Goal: Task Accomplishment & Management: Complete application form

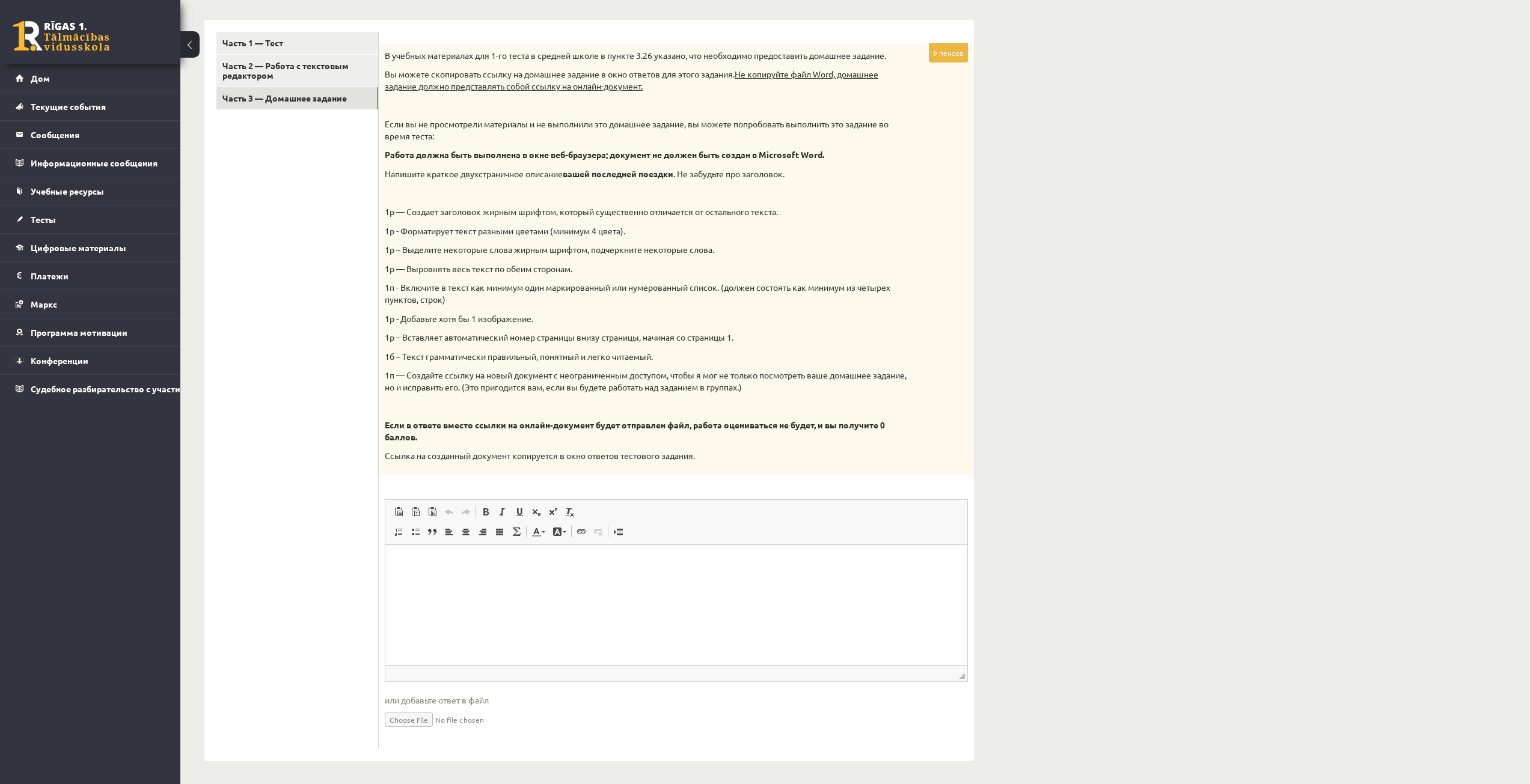
scroll to position [369, 0]
click at [401, 717] on input "file" at bounding box center [676, 717] width 583 height 25
type input "**********"
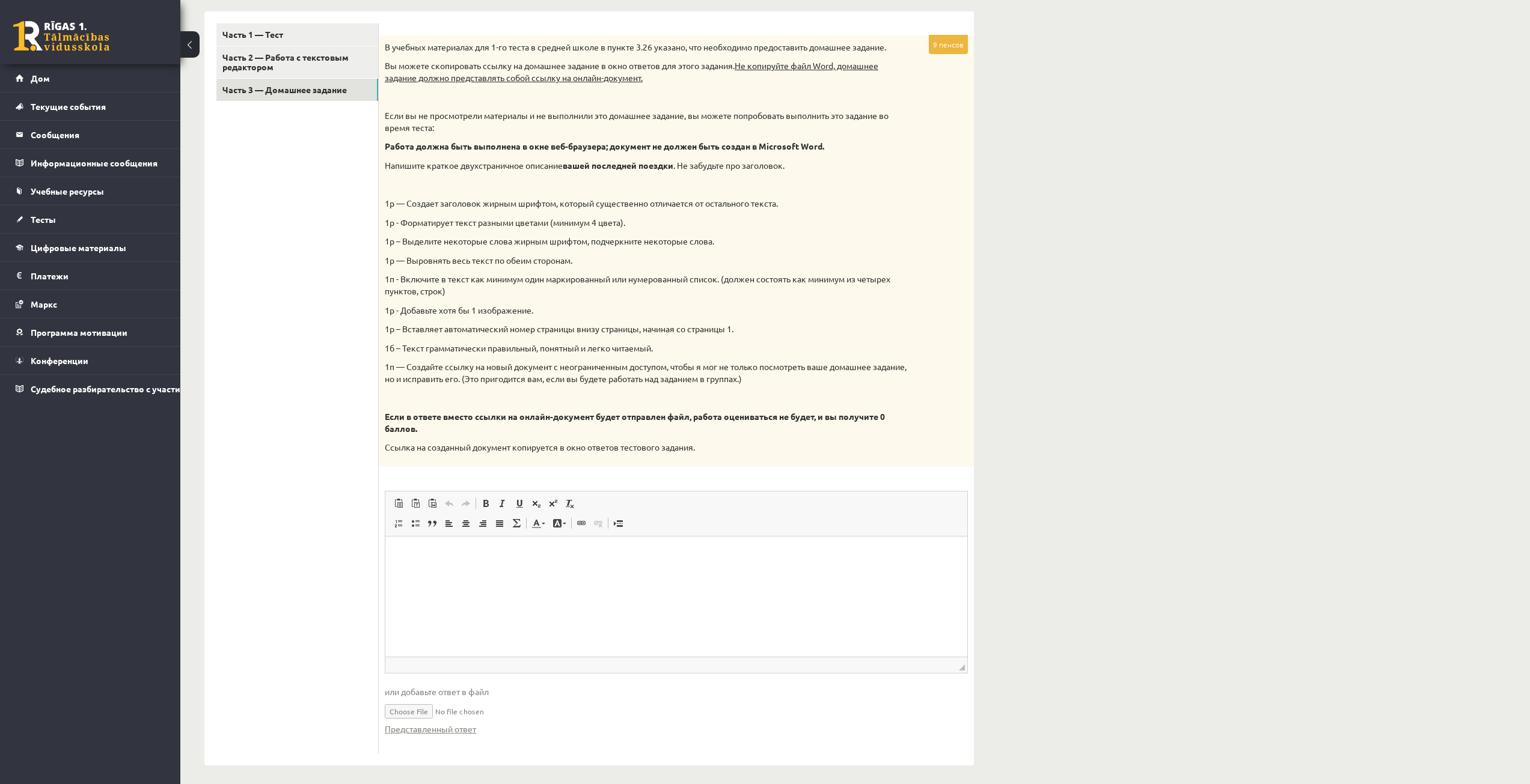
scroll to position [382, 0]
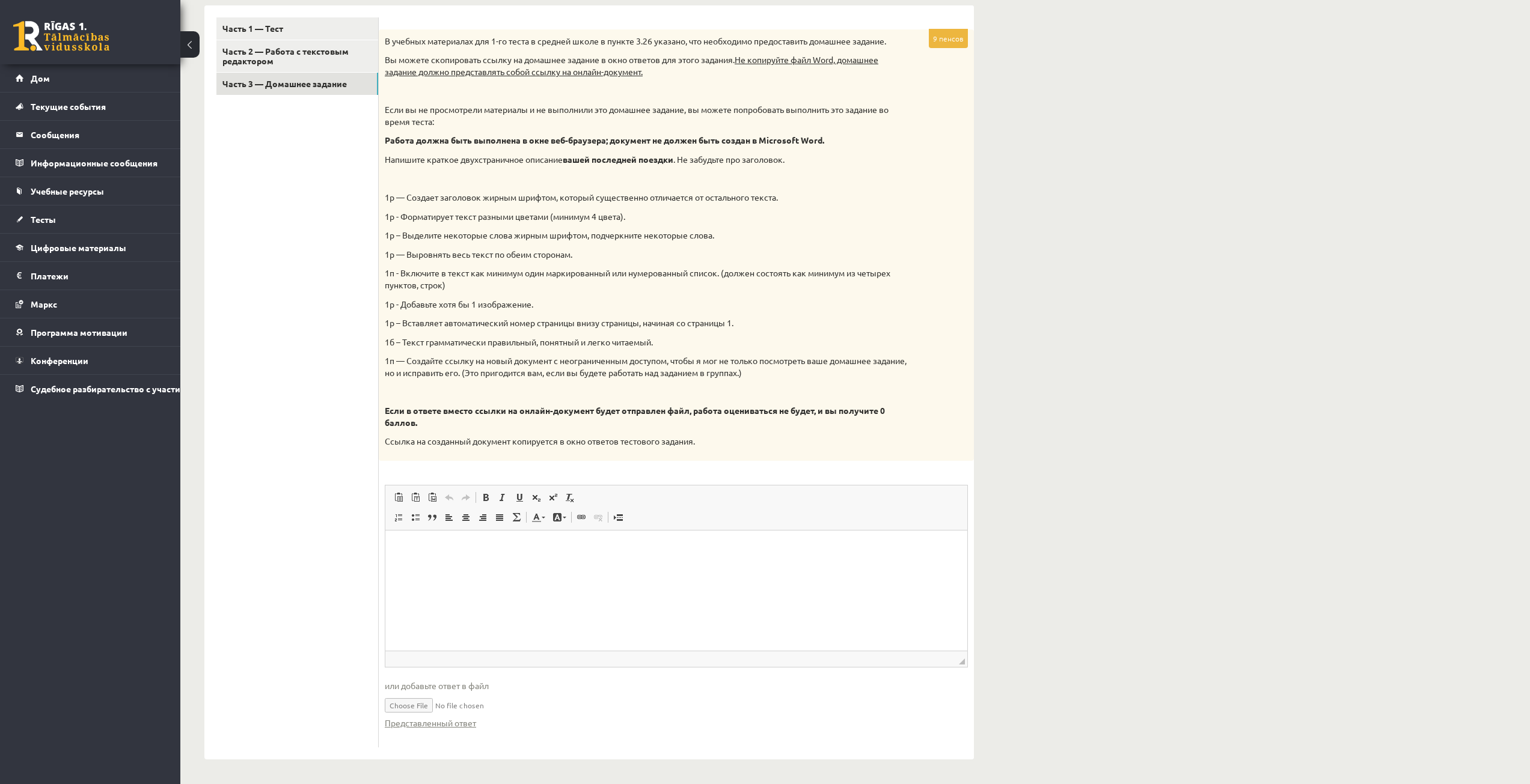
click at [554, 708] on input "file" at bounding box center [676, 704] width 583 height 25
click at [330, 20] on link "Часть 1 — Тест" at bounding box center [297, 28] width 162 height 22
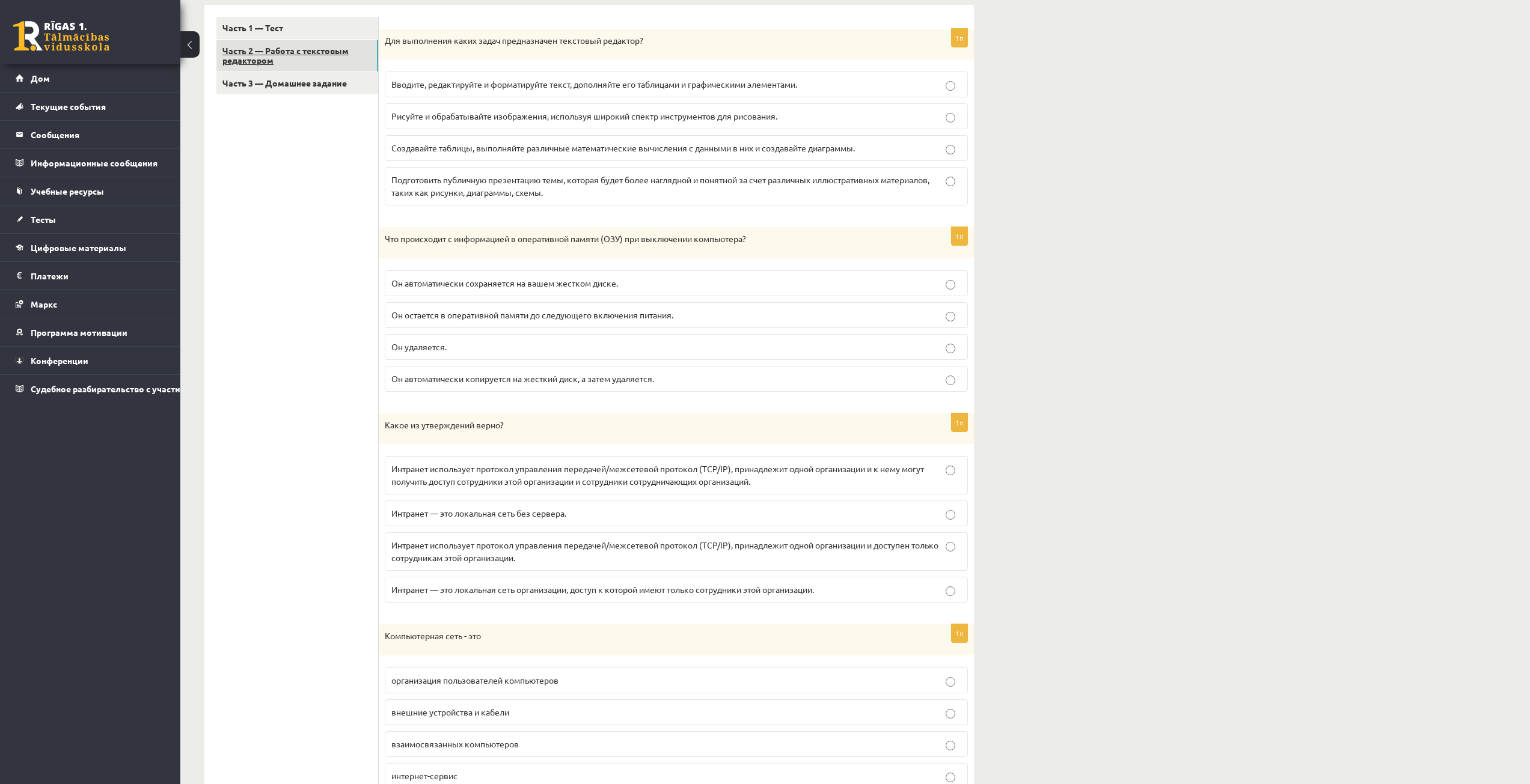
click at [330, 53] on font "Часть 2 — Работа с текстовым редактором" at bounding box center [285, 55] width 126 height 21
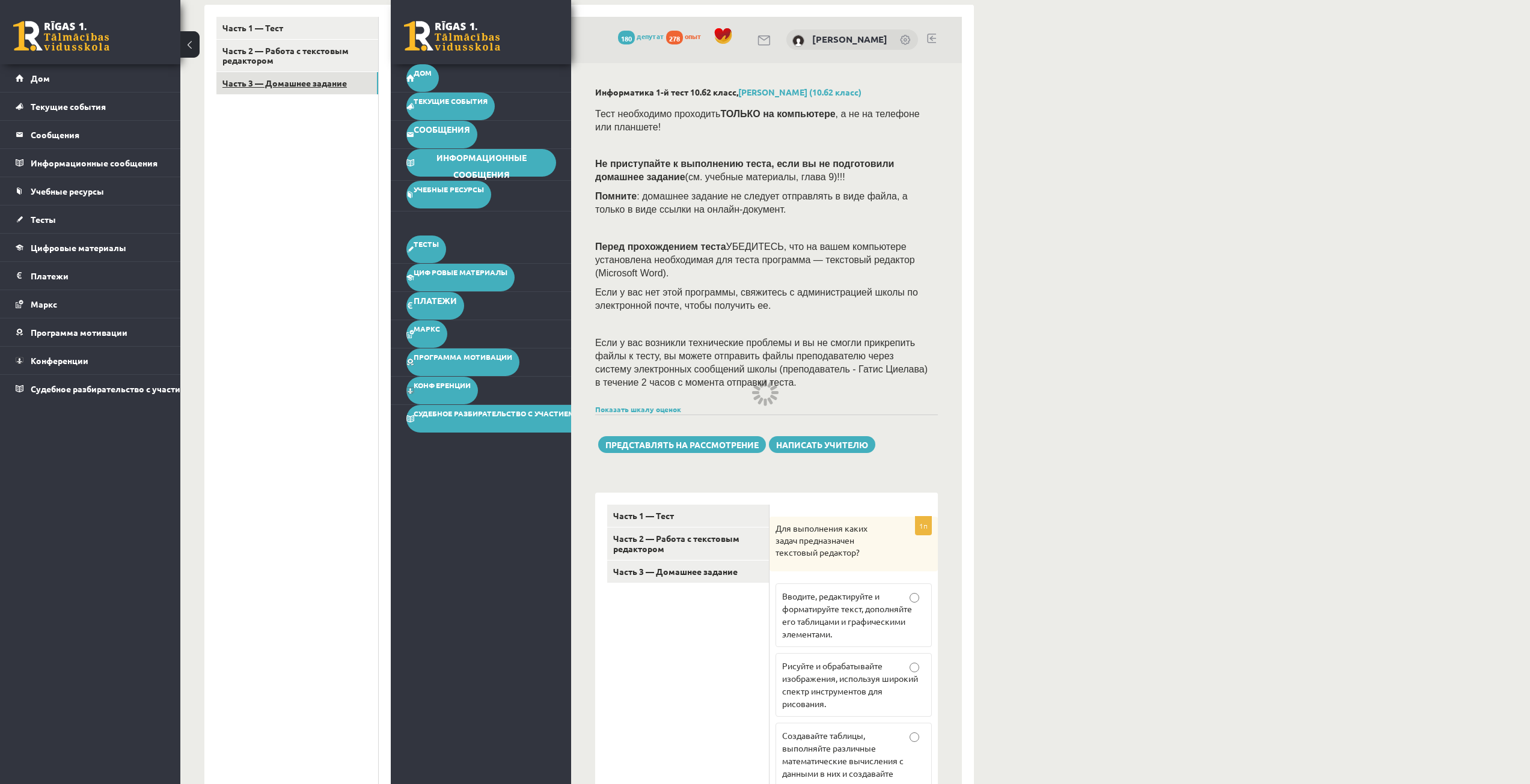
click at [334, 82] on font "Часть 3 — Домашнее задание" at bounding box center [285, 83] width 125 height 11
drag, startPoint x: 1249, startPoint y: 61, endPoint x: 1255, endPoint y: 51, distance: 11.7
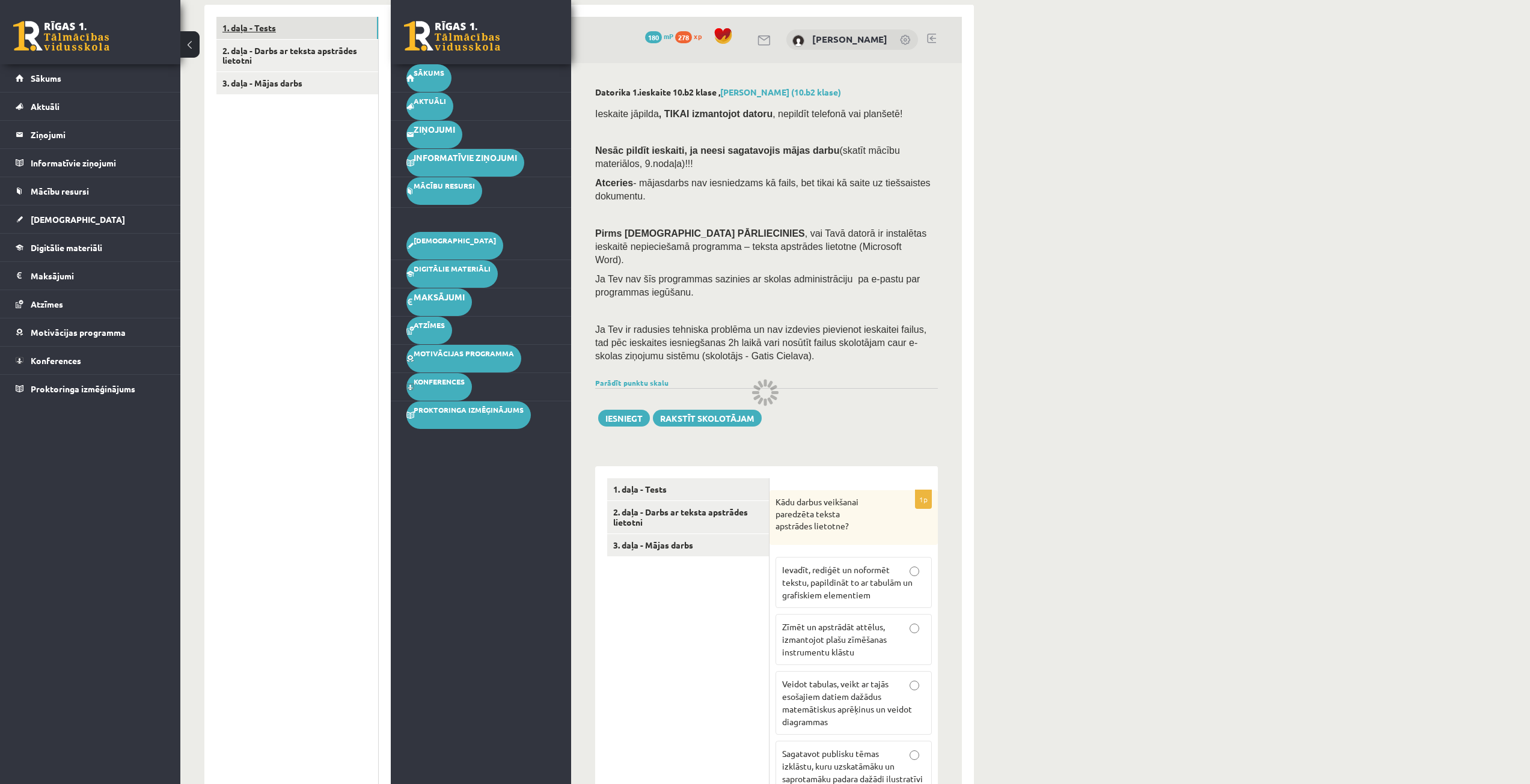
click at [290, 23] on link "1. daļa - Tests" at bounding box center [297, 28] width 162 height 22
click at [291, 32] on link "1. daļa - Tests" at bounding box center [297, 28] width 162 height 22
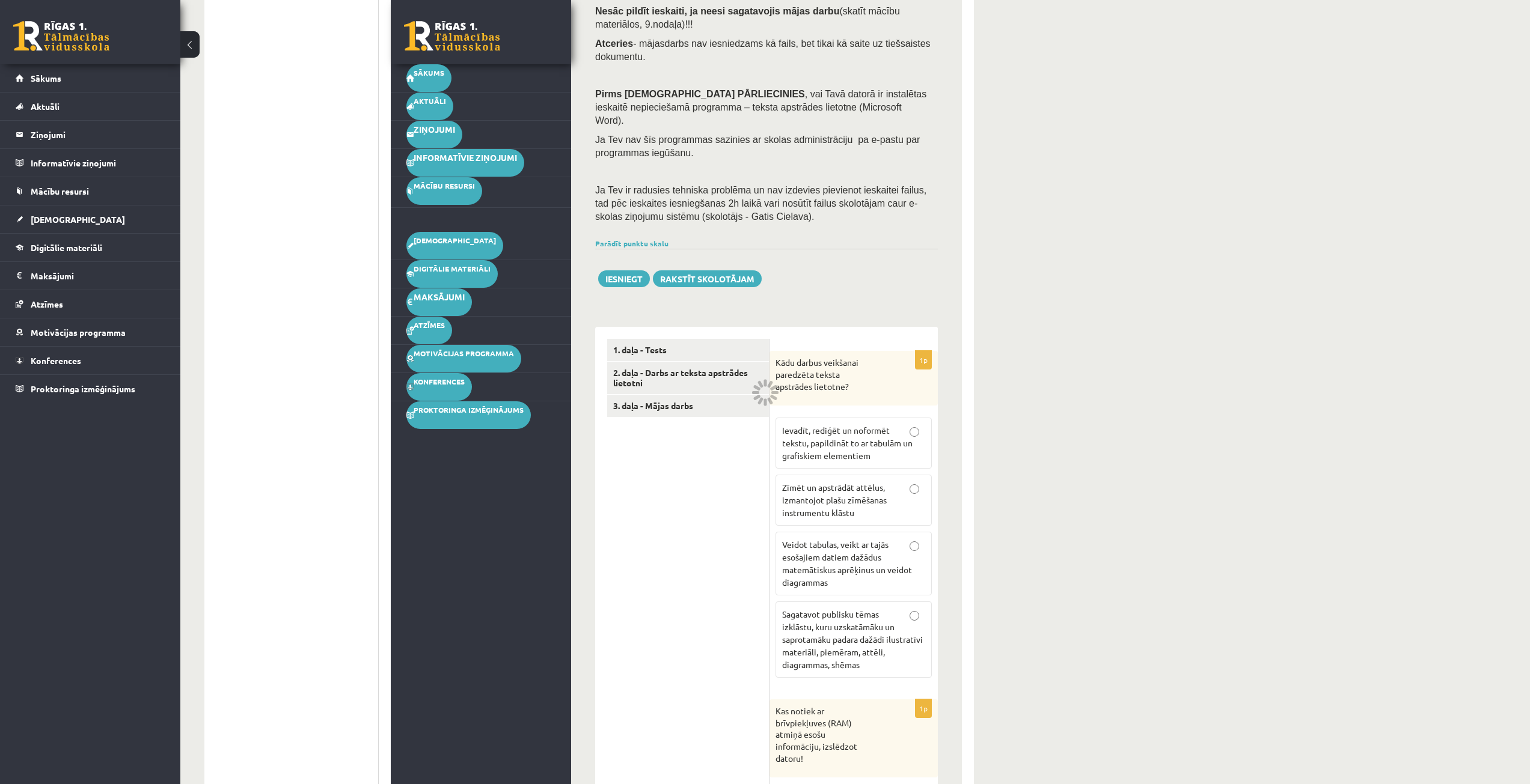
scroll to position [562, 0]
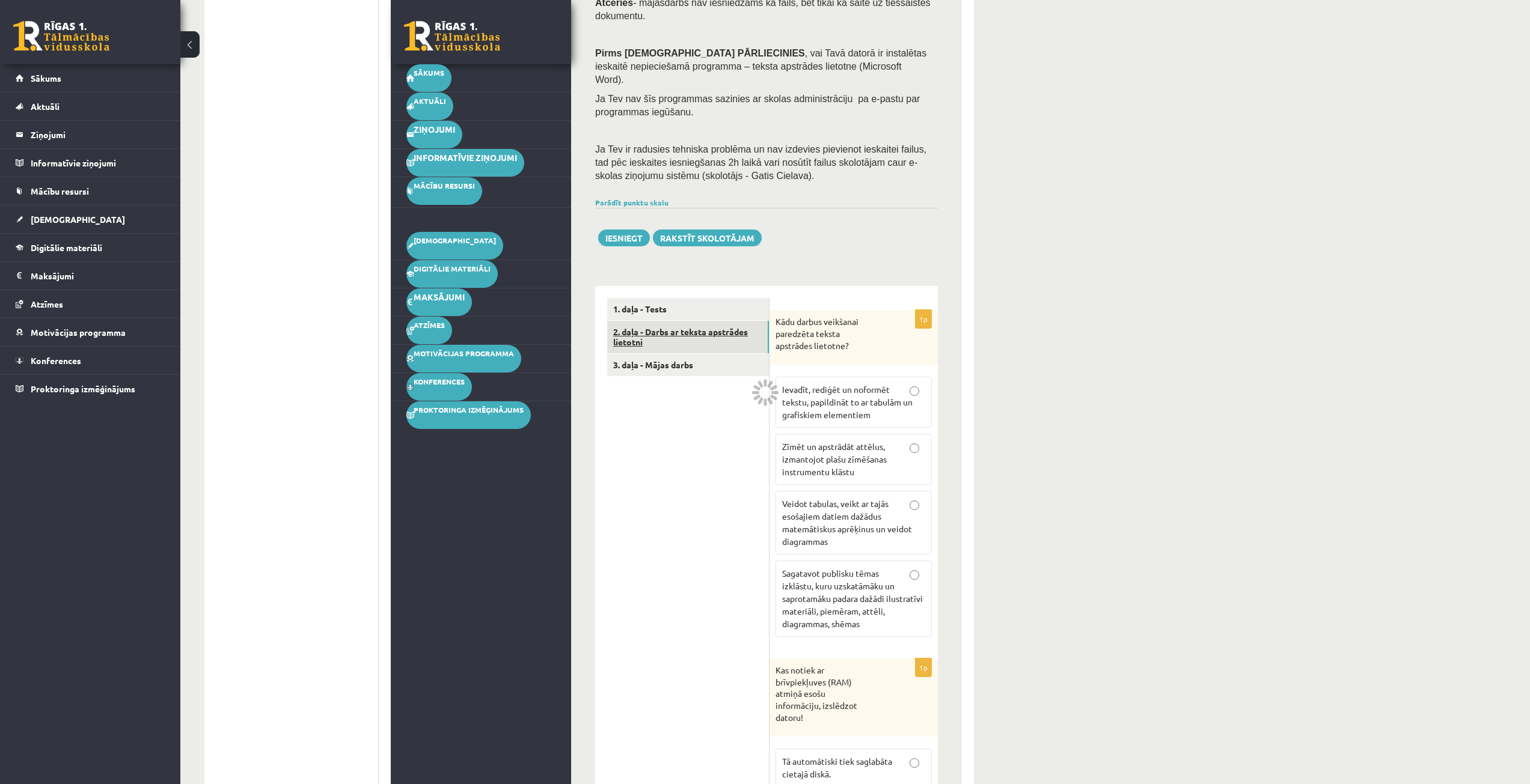
click at [696, 321] on link "2. daļa - Darbs ar teksta apstrādes lietotni" at bounding box center [688, 337] width 162 height 32
click at [696, 354] on link "3. daļa - Mājas darbs" at bounding box center [688, 365] width 162 height 22
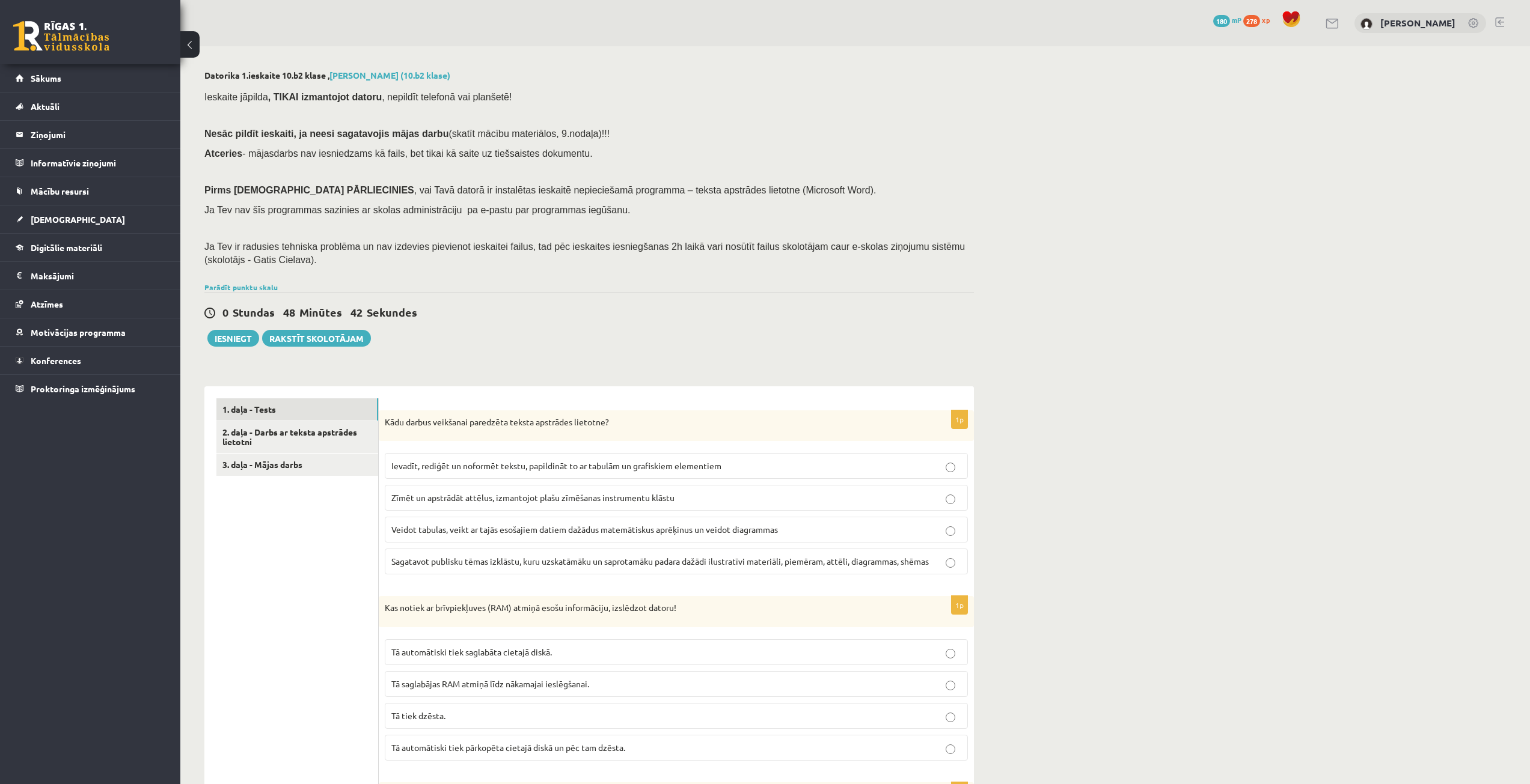
scroll to position [562, 0]
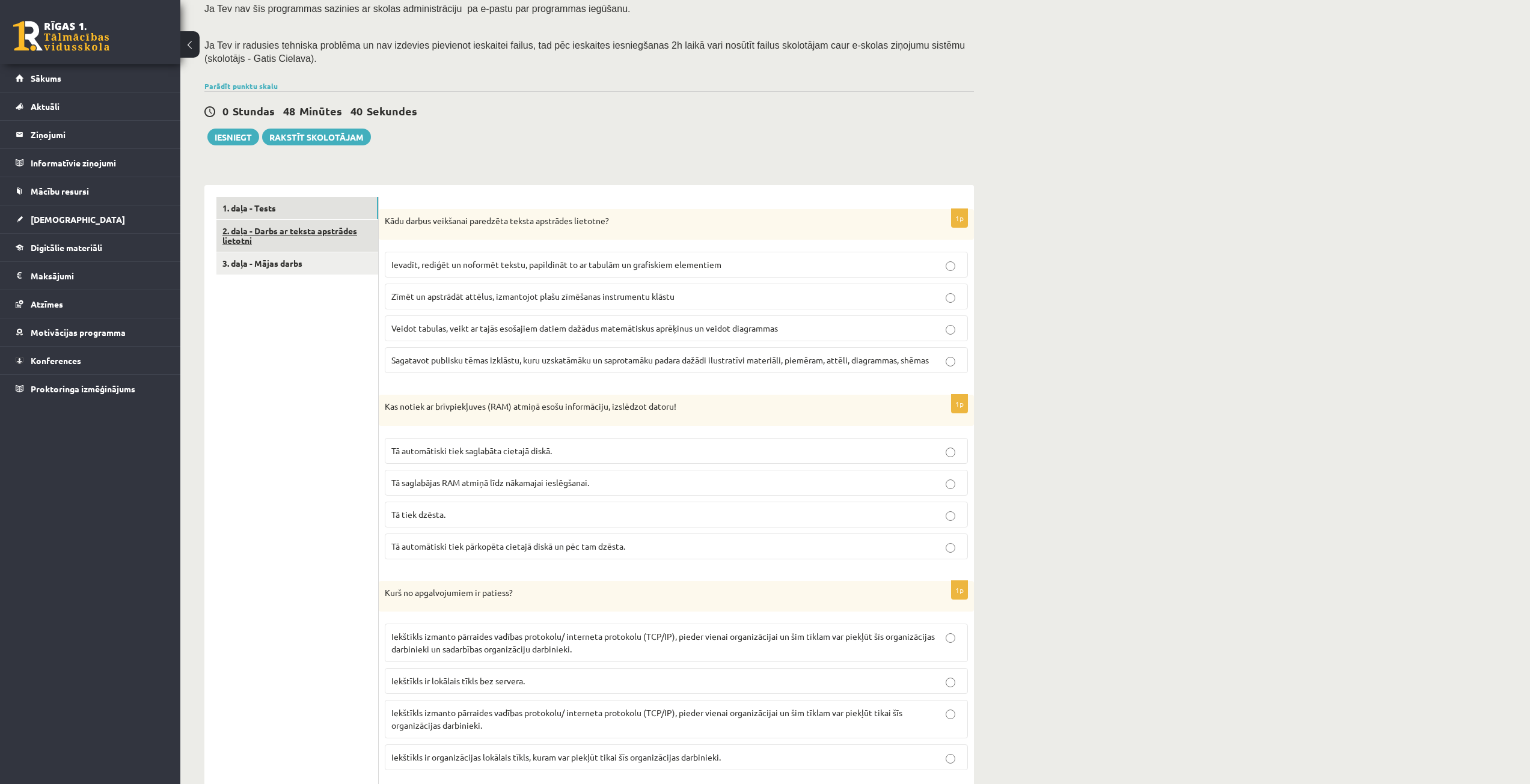
click at [277, 231] on link "2. daļa - Darbs ar teksta apstrādes lietotni" at bounding box center [297, 236] width 162 height 32
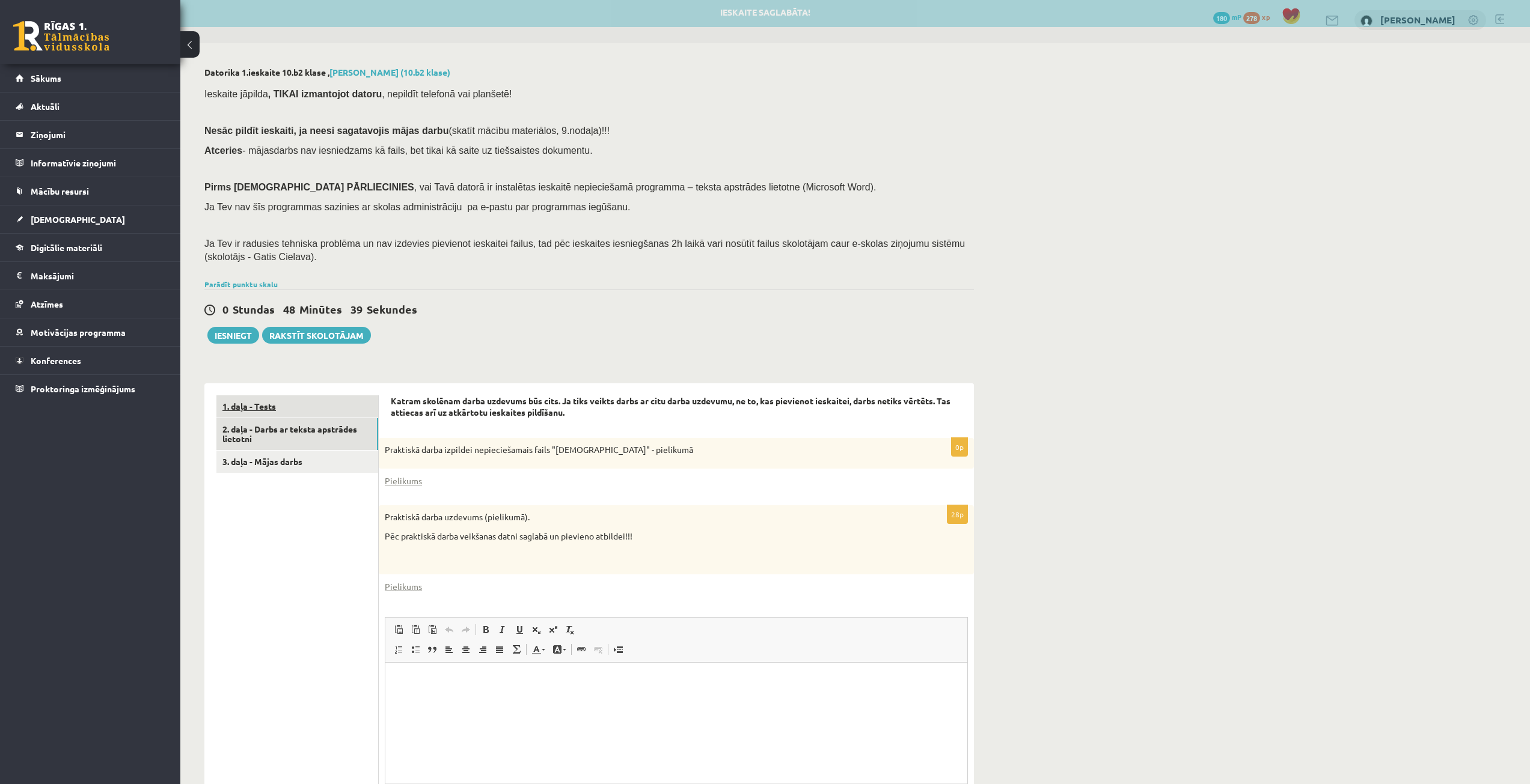
scroll to position [0, 0]
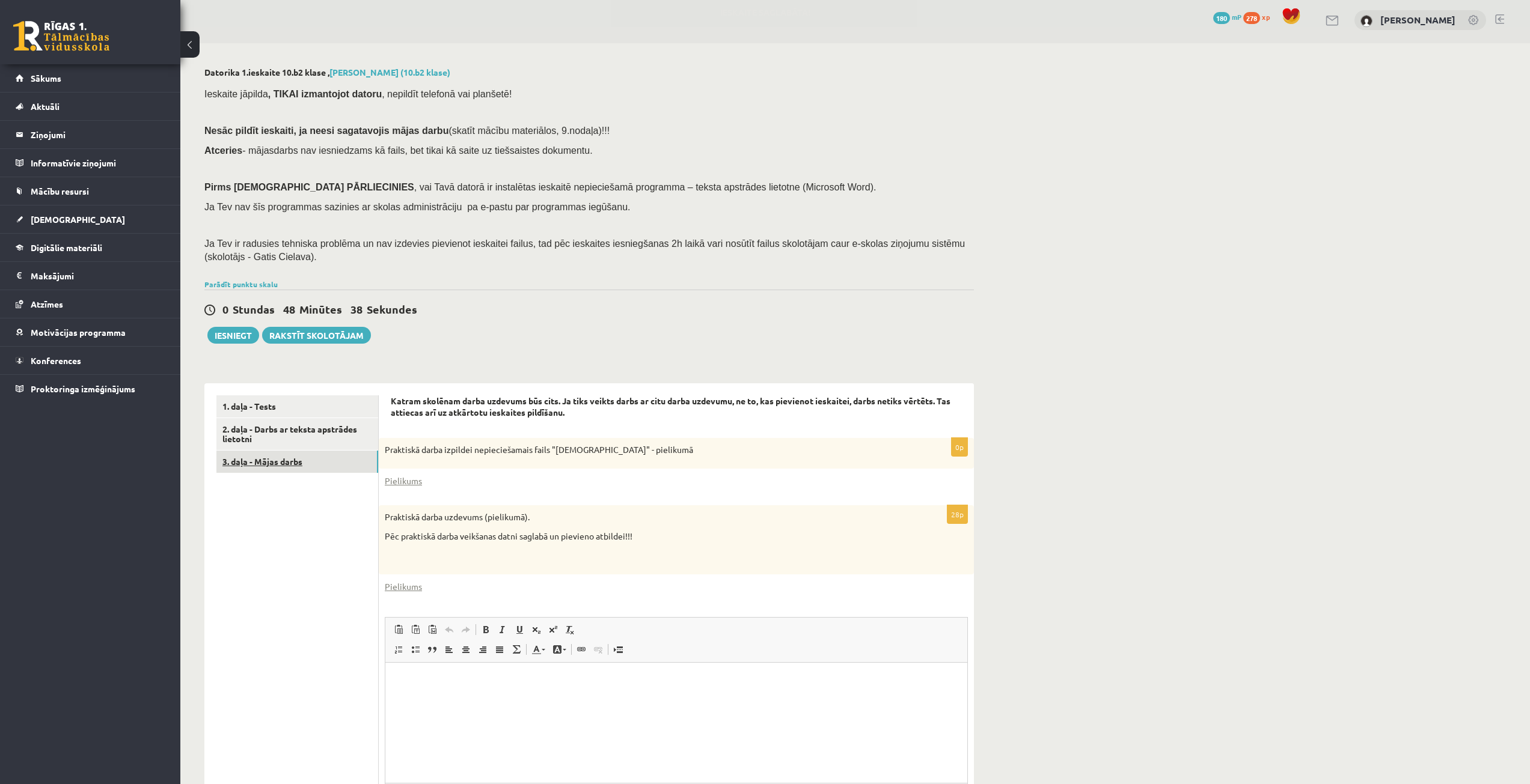
click at [306, 465] on link "3. daļa - Mājas darbs" at bounding box center [297, 462] width 162 height 22
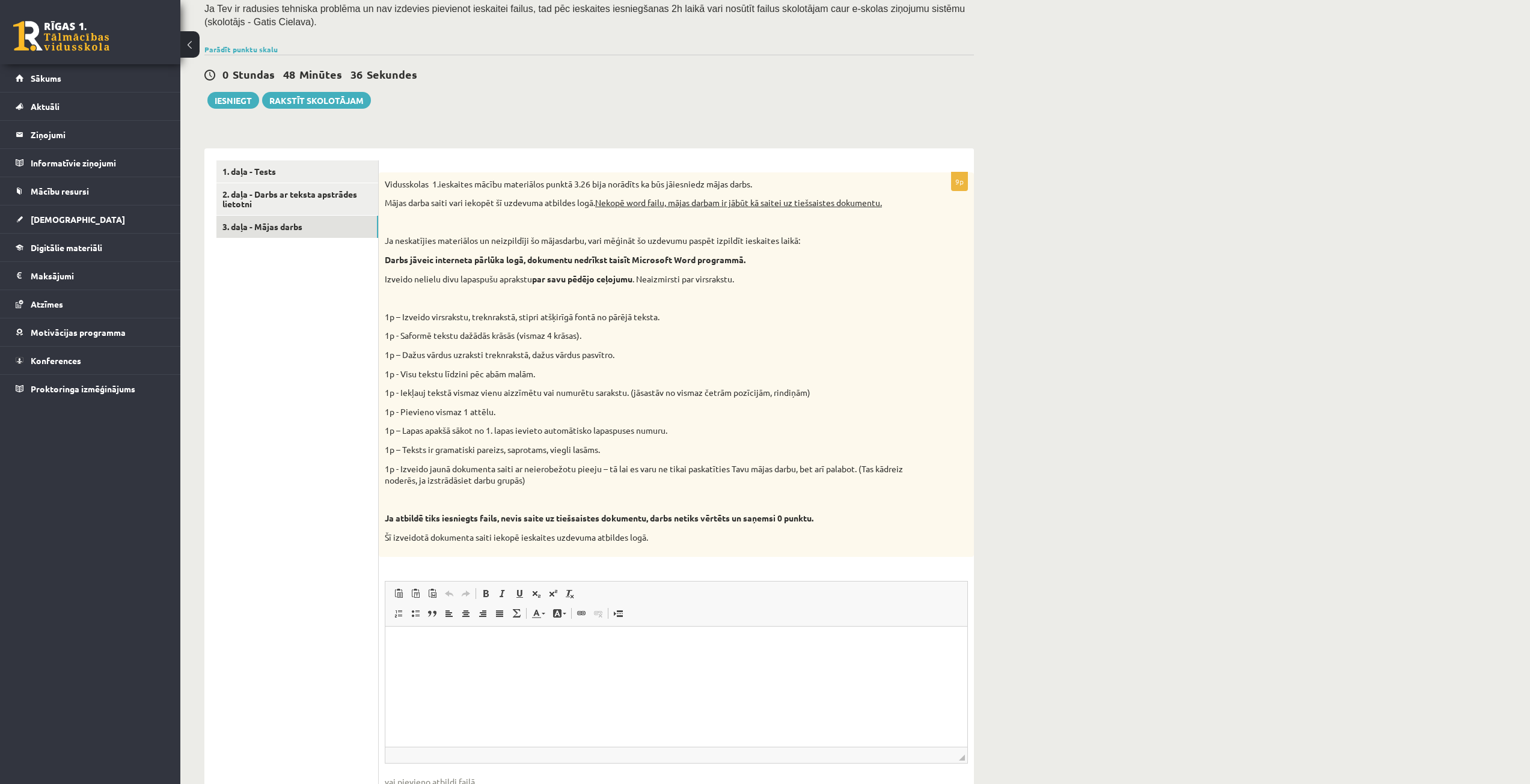
scroll to position [335, 0]
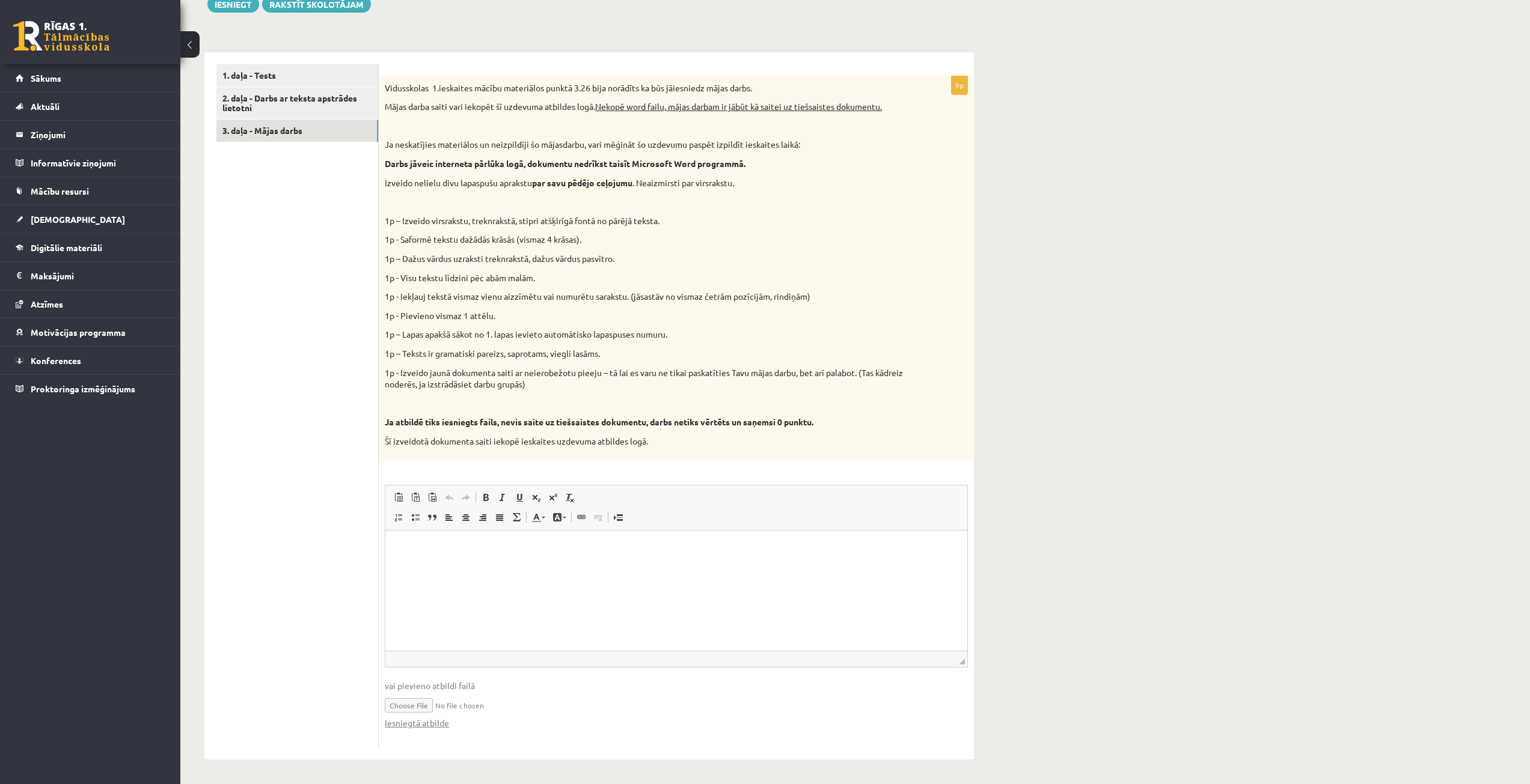
drag, startPoint x: 481, startPoint y: 707, endPoint x: 446, endPoint y: 702, distance: 35.4
click at [446, 703] on input "file" at bounding box center [676, 704] width 583 height 25
click at [339, 104] on link "2. daļa - Darbs ar teksta apstrādes lietotni" at bounding box center [297, 103] width 162 height 32
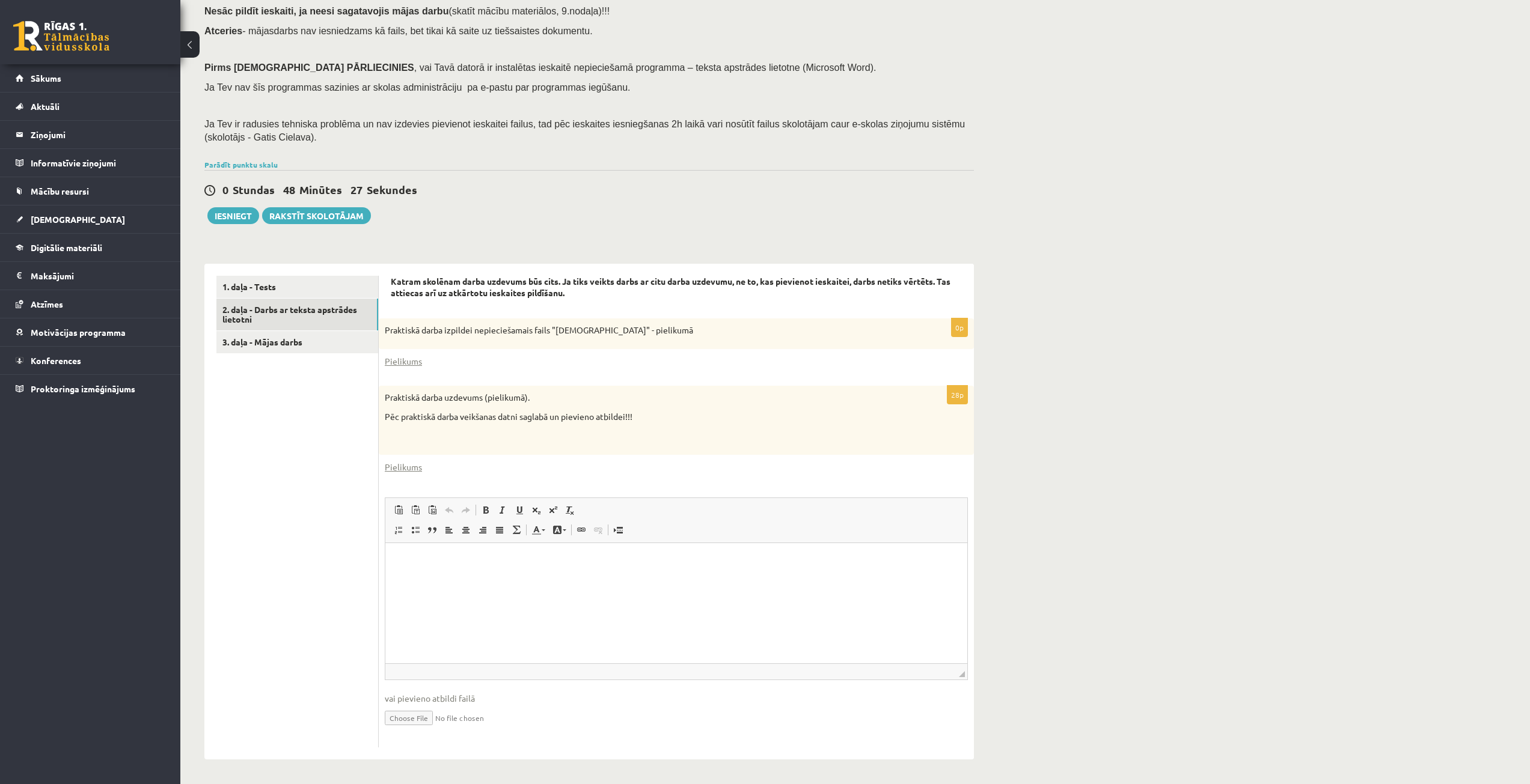
scroll to position [0, 0]
click at [416, 715] on input "file" at bounding box center [676, 717] width 583 height 25
type input "**********"
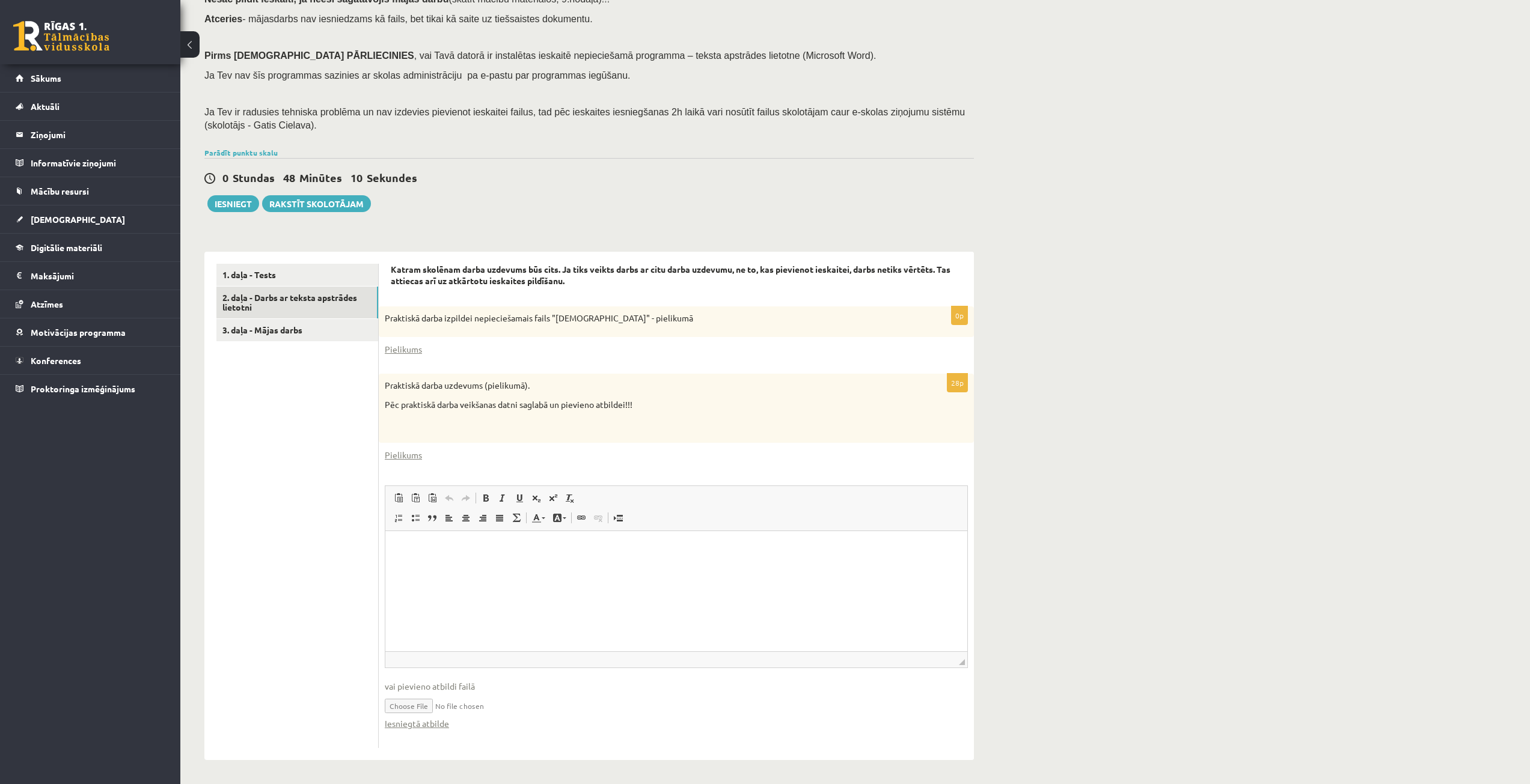
scroll to position [135, 0]
click at [987, 630] on div "Datorika 1.ieskaite 10.b2 klase , Alexandra Pavlova (10.b2 klase) Ieskaite jāpi…" at bounding box center [589, 347] width 817 height 872
click at [492, 706] on input "file" at bounding box center [676, 704] width 583 height 25
click at [300, 325] on link "3. daļa - Mājas darbs" at bounding box center [297, 330] width 162 height 22
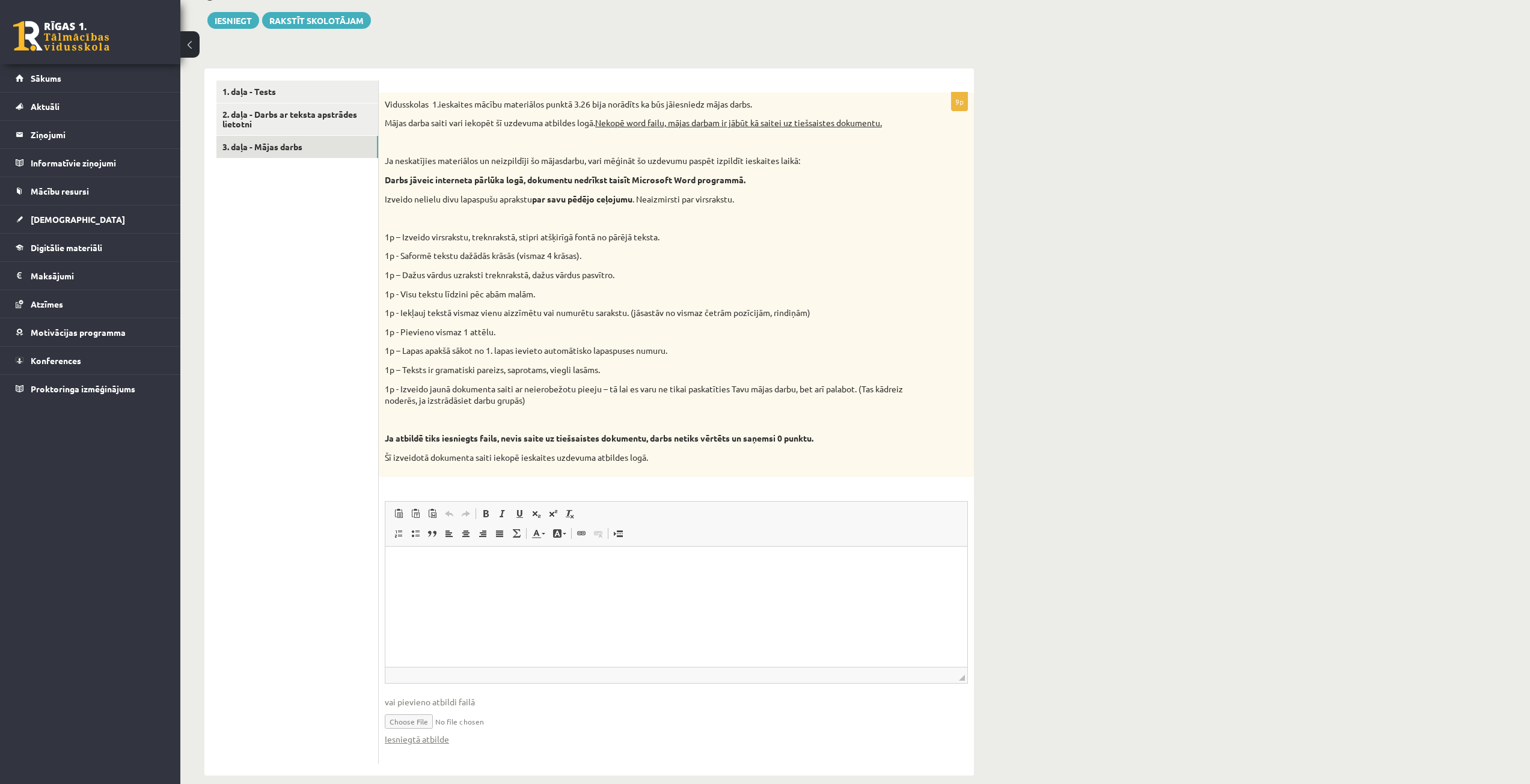
scroll to position [335, 0]
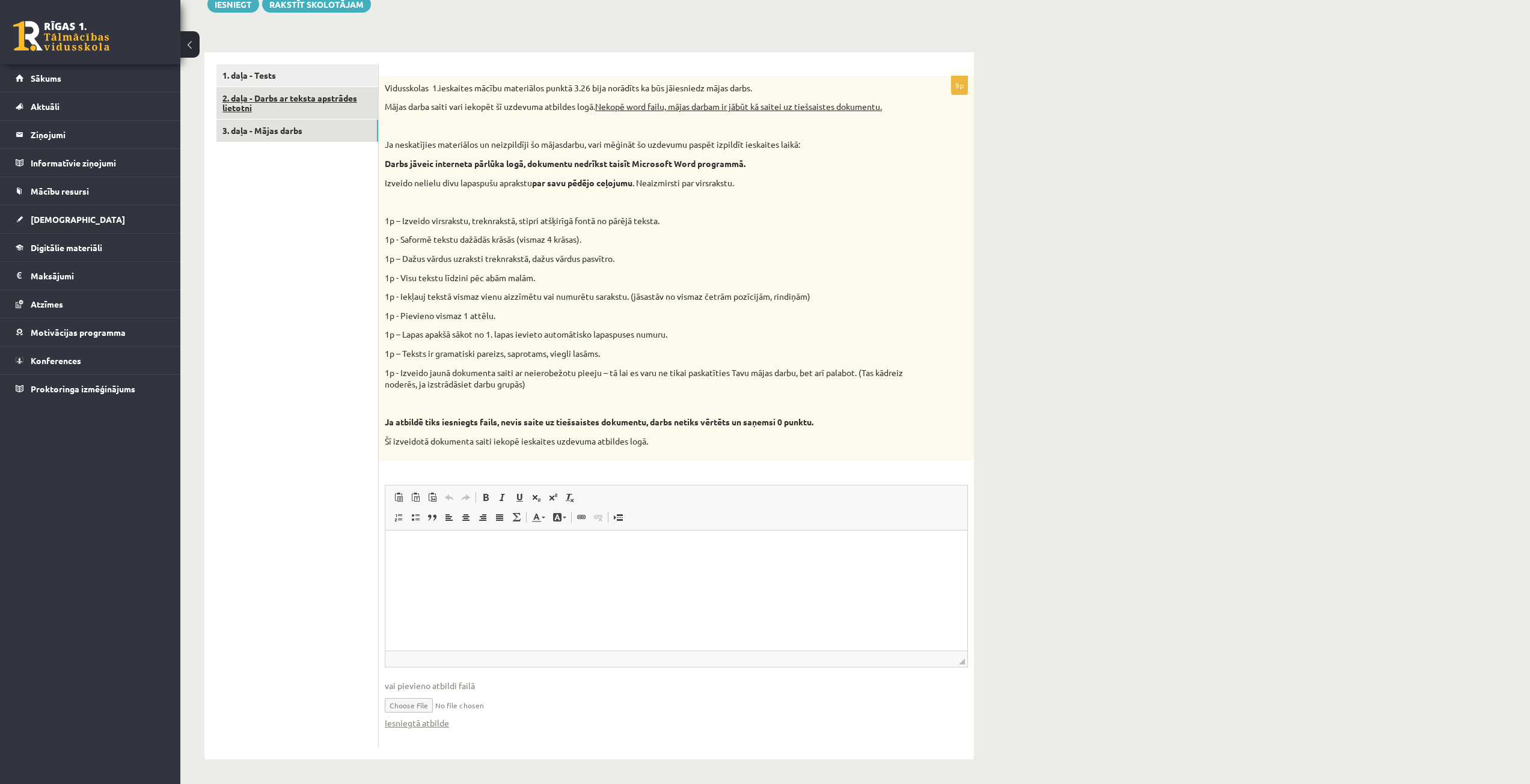
click at [297, 93] on link "2. daļa - Darbs ar teksta apstrādes lietotni" at bounding box center [297, 103] width 162 height 32
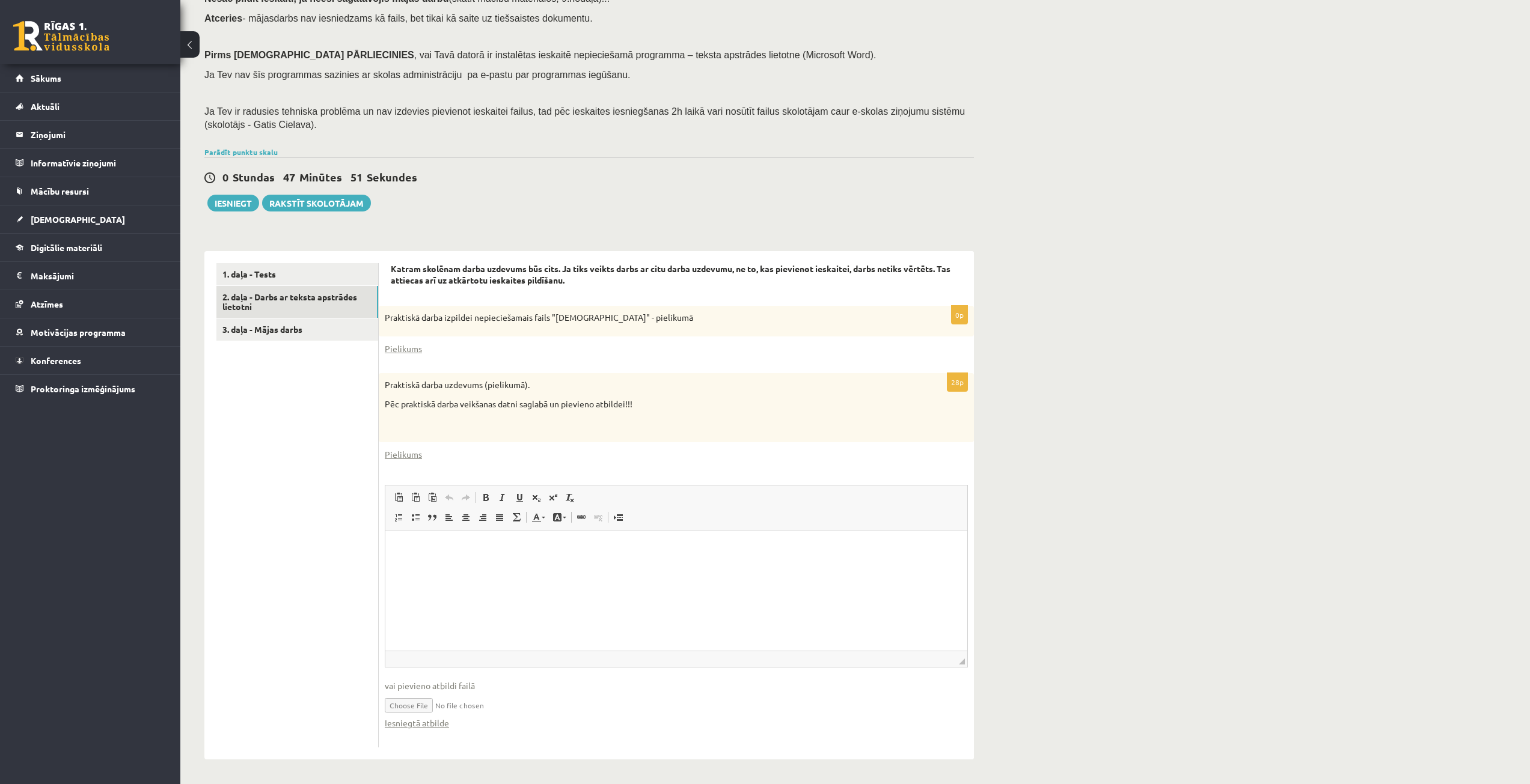
scroll to position [0, 0]
click at [476, 568] on html at bounding box center [676, 549] width 582 height 36
drag, startPoint x: 91, startPoint y: 38, endPoint x: 401, endPoint y: 702, distance: 732.8
click at [401, 702] on input "file" at bounding box center [676, 704] width 583 height 25
type input "**********"
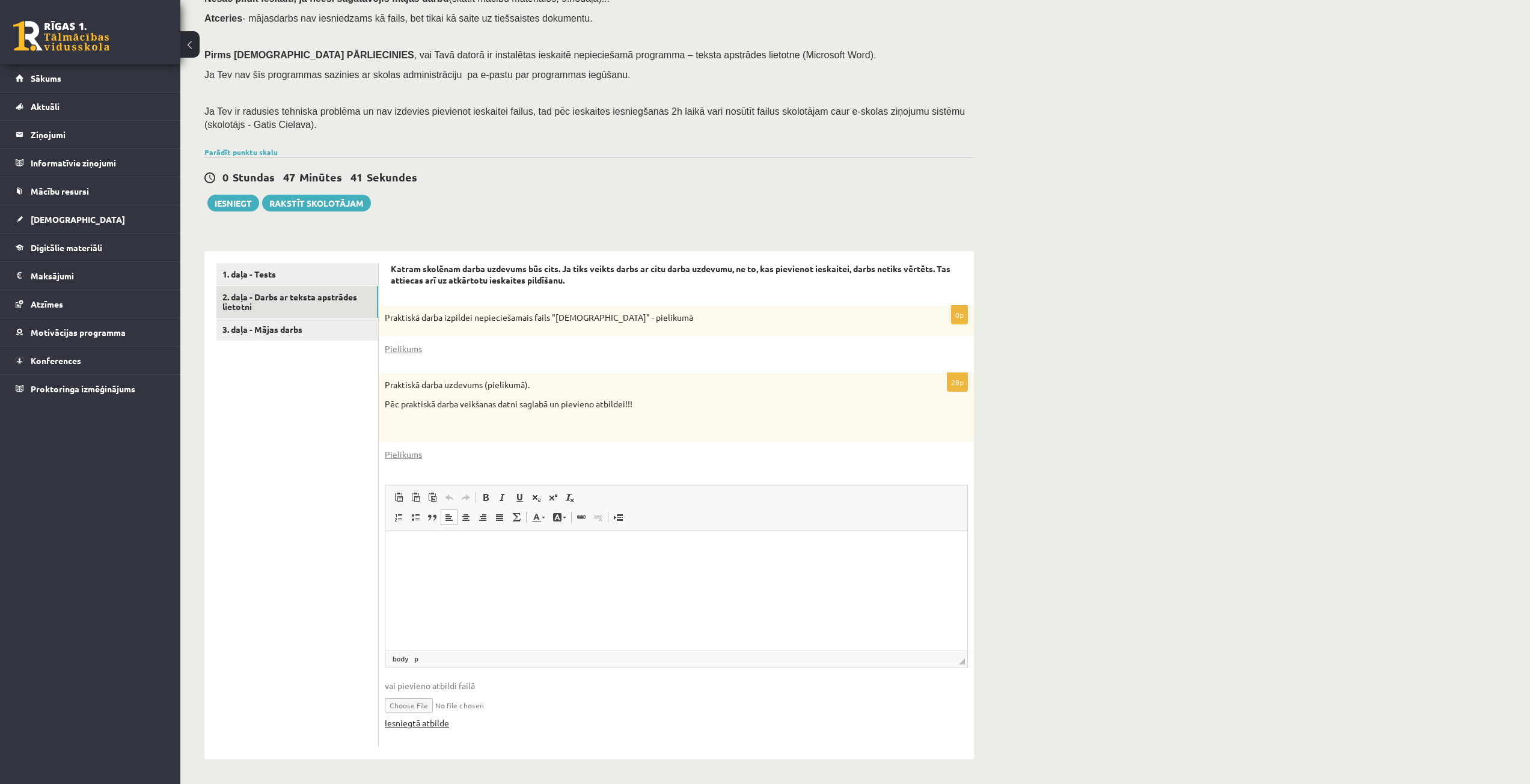
click at [437, 719] on link "Iesniegtā atbilde" at bounding box center [417, 723] width 64 height 13
click at [324, 332] on link "3. daļa - Mājas darbs" at bounding box center [297, 330] width 162 height 22
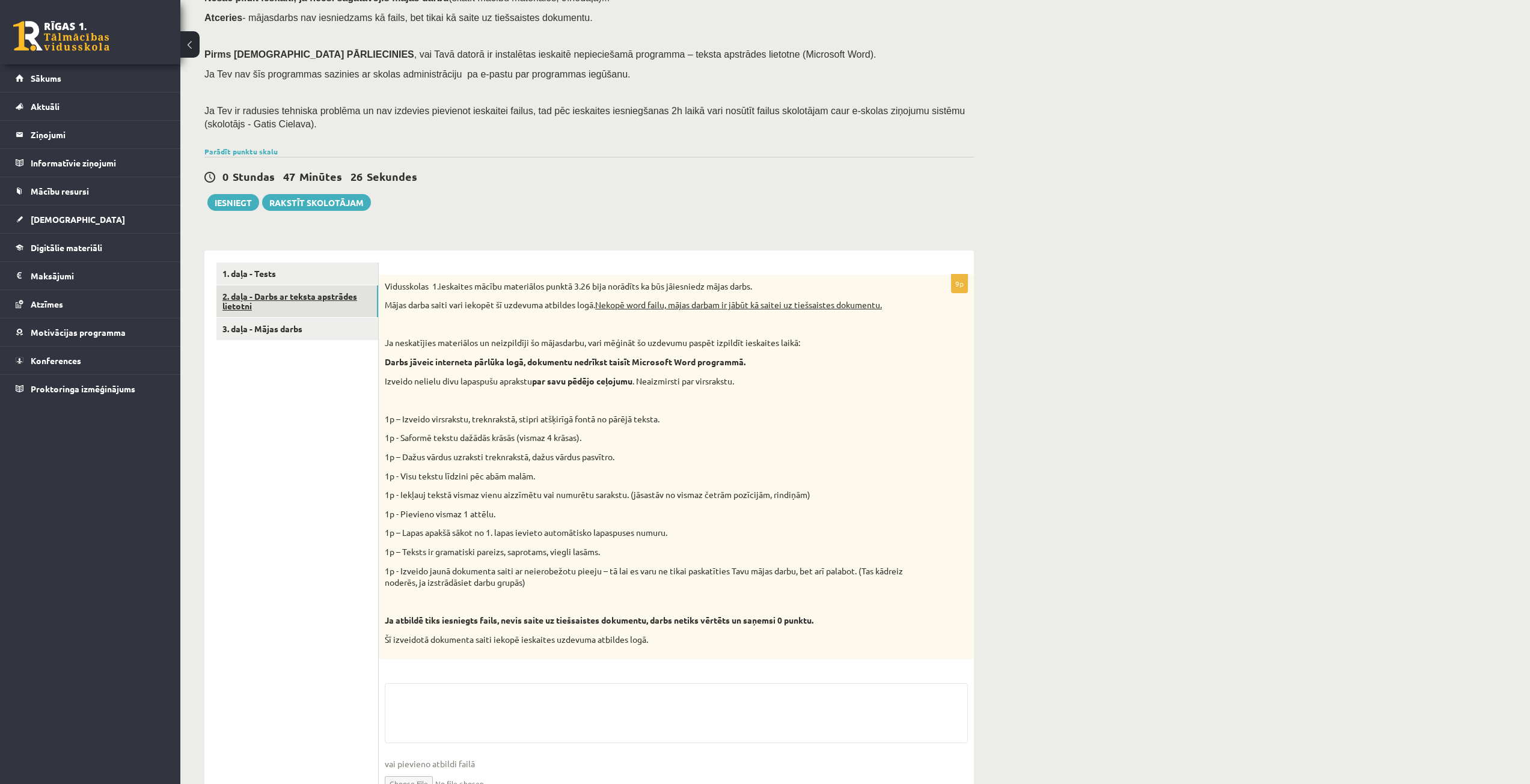
click at [334, 307] on link "2. daļa - Darbs ar teksta apstrādes lietotni" at bounding box center [297, 301] width 162 height 32
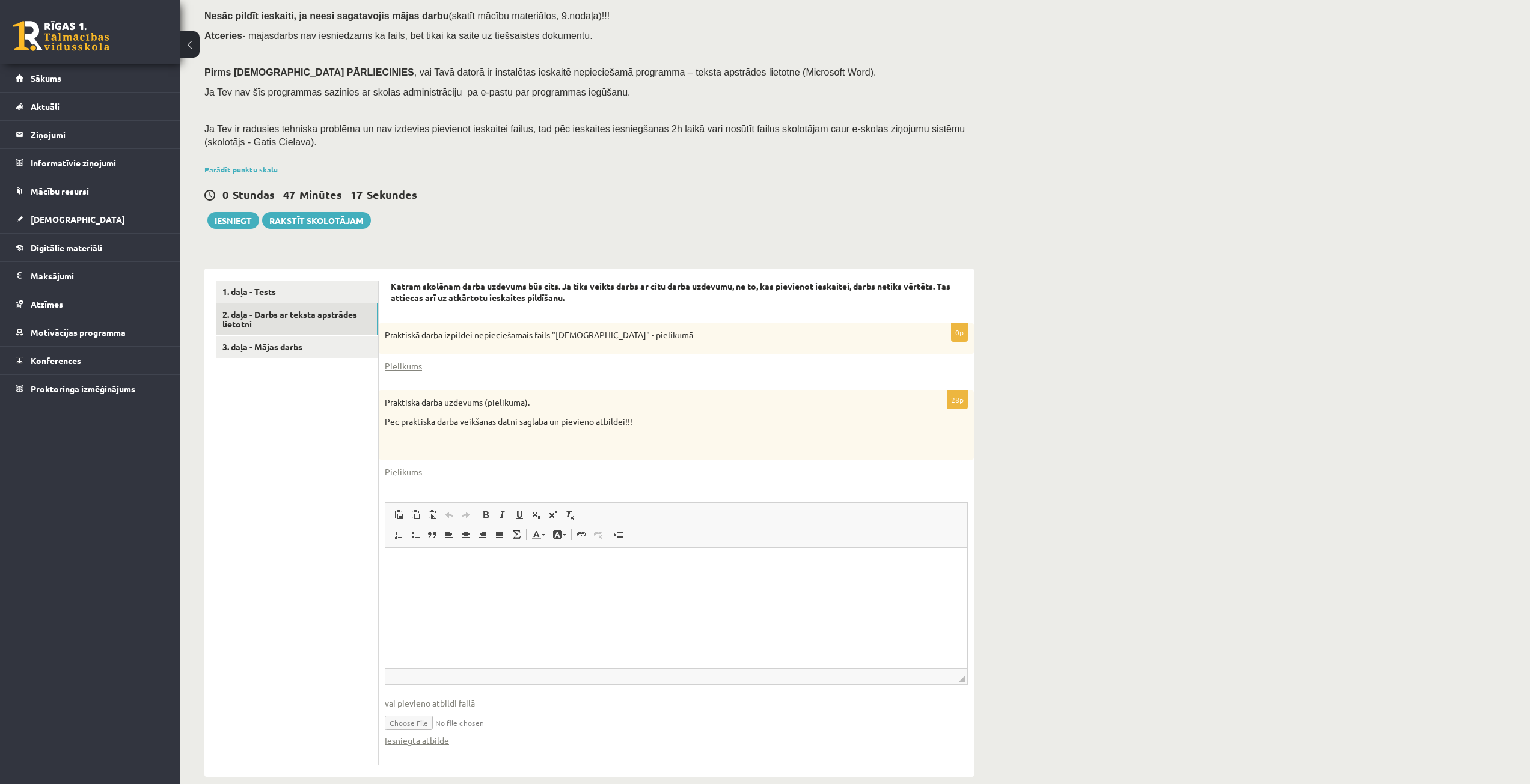
scroll to position [135, 0]
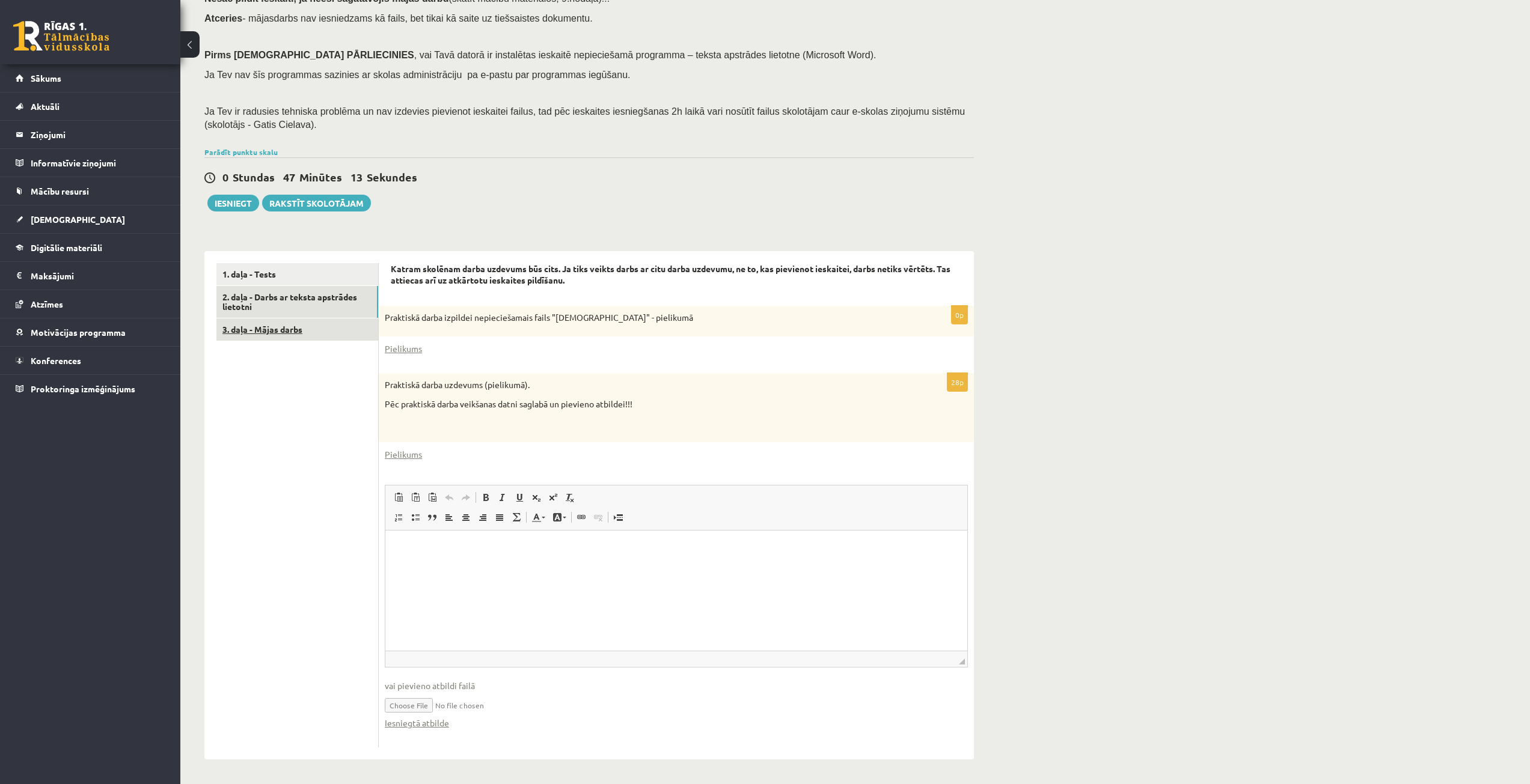
click at [339, 334] on link "3. daļa - Mājas darbs" at bounding box center [297, 330] width 162 height 22
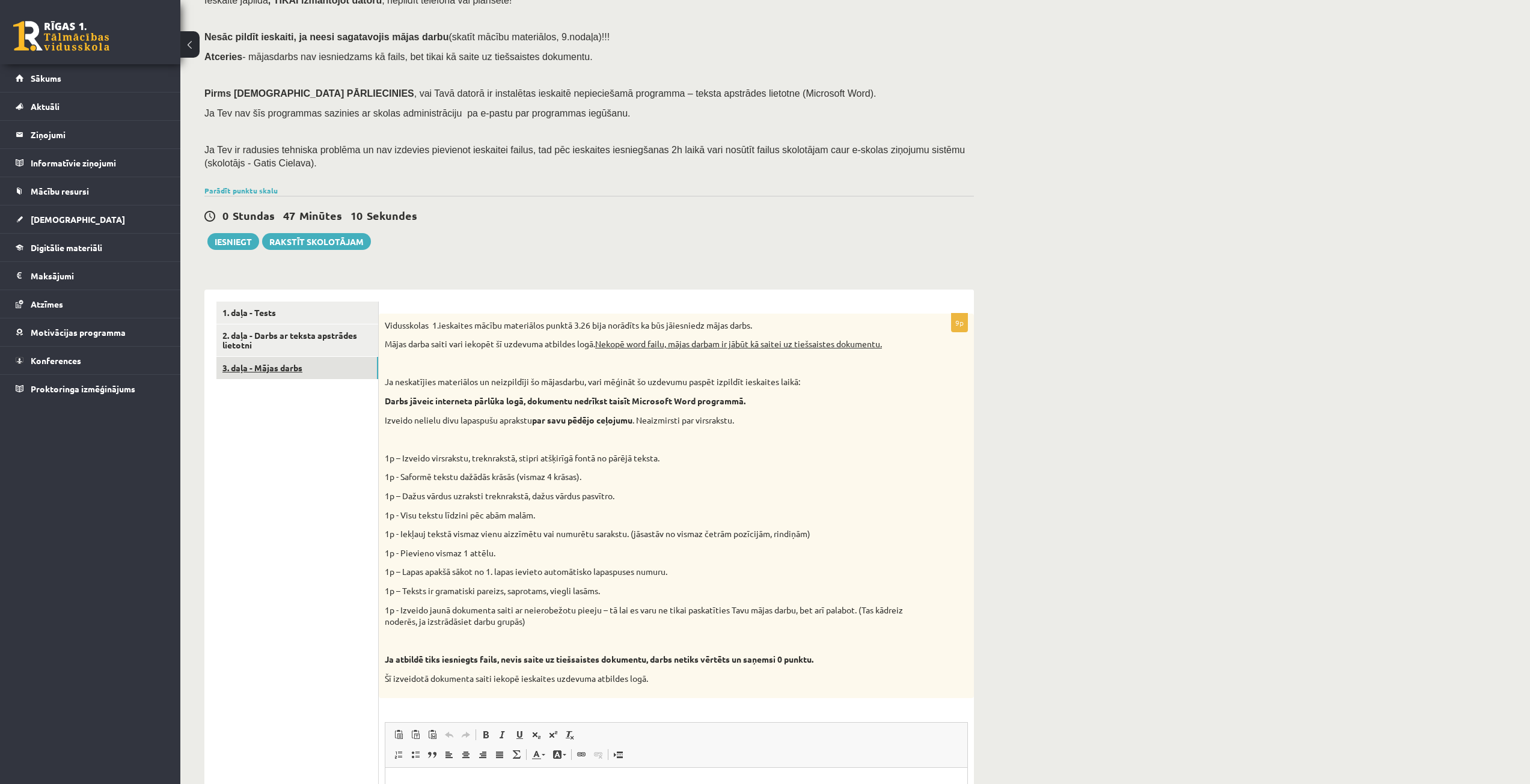
scroll to position [94, 0]
click at [329, 305] on link "1. daļa - Tests" at bounding box center [297, 315] width 162 height 22
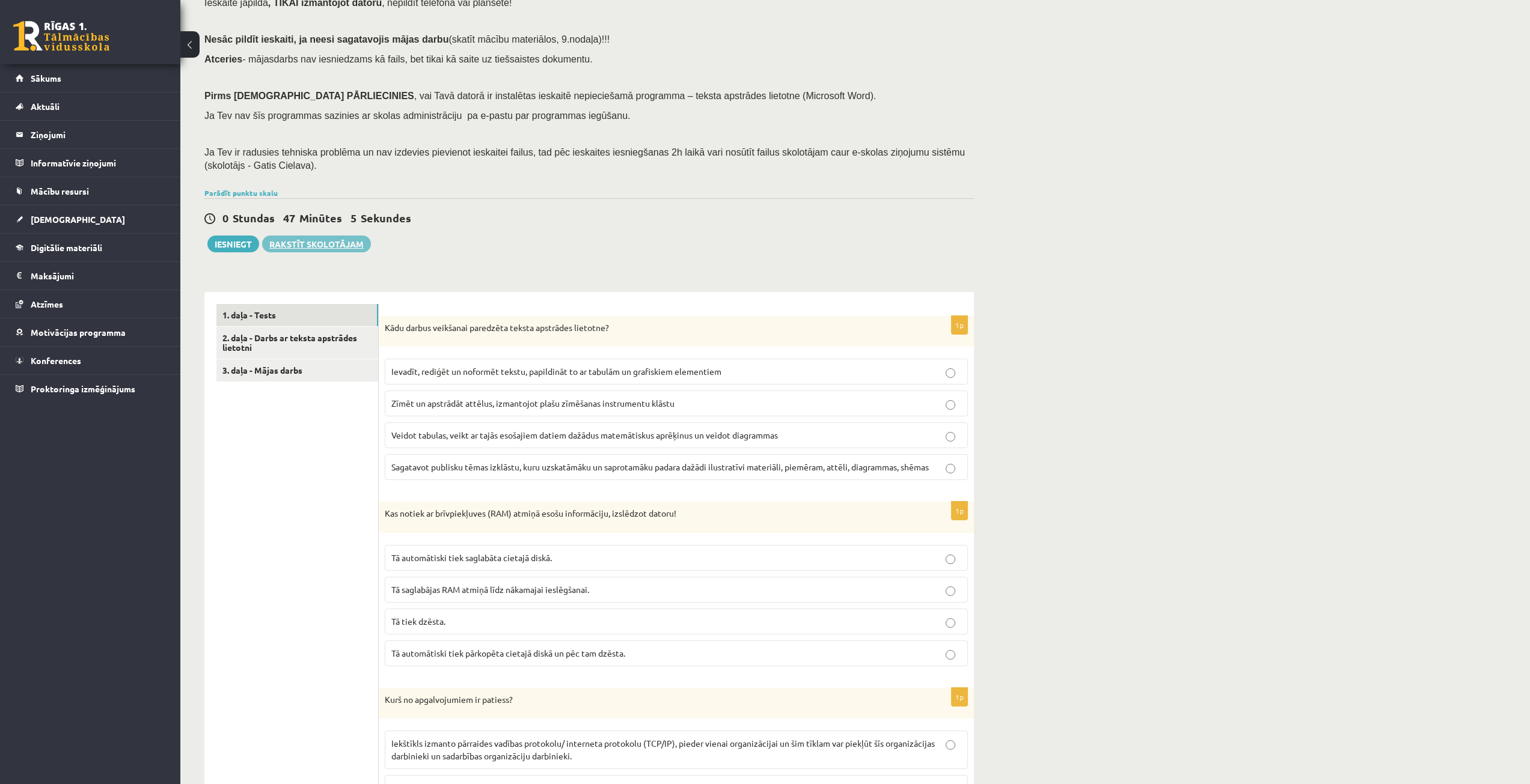
click at [340, 250] on link "Rakstīt skolotājam" at bounding box center [316, 243] width 109 height 17
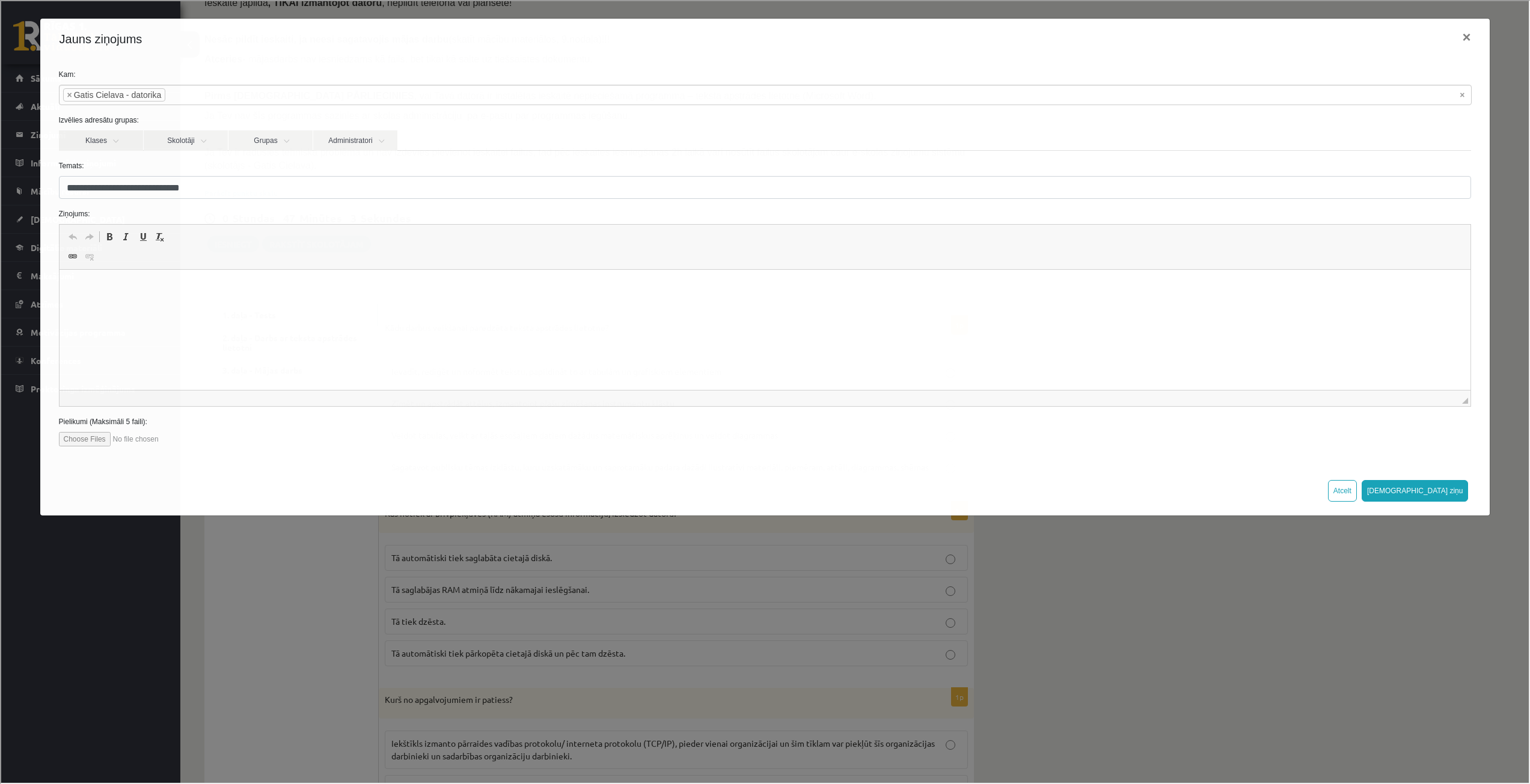
scroll to position [0, 0]
click at [228, 307] on html at bounding box center [764, 288] width 1411 height 36
click at [98, 440] on input "file" at bounding box center [126, 438] width 136 height 14
type input "**********"
click at [241, 568] on div "**********" at bounding box center [763, 391] width 1527 height 782
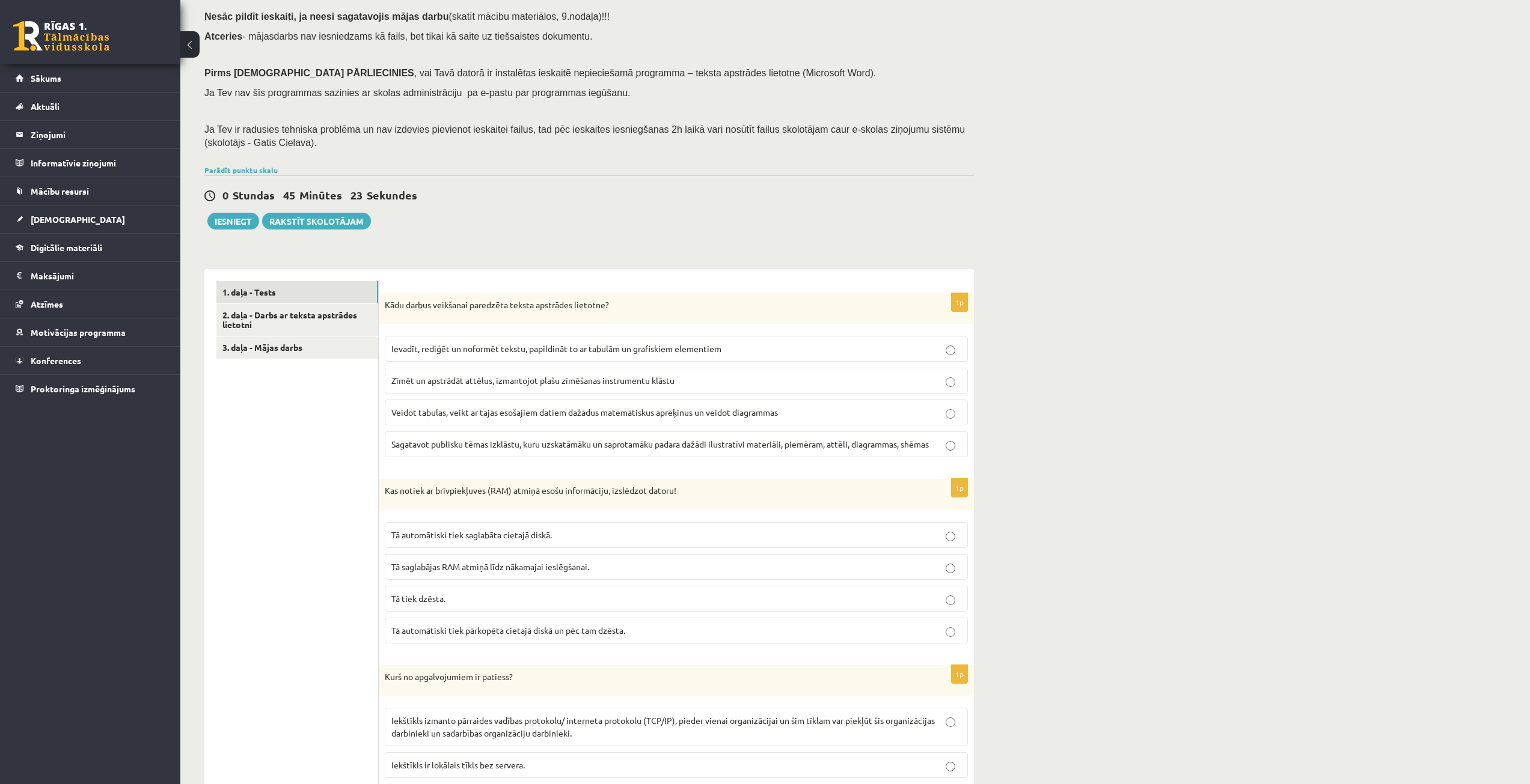
scroll to position [154, 0]
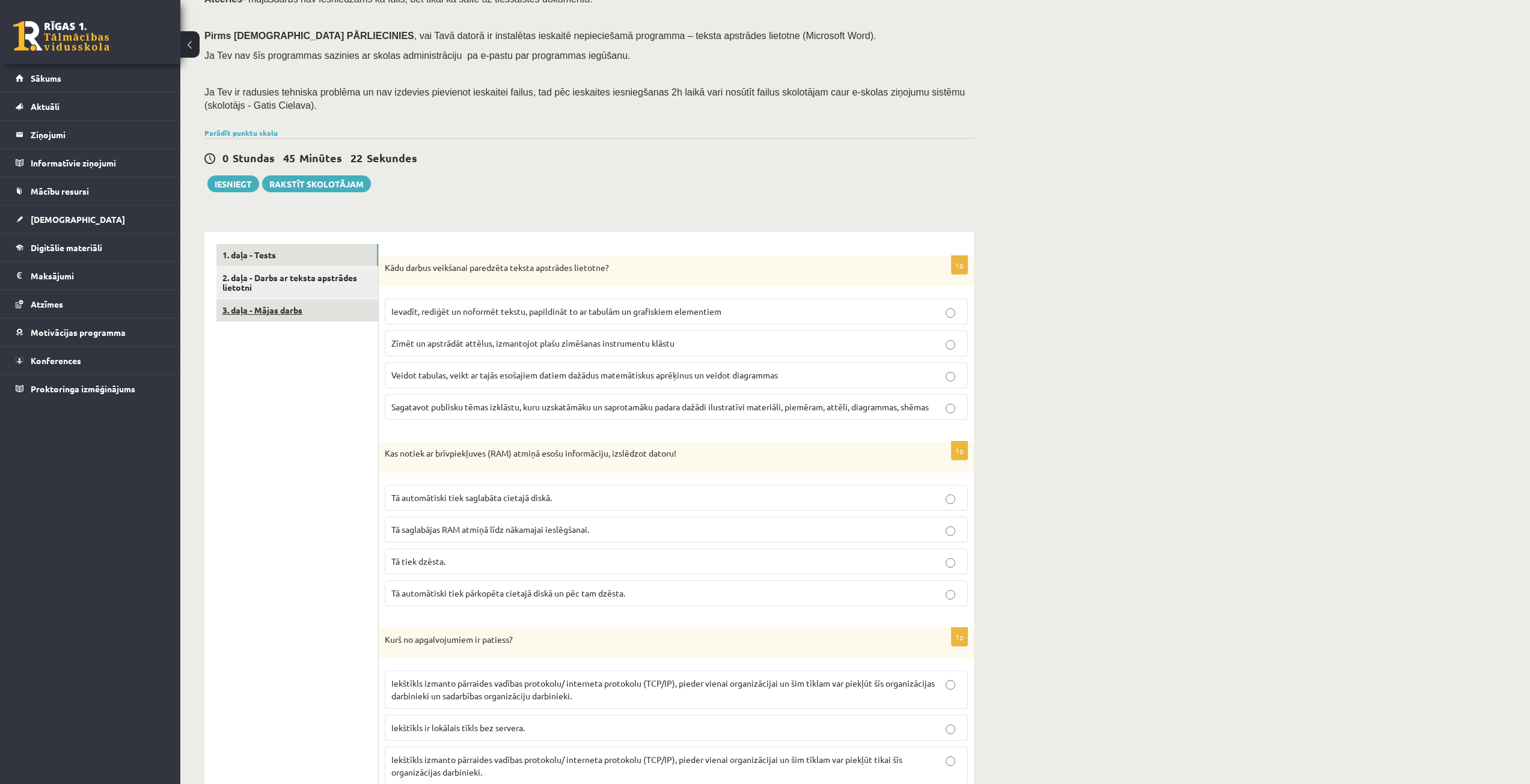
click at [297, 307] on link "3. daļa - Mājas darbs" at bounding box center [297, 310] width 162 height 22
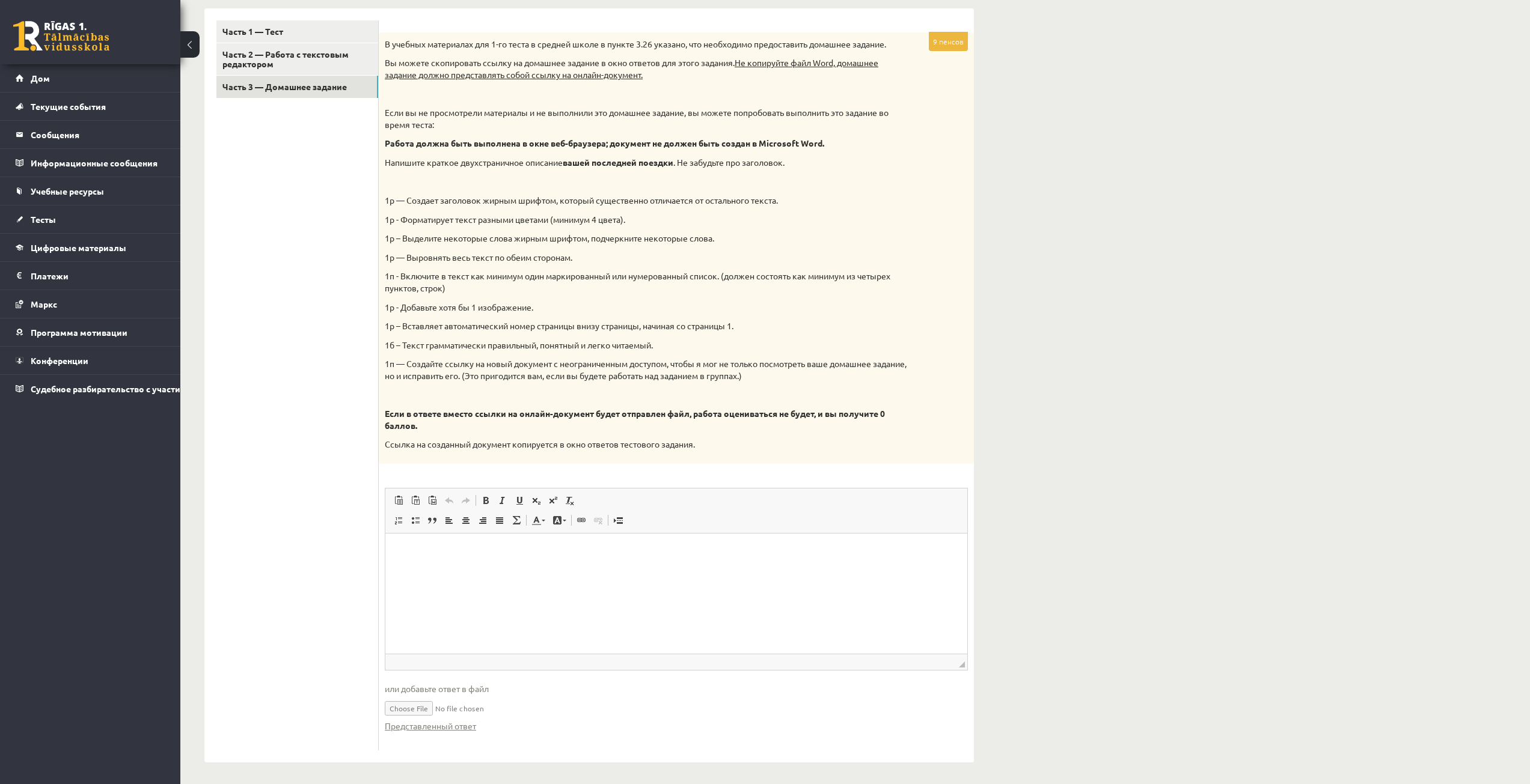
scroll to position [382, 0]
click at [319, 84] on font "Часть 3 — Домашнее задание" at bounding box center [285, 84] width 125 height 11
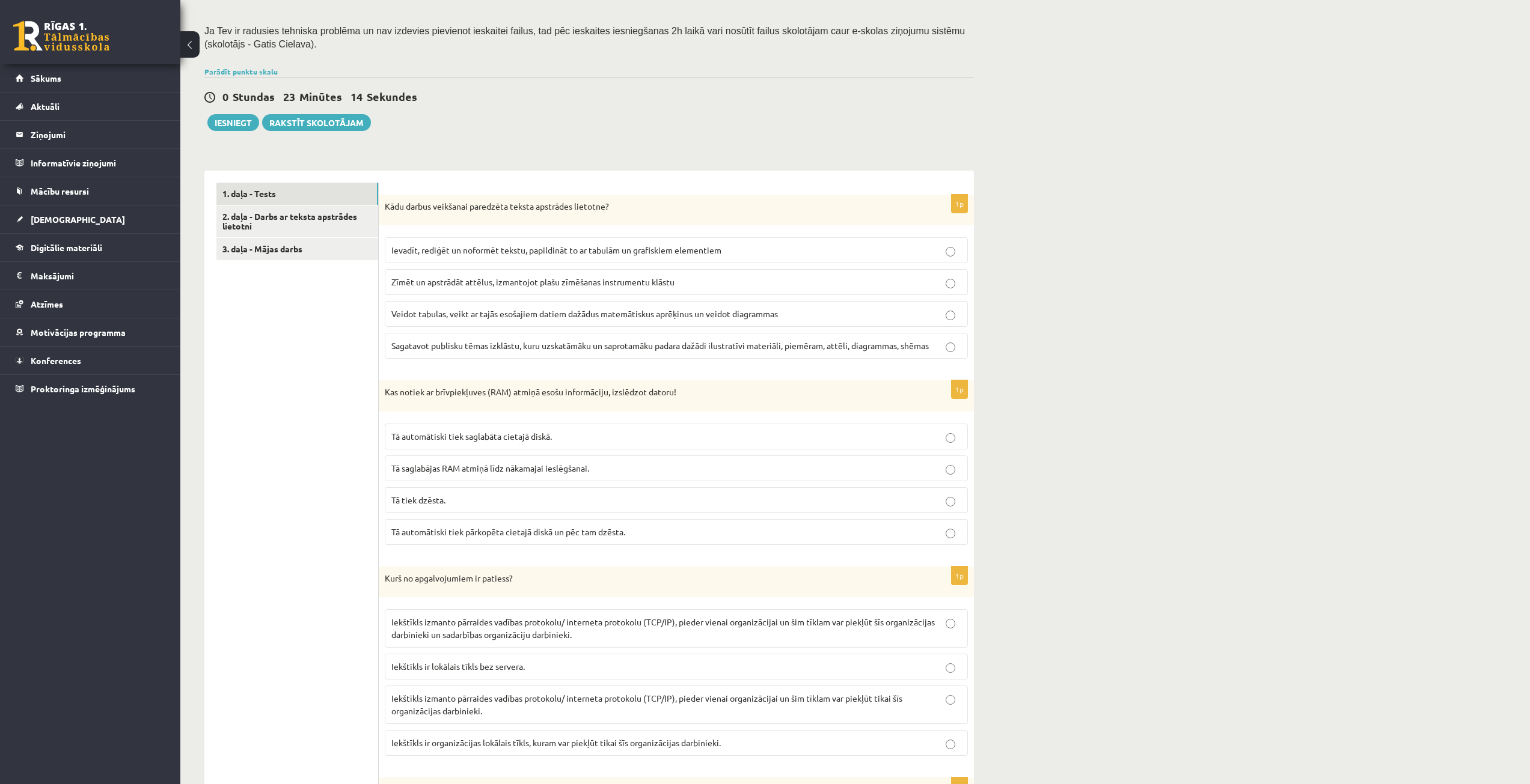
scroll to position [202, 0]
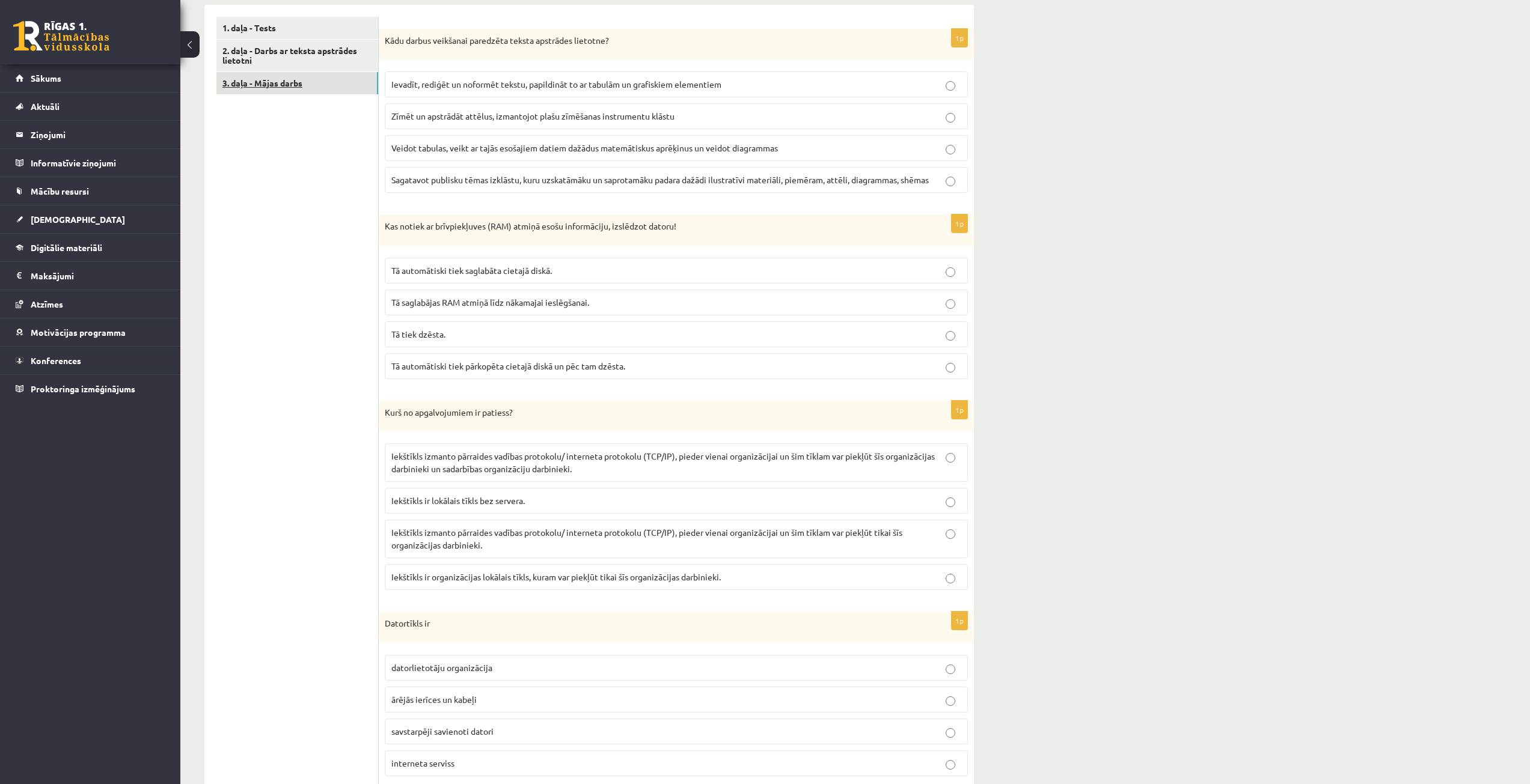
click at [282, 80] on link "3. daļa - Mājas darbs" at bounding box center [297, 83] width 162 height 22
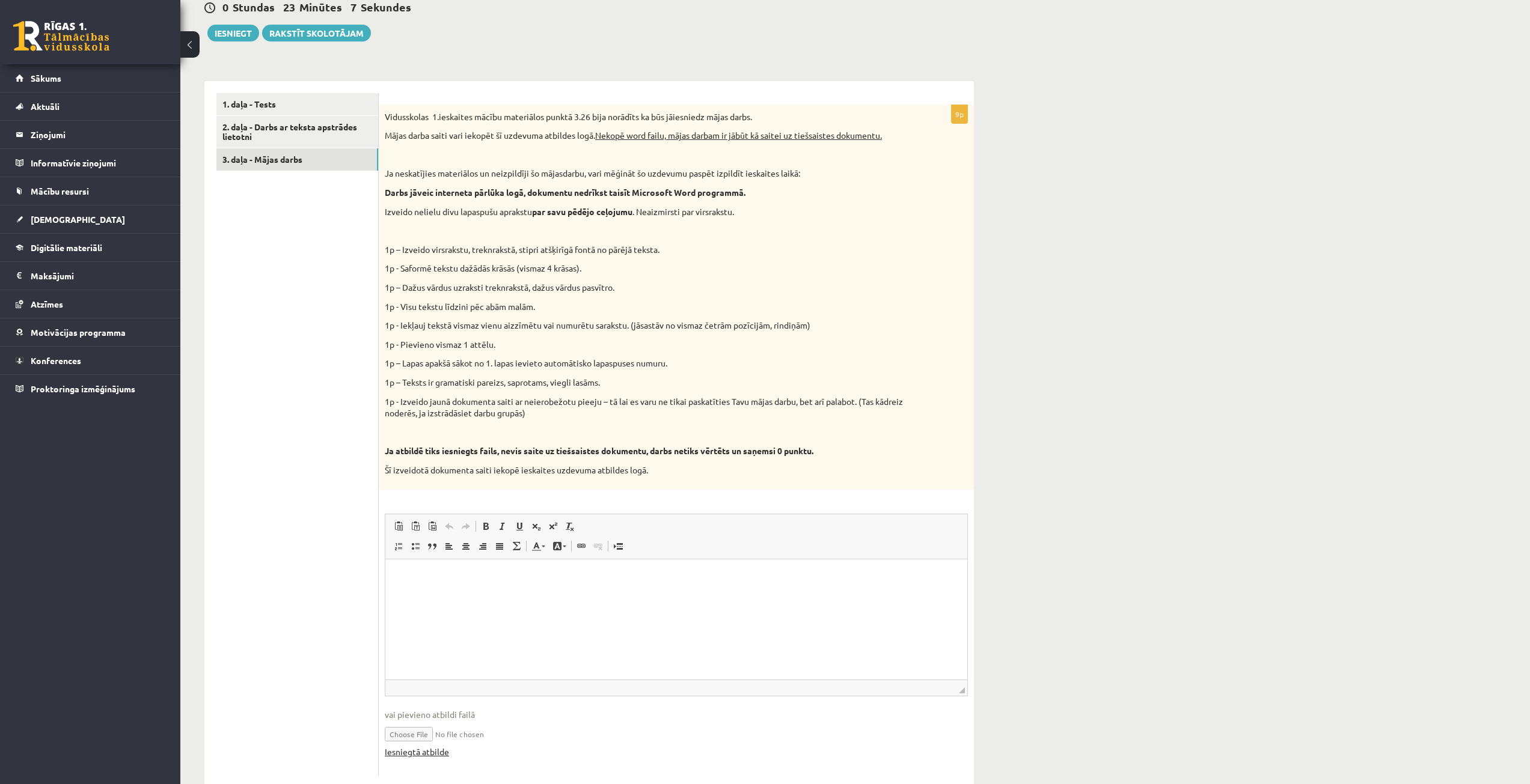
scroll to position [335, 0]
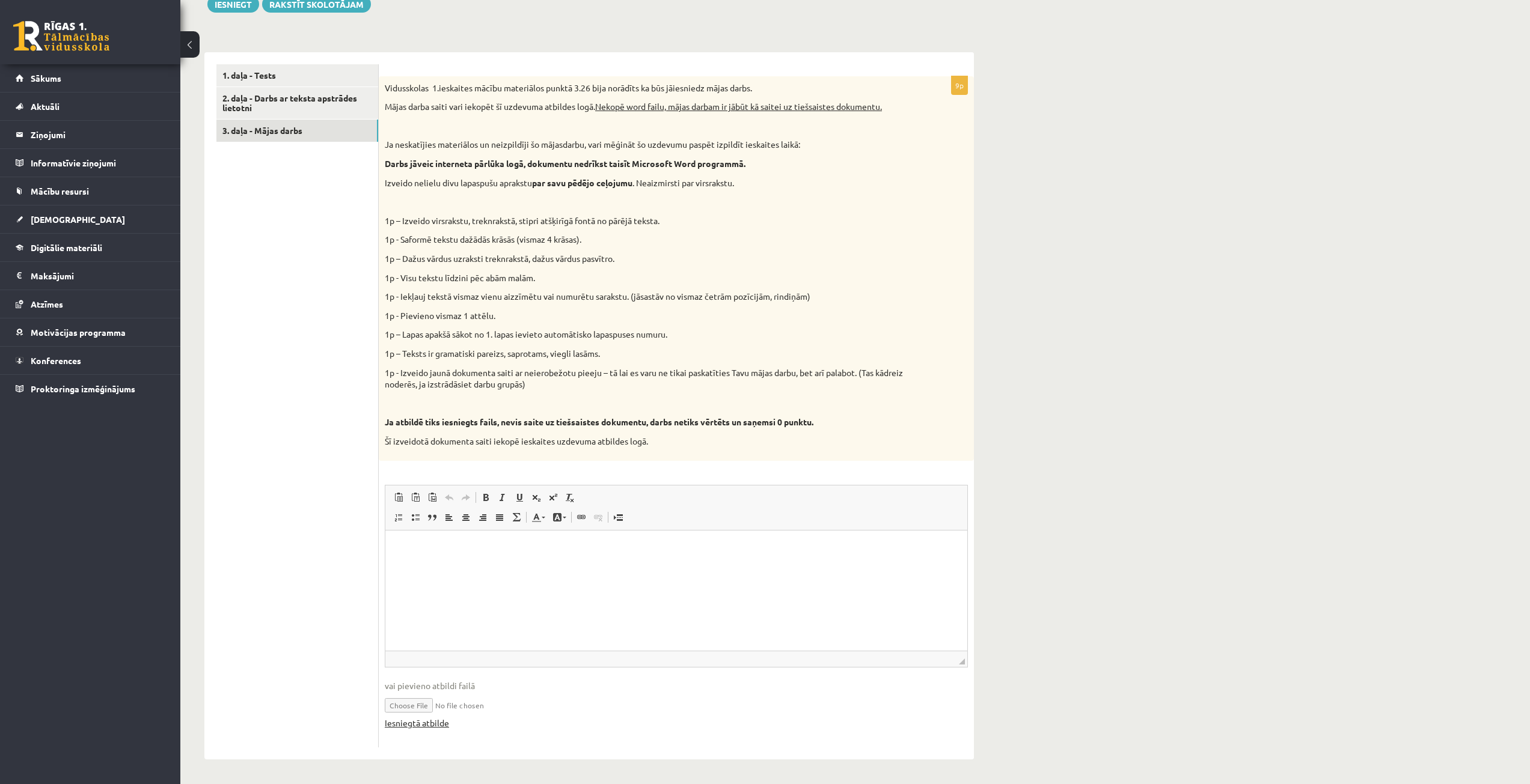
click at [430, 726] on link "Iesniegtā atbilde" at bounding box center [417, 723] width 64 height 13
click at [530, 567] on html at bounding box center [676, 548] width 582 height 36
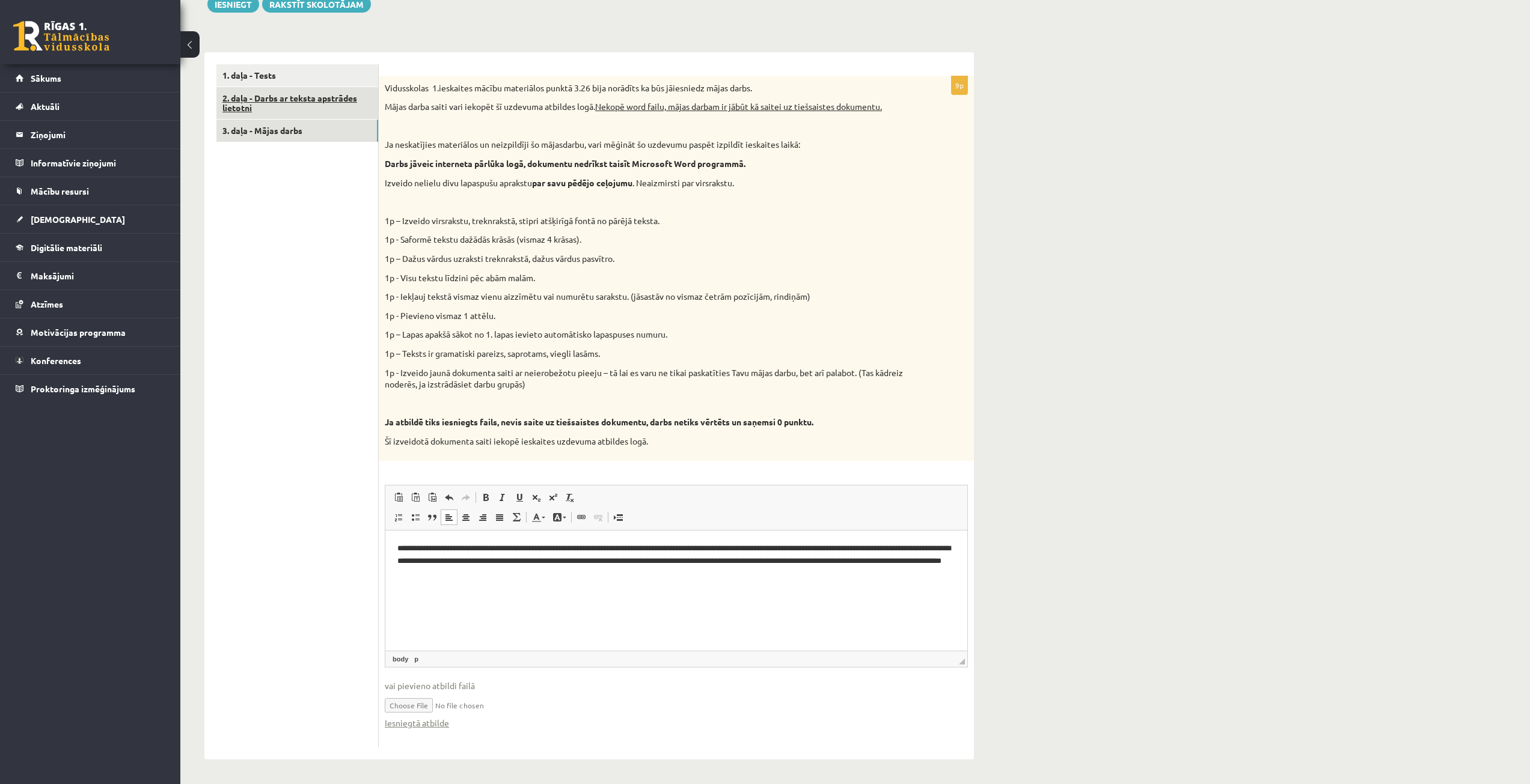
click at [324, 113] on link "2. daļa - Darbs ar teksta apstrādes lietotni" at bounding box center [297, 103] width 162 height 32
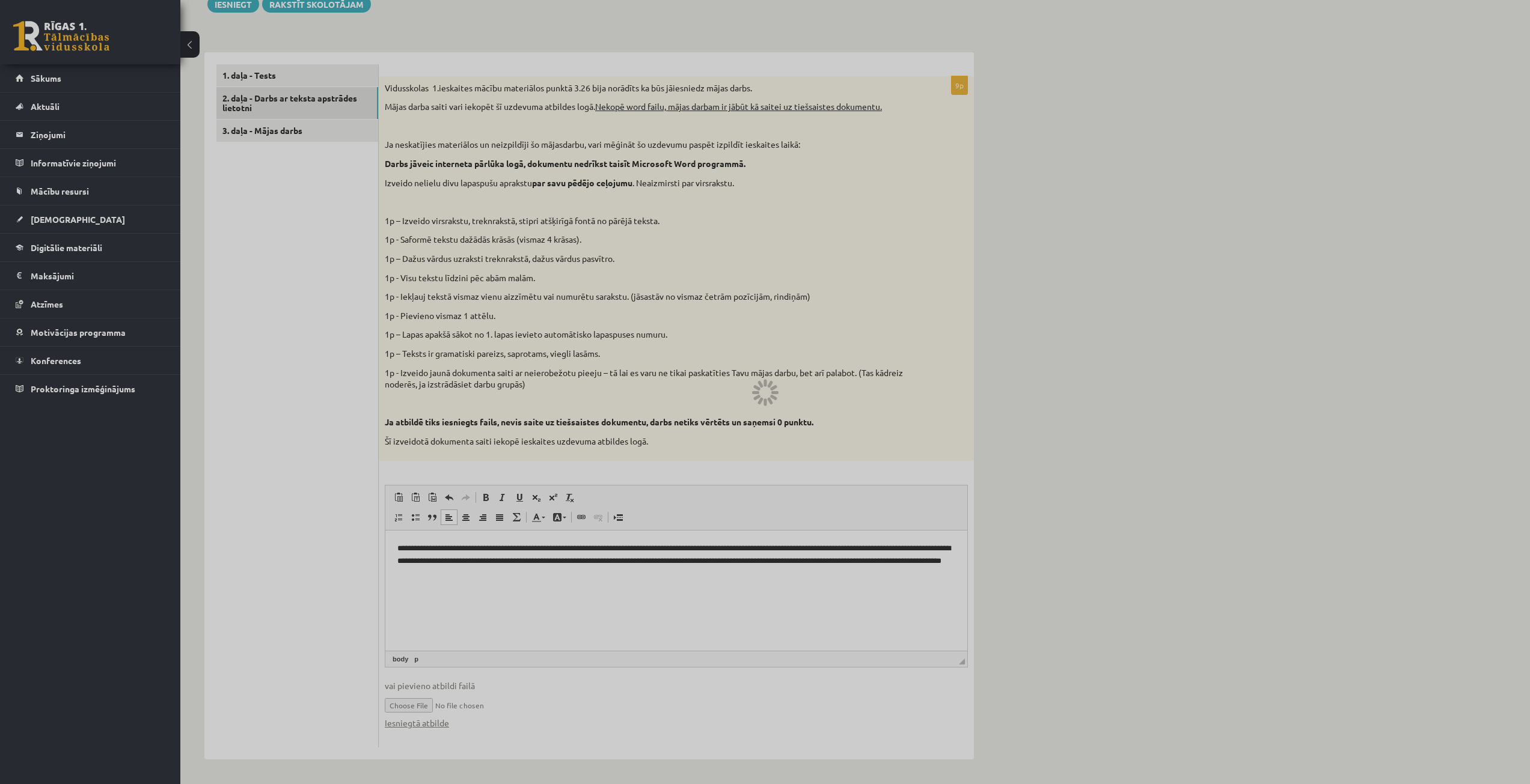
scroll to position [16, 0]
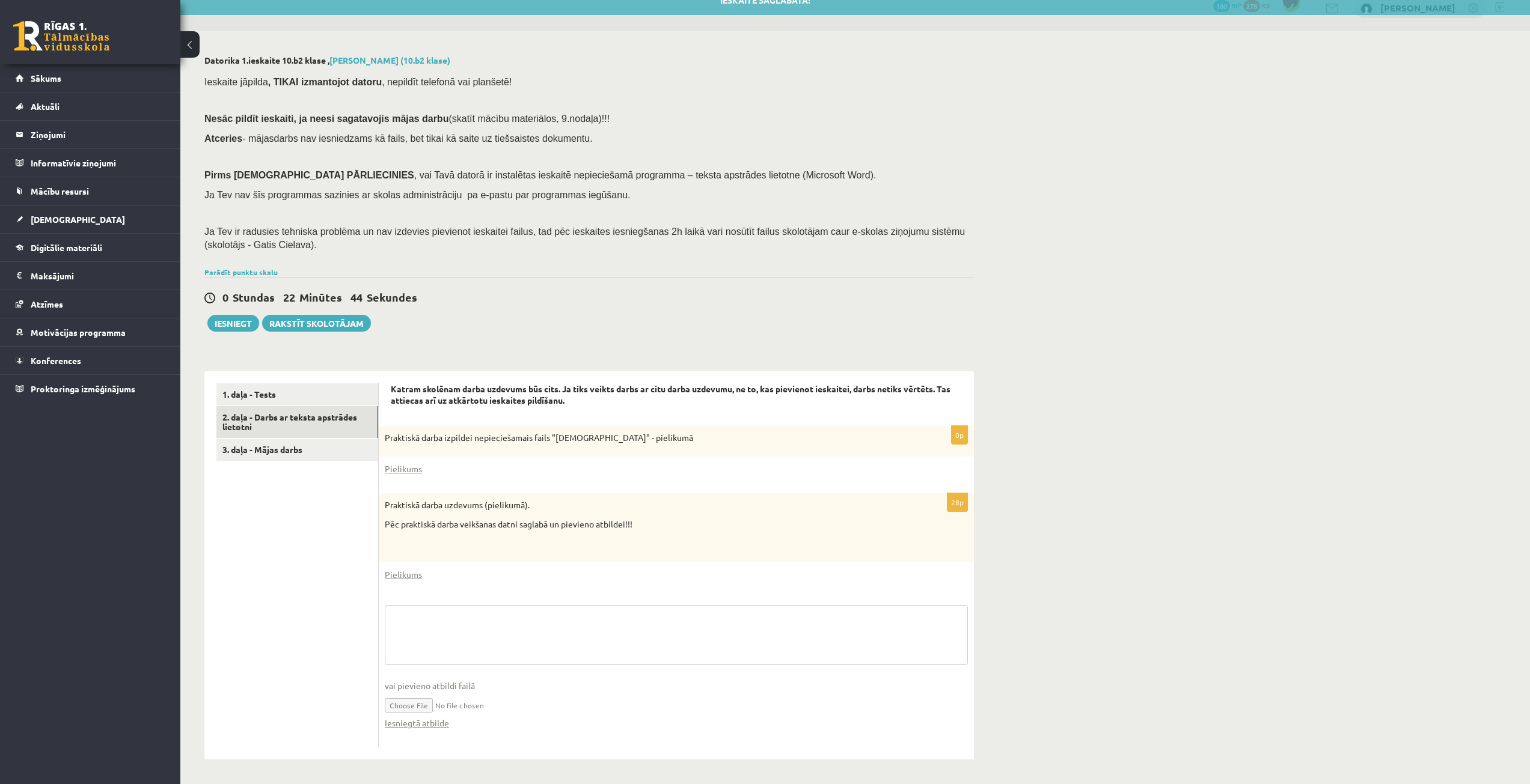
click at [447, 639] on textarea at bounding box center [676, 635] width 583 height 60
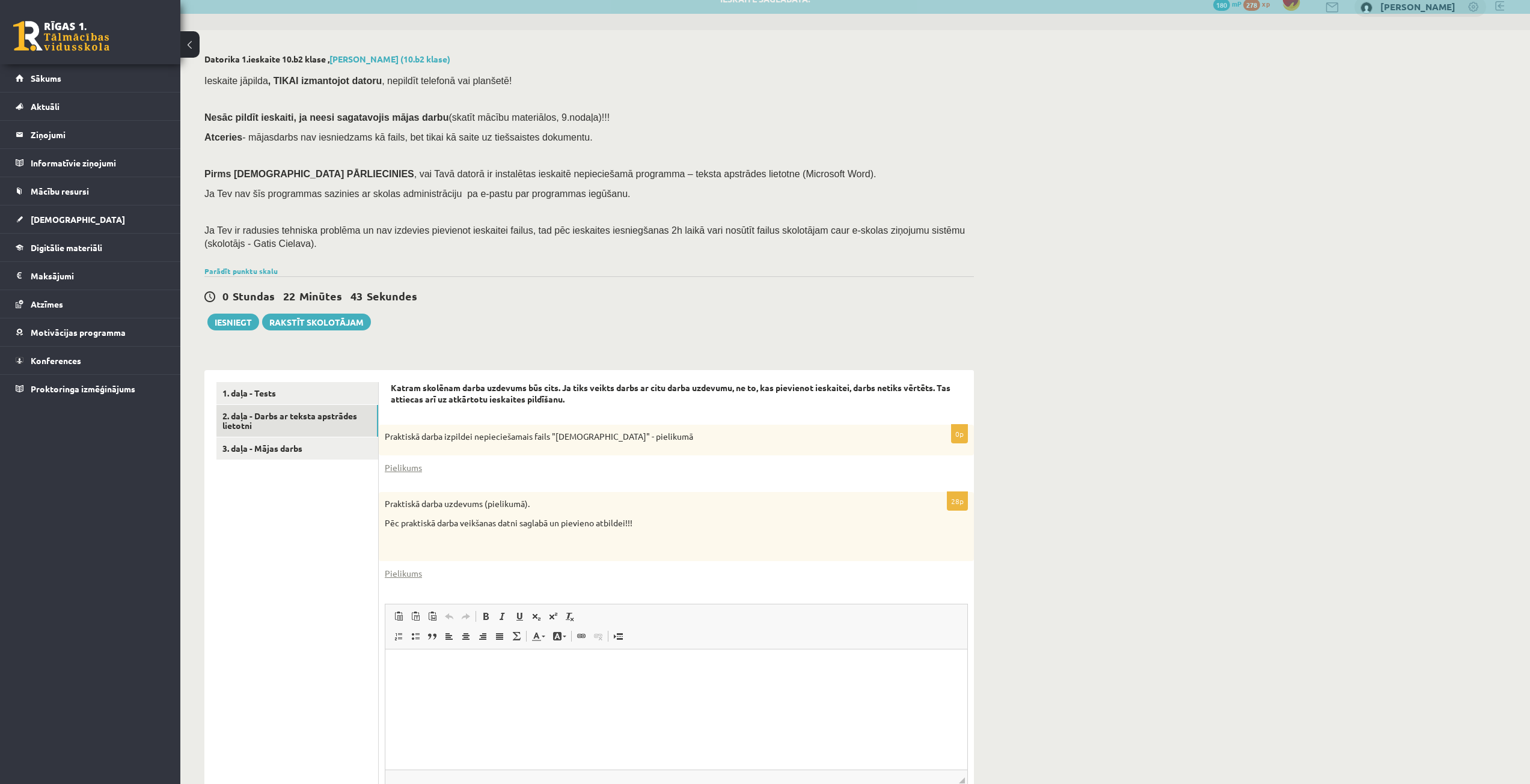
scroll to position [0, 0]
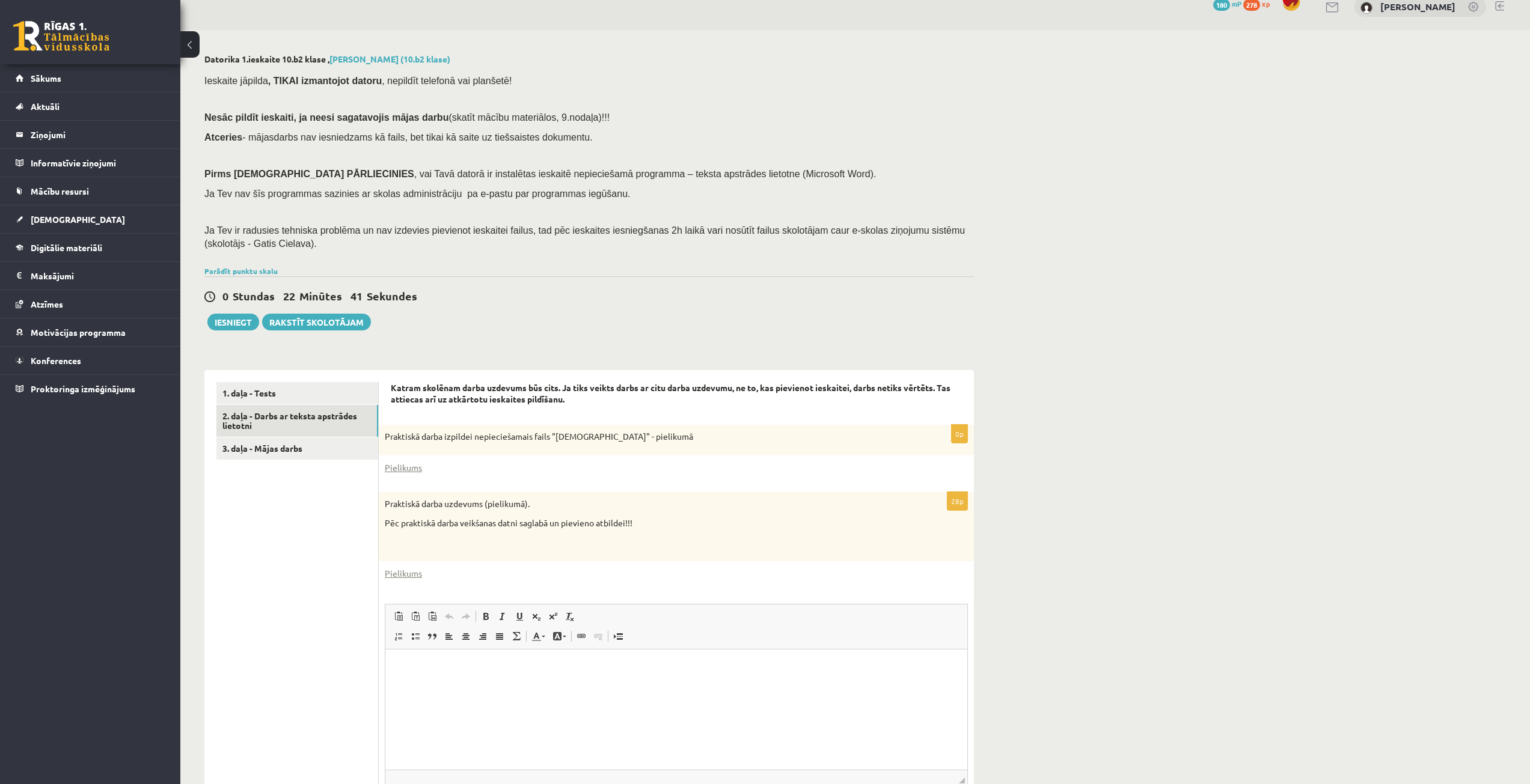
click at [453, 686] on html at bounding box center [676, 668] width 582 height 36
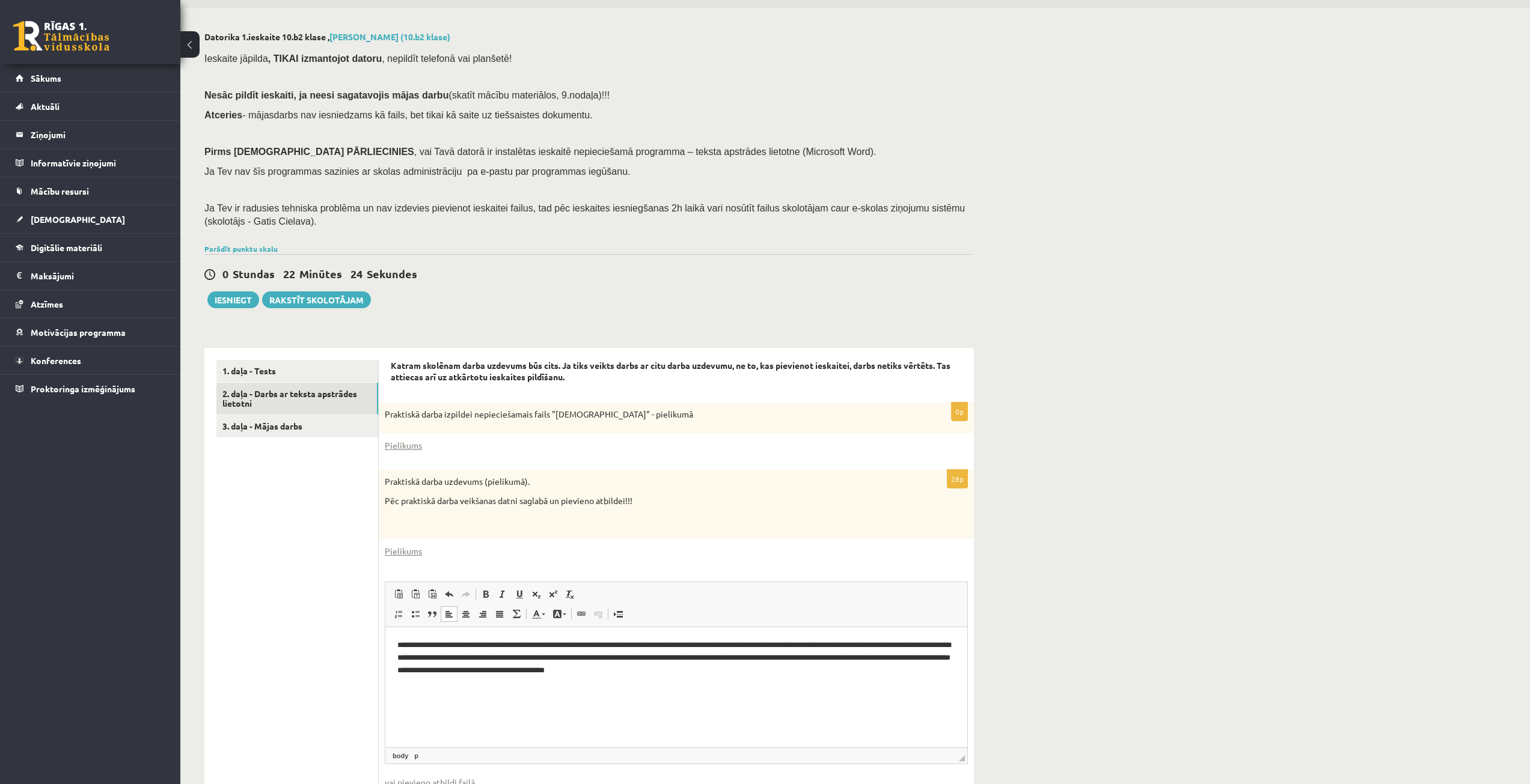
scroll to position [76, 0]
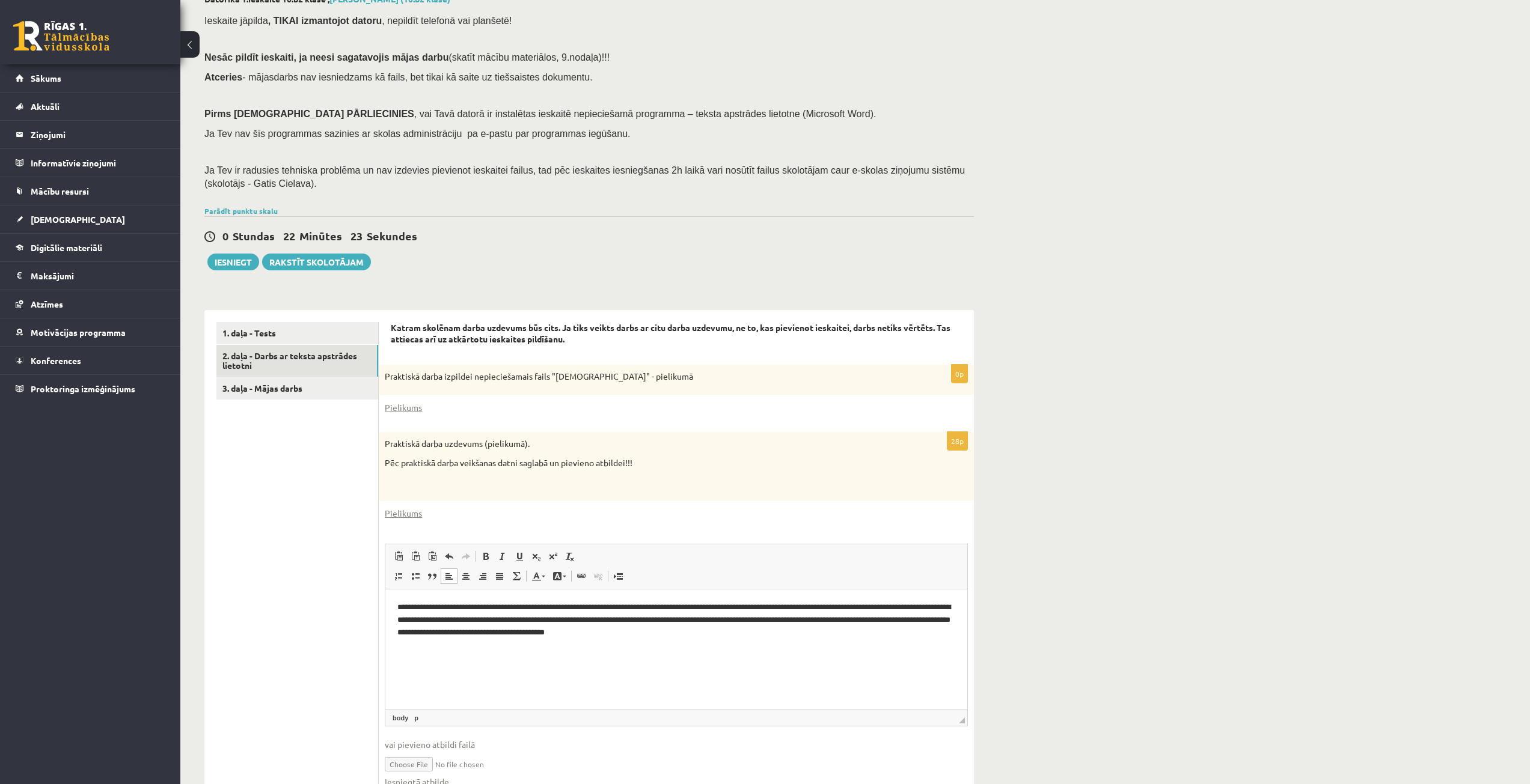
click at [394, 602] on html "**********" at bounding box center [676, 627] width 582 height 74
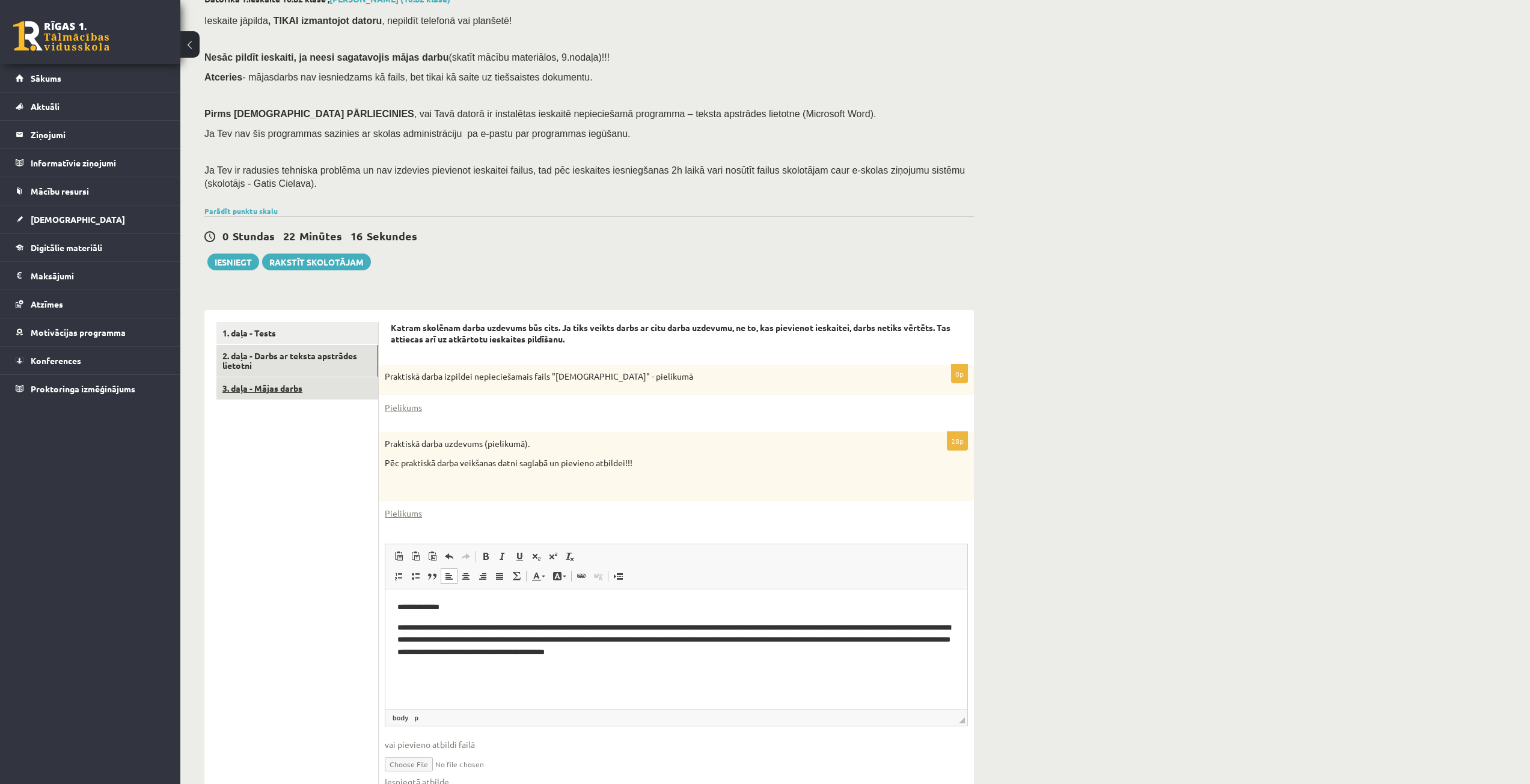
click at [268, 391] on link "3. daļa - Mājas darbs" at bounding box center [297, 388] width 162 height 22
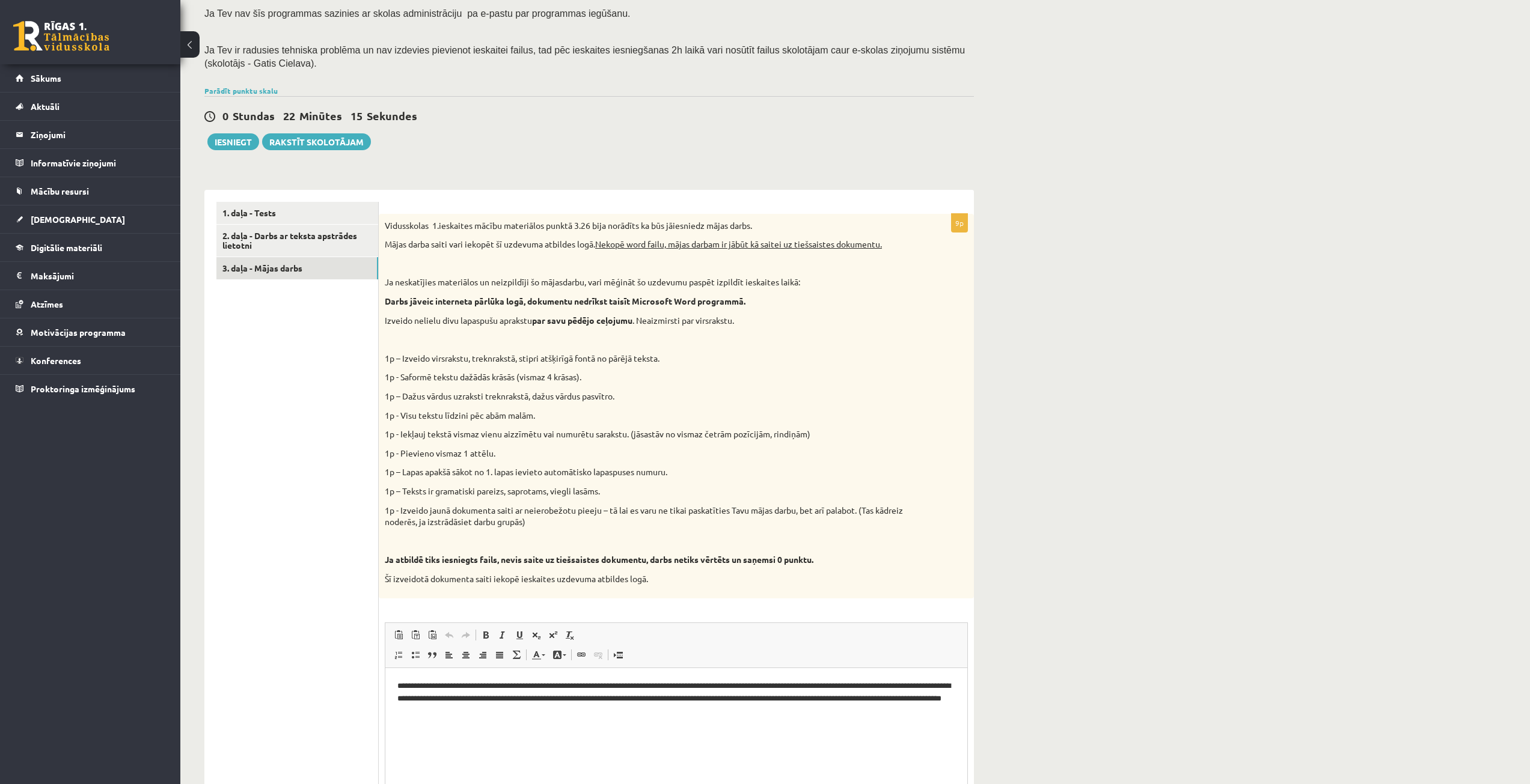
scroll to position [0, 0]
click at [396, 686] on html "**********" at bounding box center [676, 698] width 582 height 61
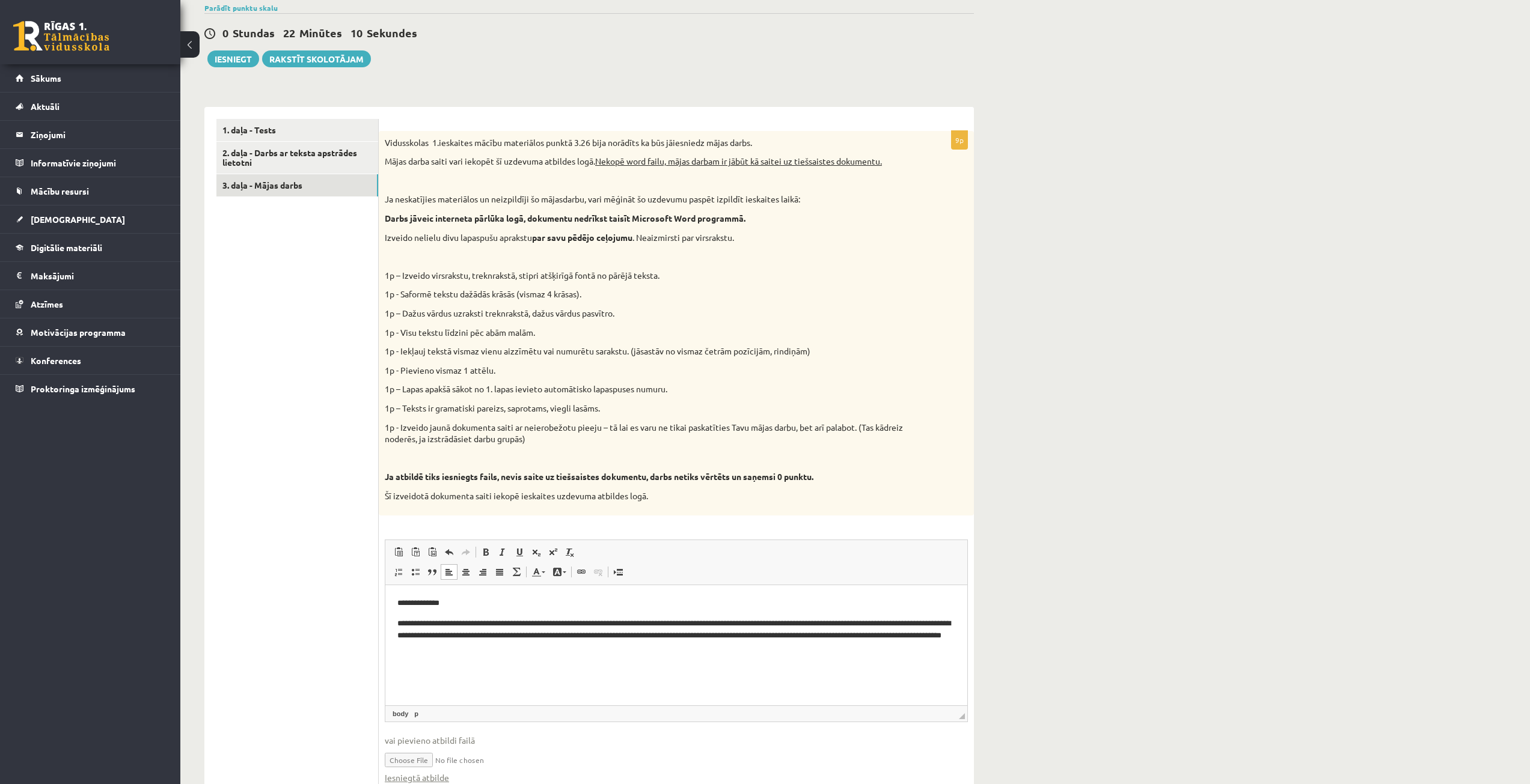
scroll to position [317, 0]
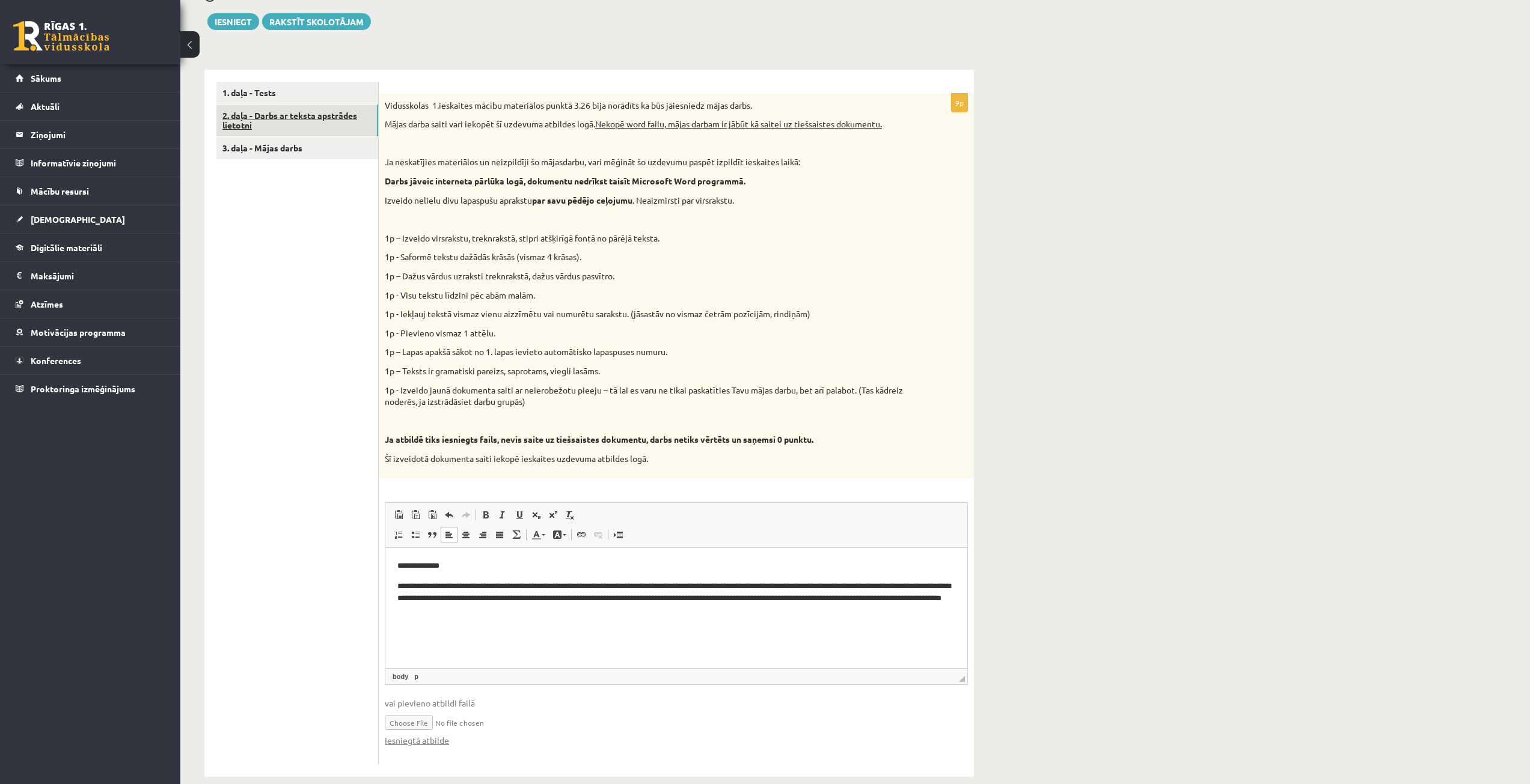
click at [275, 121] on link "2. daļa - Darbs ar teksta apstrādes lietotni" at bounding box center [297, 121] width 162 height 32
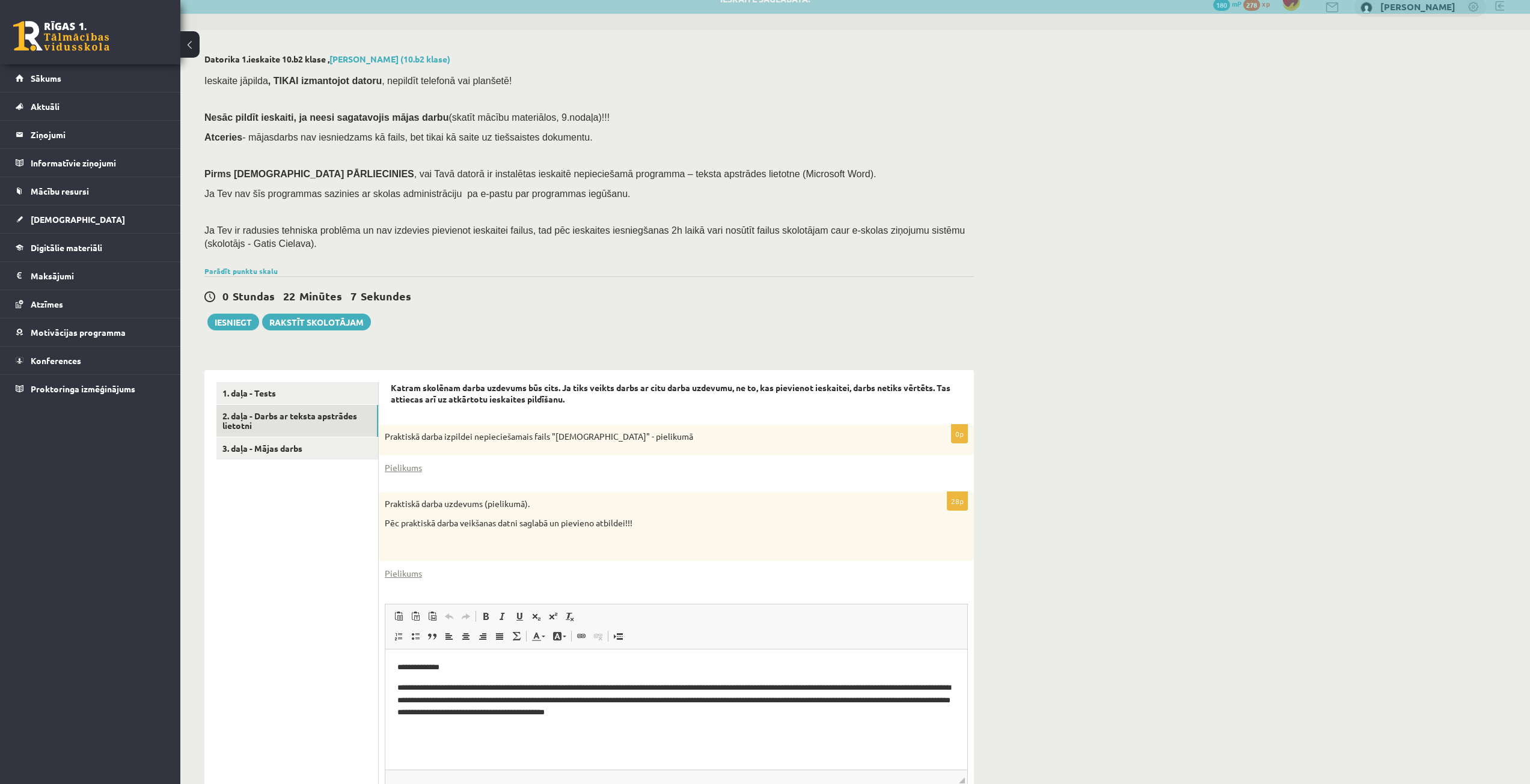
scroll to position [0, 0]
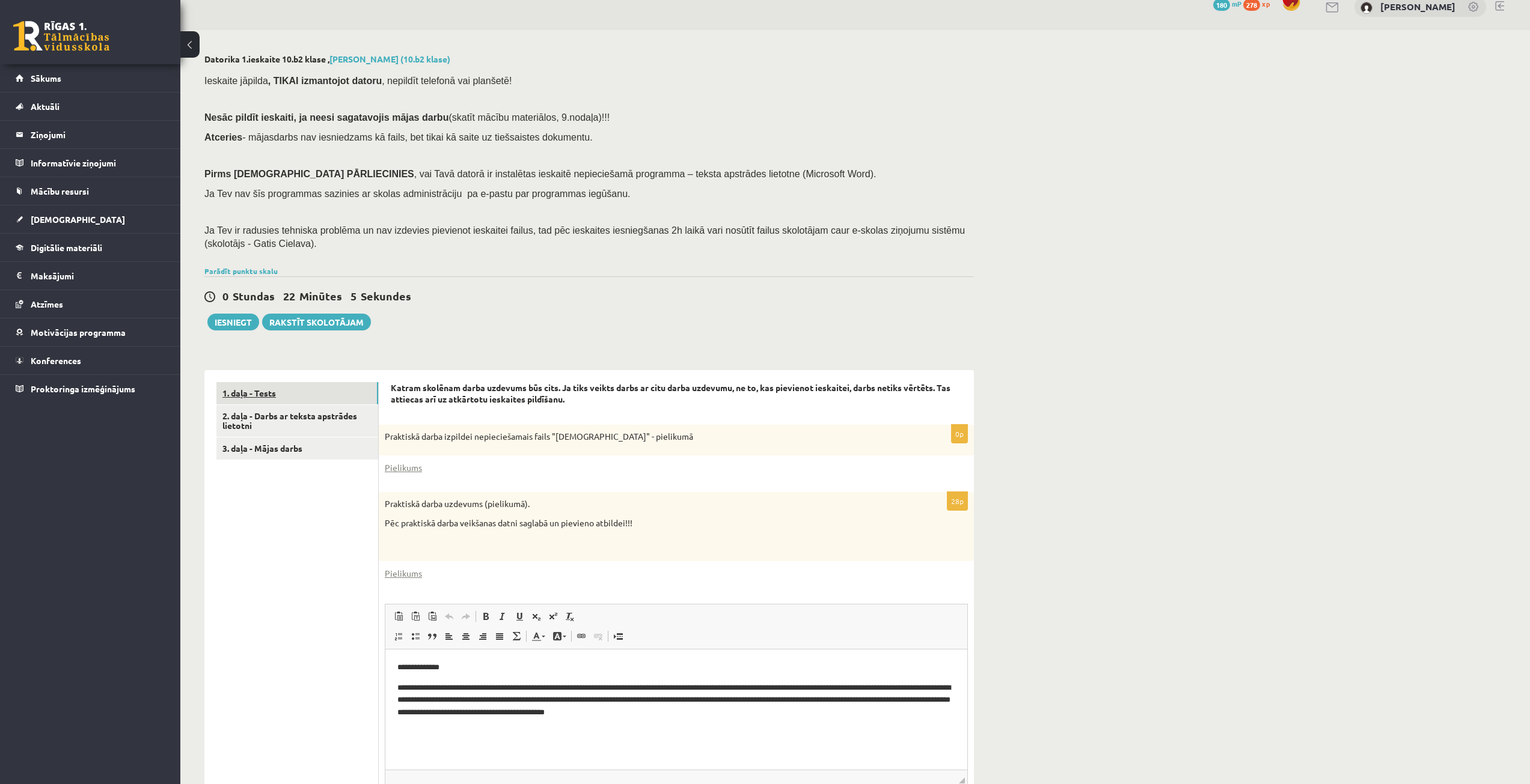
click at [282, 391] on link "1. daļa - Tests" at bounding box center [297, 393] width 162 height 22
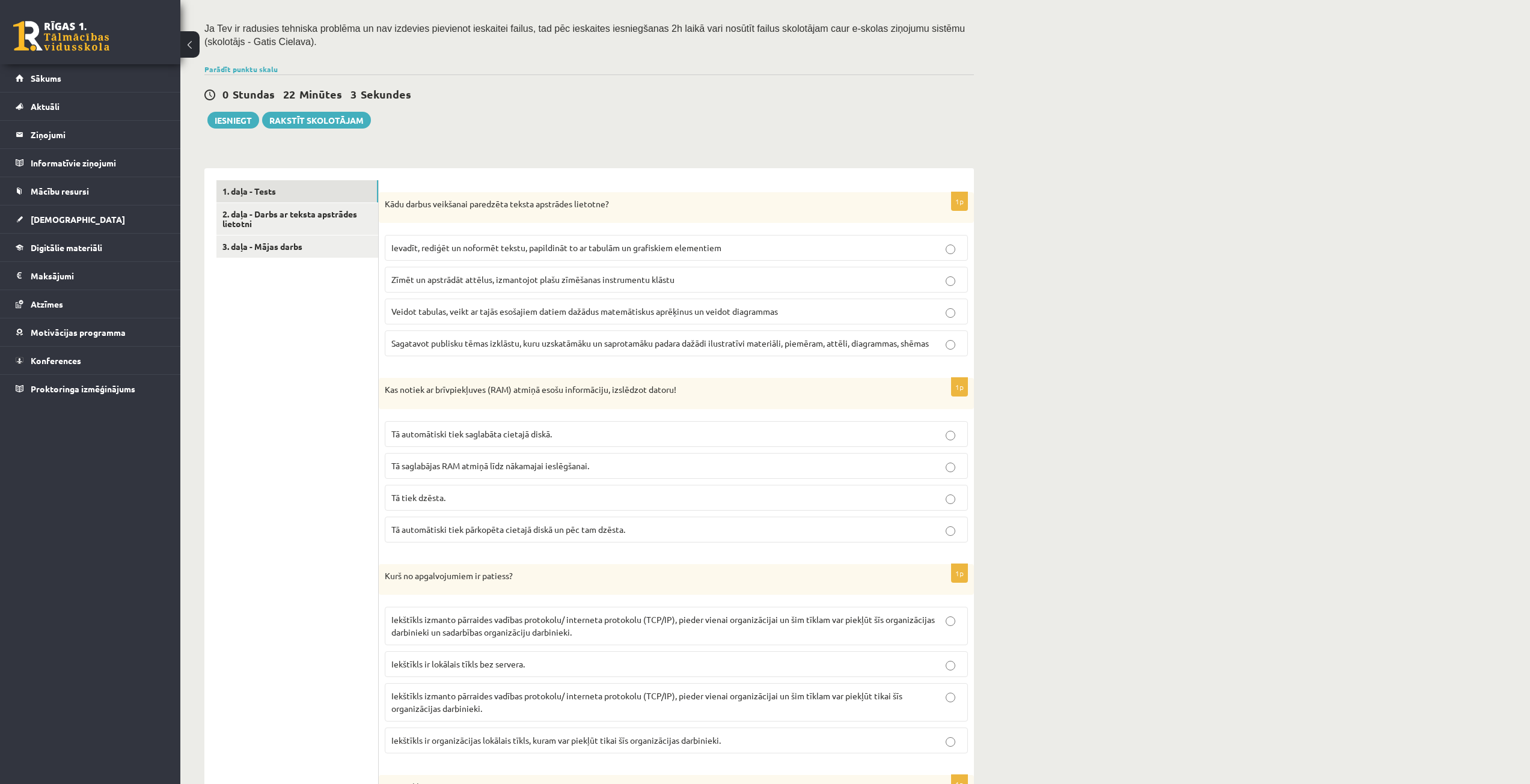
scroll to position [76, 0]
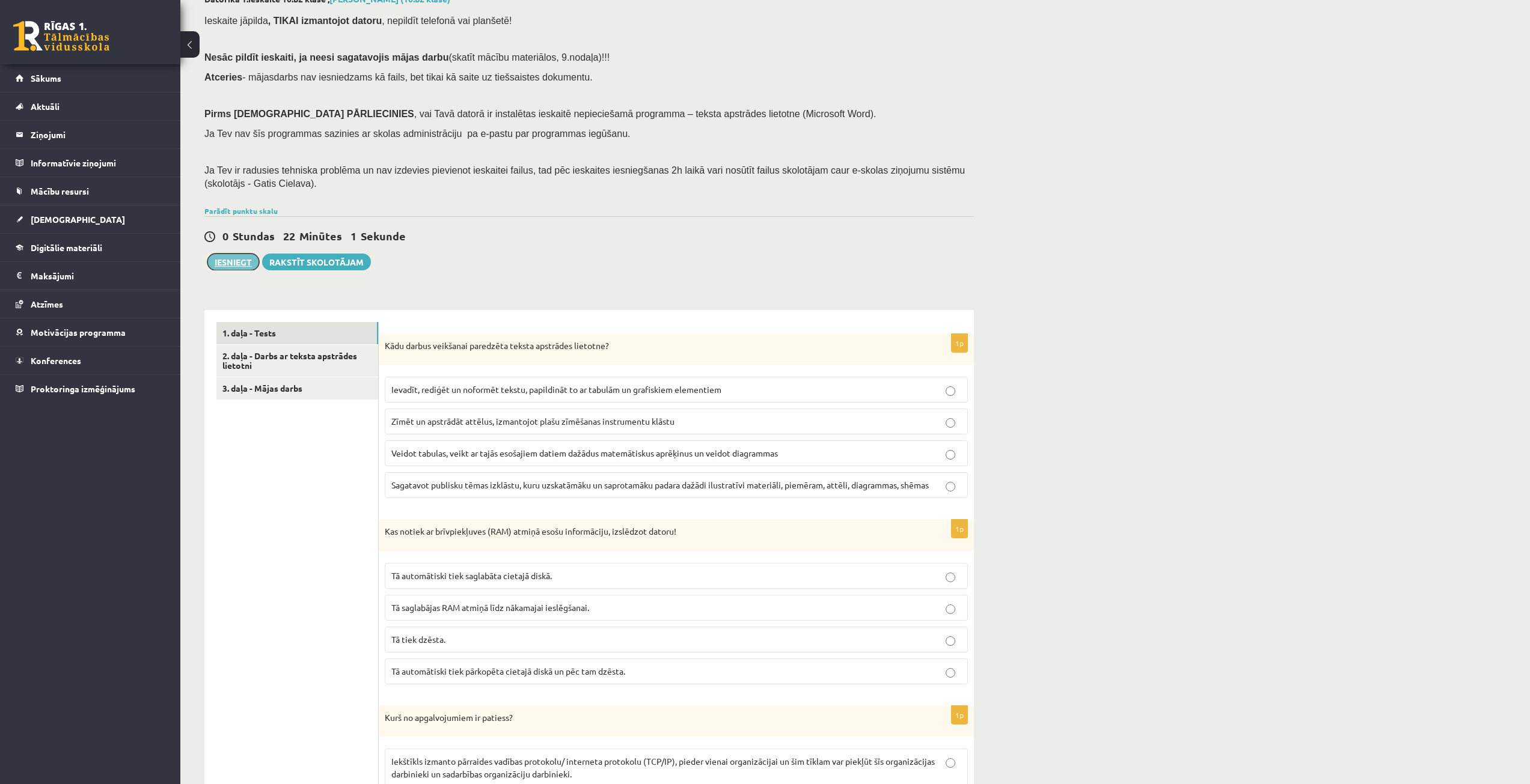
click at [236, 262] on button "Iesniegt" at bounding box center [233, 262] width 52 height 17
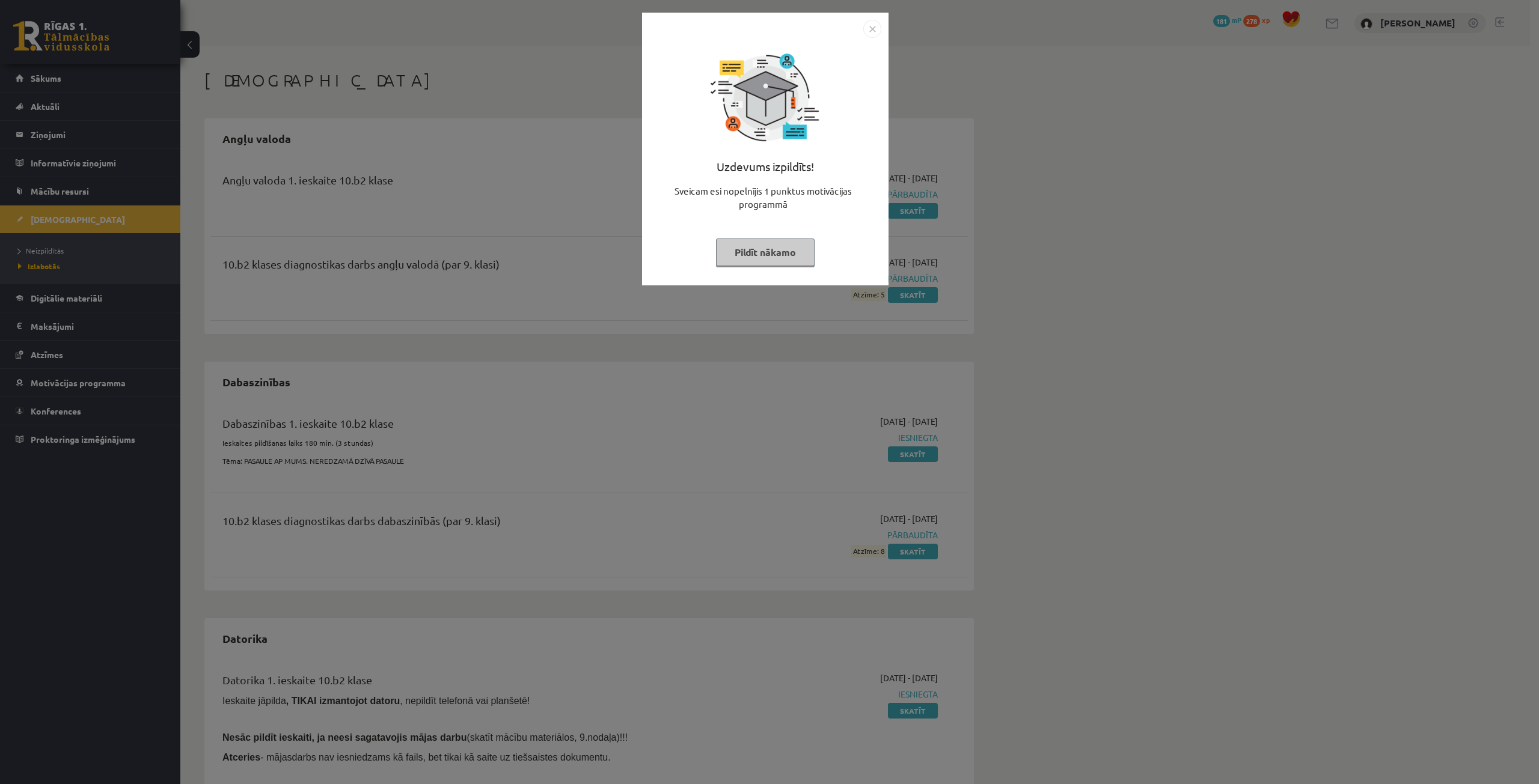
click at [762, 248] on button "Pildīt nākamo" at bounding box center [765, 252] width 98 height 28
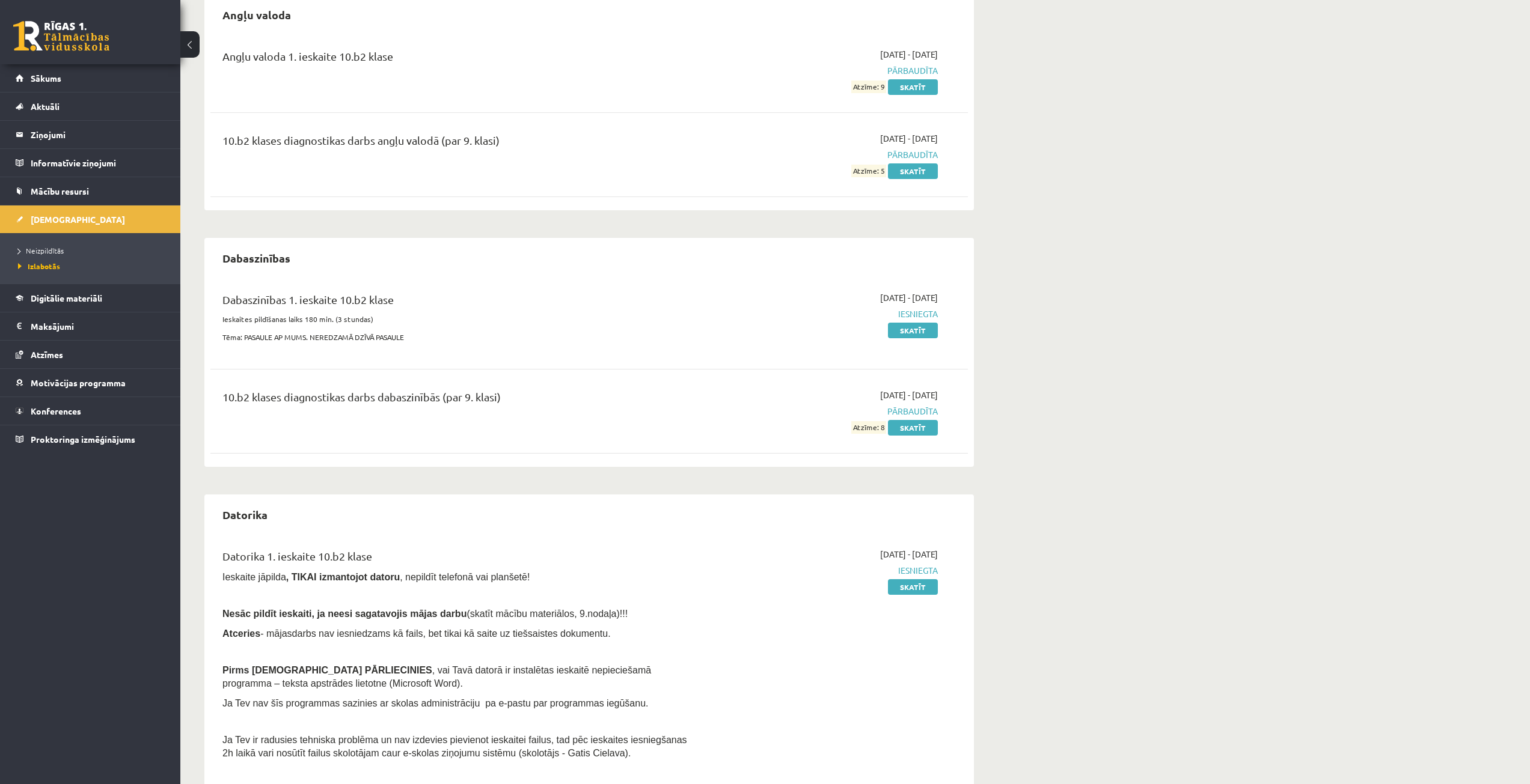
scroll to position [120, 0]
click at [45, 247] on span "Neizpildītās" at bounding box center [41, 251] width 46 height 9
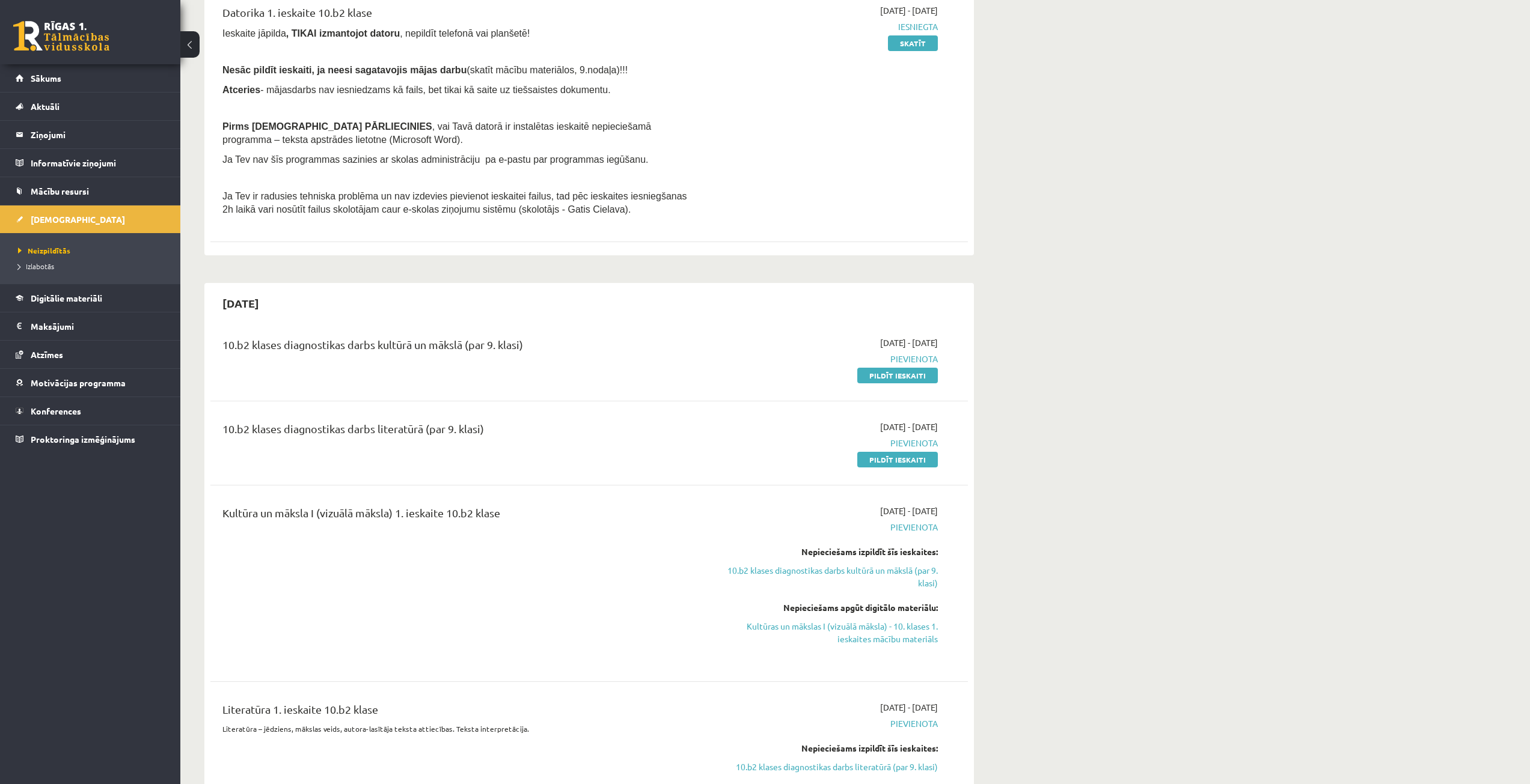
scroll to position [241, 0]
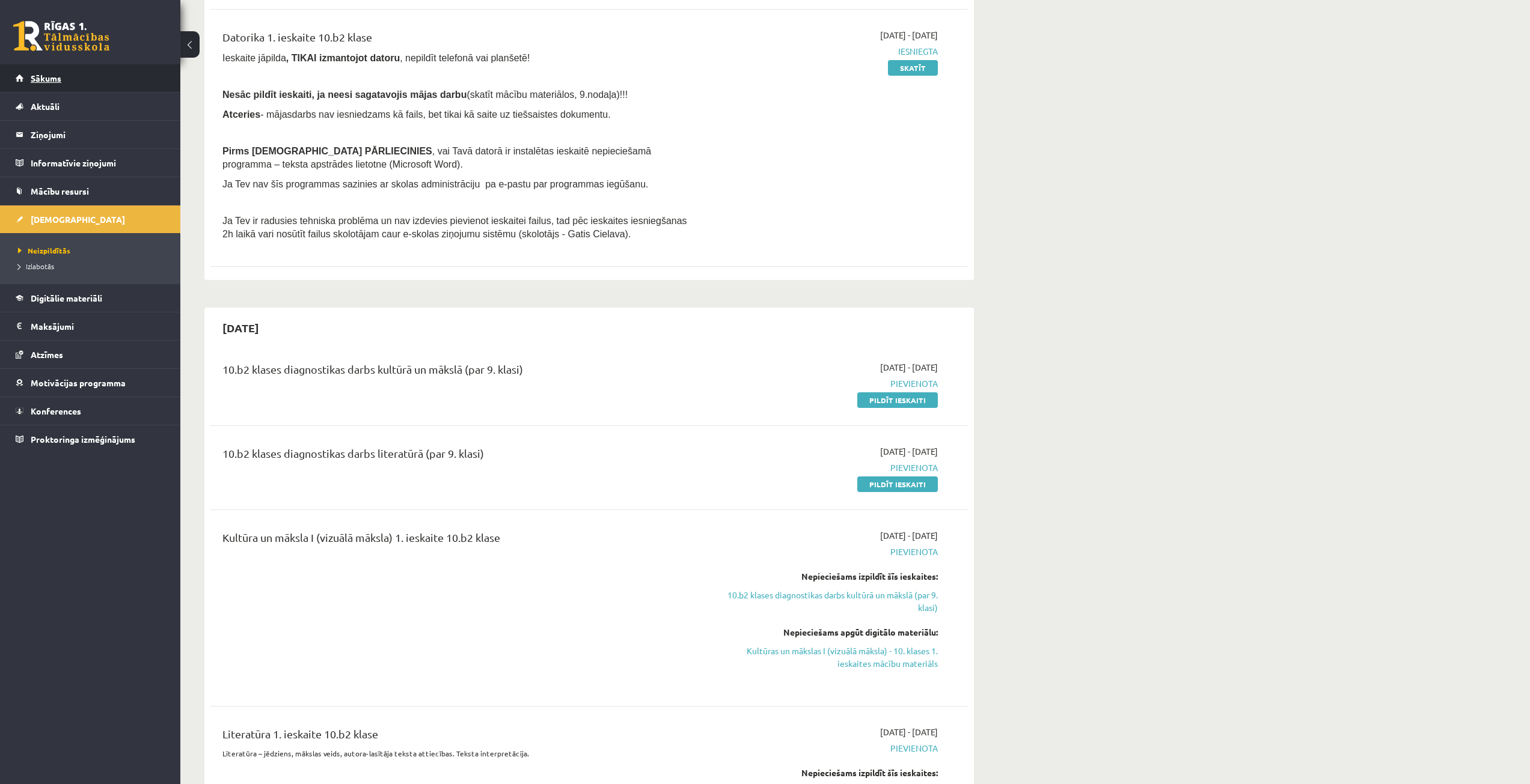
click at [53, 79] on span "Sākums" at bounding box center [45, 78] width 30 height 11
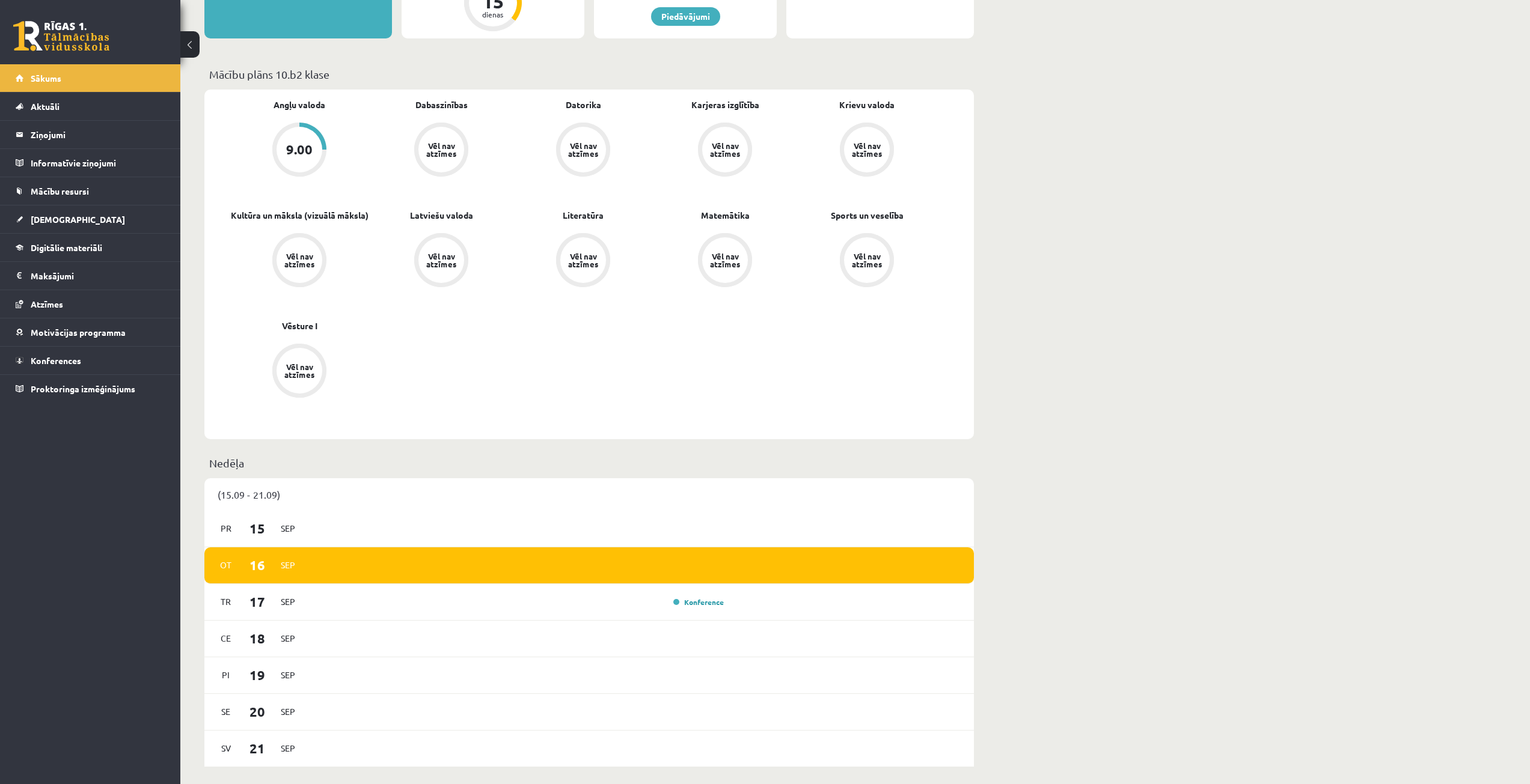
scroll to position [301, 0]
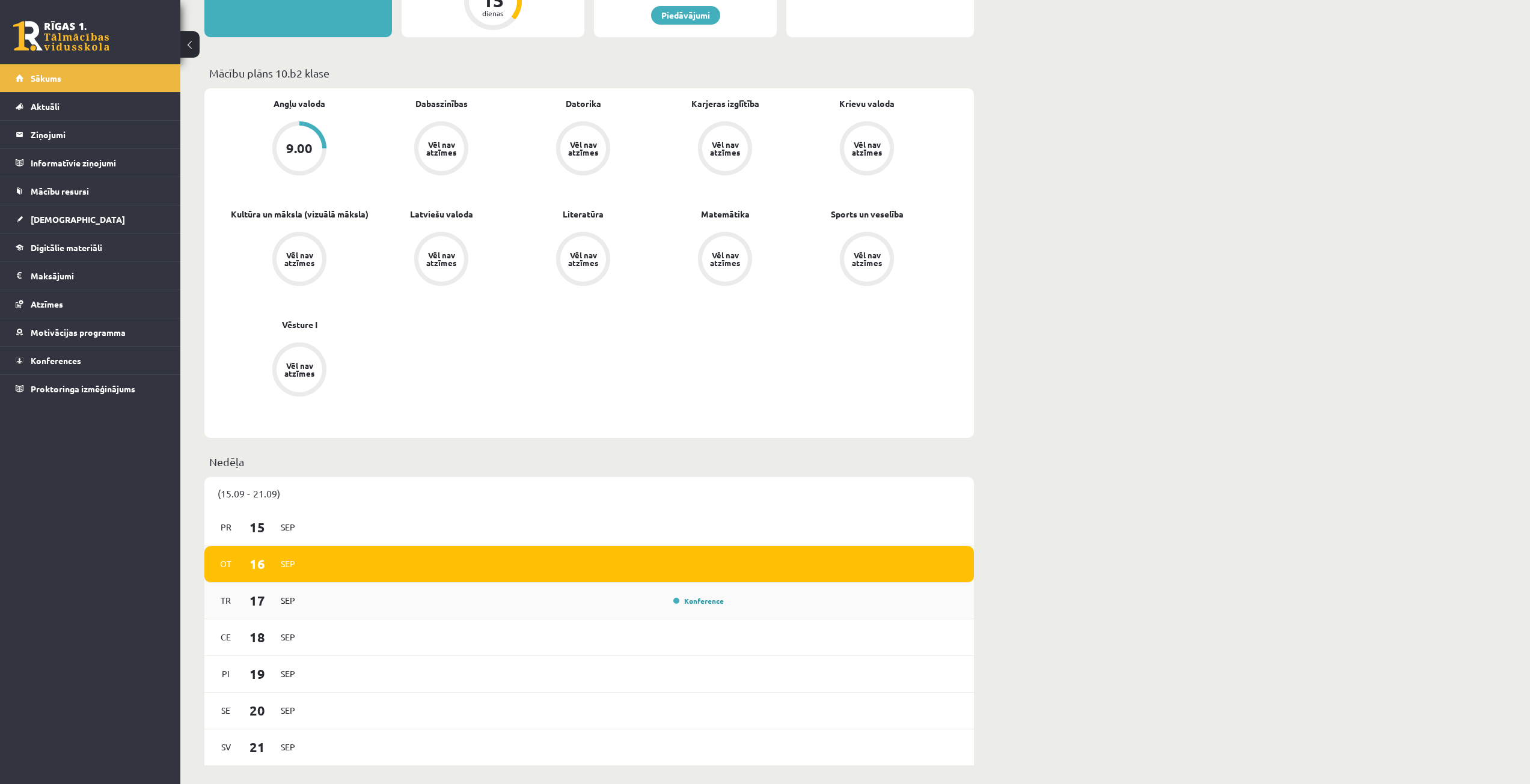
click at [392, 592] on div "[DATE] Konference" at bounding box center [589, 601] width 769 height 36
click at [704, 605] on link "Konference" at bounding box center [699, 601] width 51 height 9
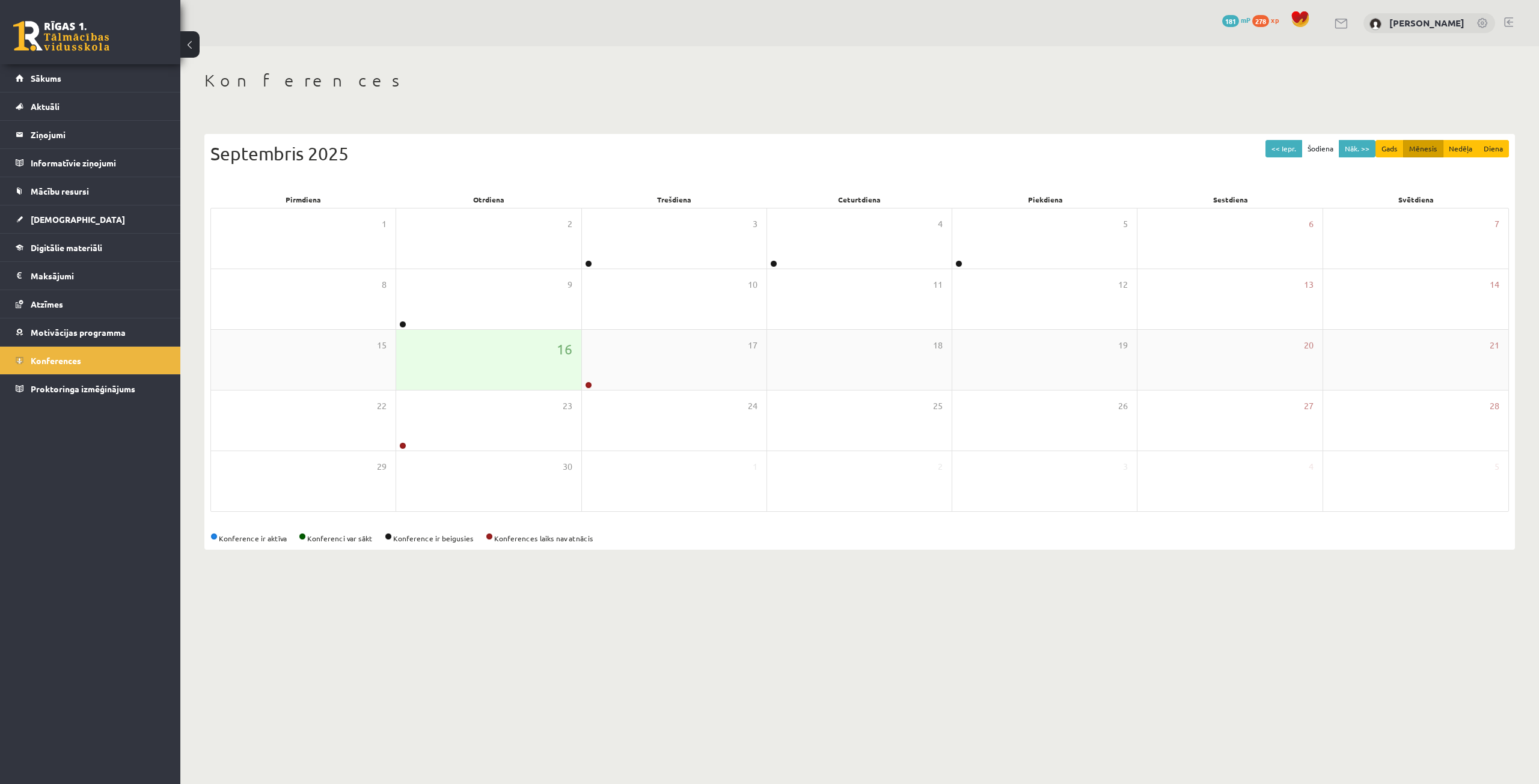
drag, startPoint x: 496, startPoint y: 356, endPoint x: 415, endPoint y: 371, distance: 82.4
click at [415, 371] on div "16" at bounding box center [489, 359] width 185 height 60
drag, startPoint x: 614, startPoint y: 356, endPoint x: 589, endPoint y: 384, distance: 37.5
click at [586, 385] on div at bounding box center [587, 386] width 11 height 8
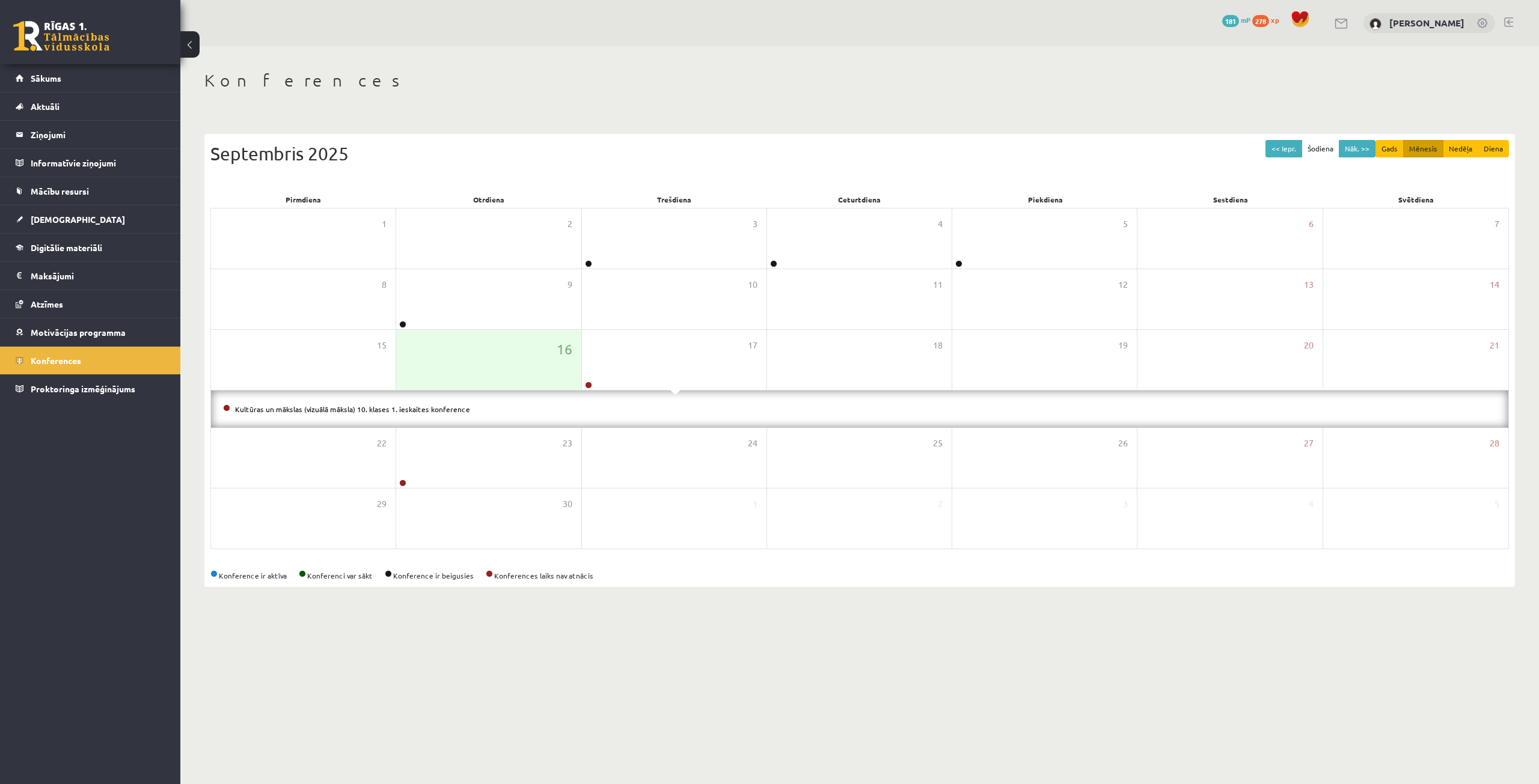
click at [437, 413] on li "Kultūras un mākslas (vizuālā māksla) 10. klases 1. ieskaites konference" at bounding box center [860, 409] width 1273 height 13
click at [438, 409] on link "Kultūras un mākslas (vizuālā māksla) 10. klases 1. ieskaites konference" at bounding box center [353, 409] width 235 height 9
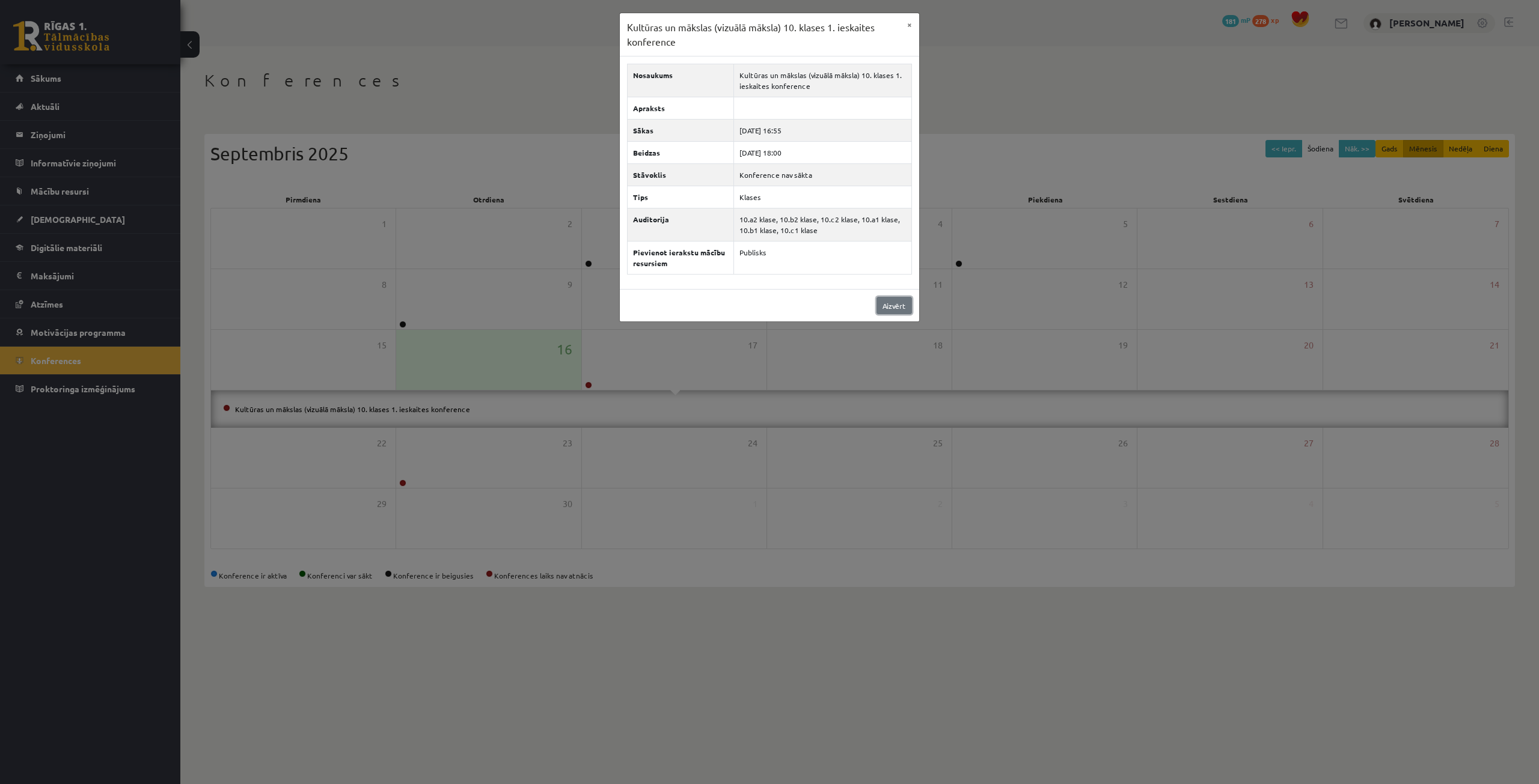
click at [898, 311] on link "Aizvērt" at bounding box center [894, 305] width 36 height 18
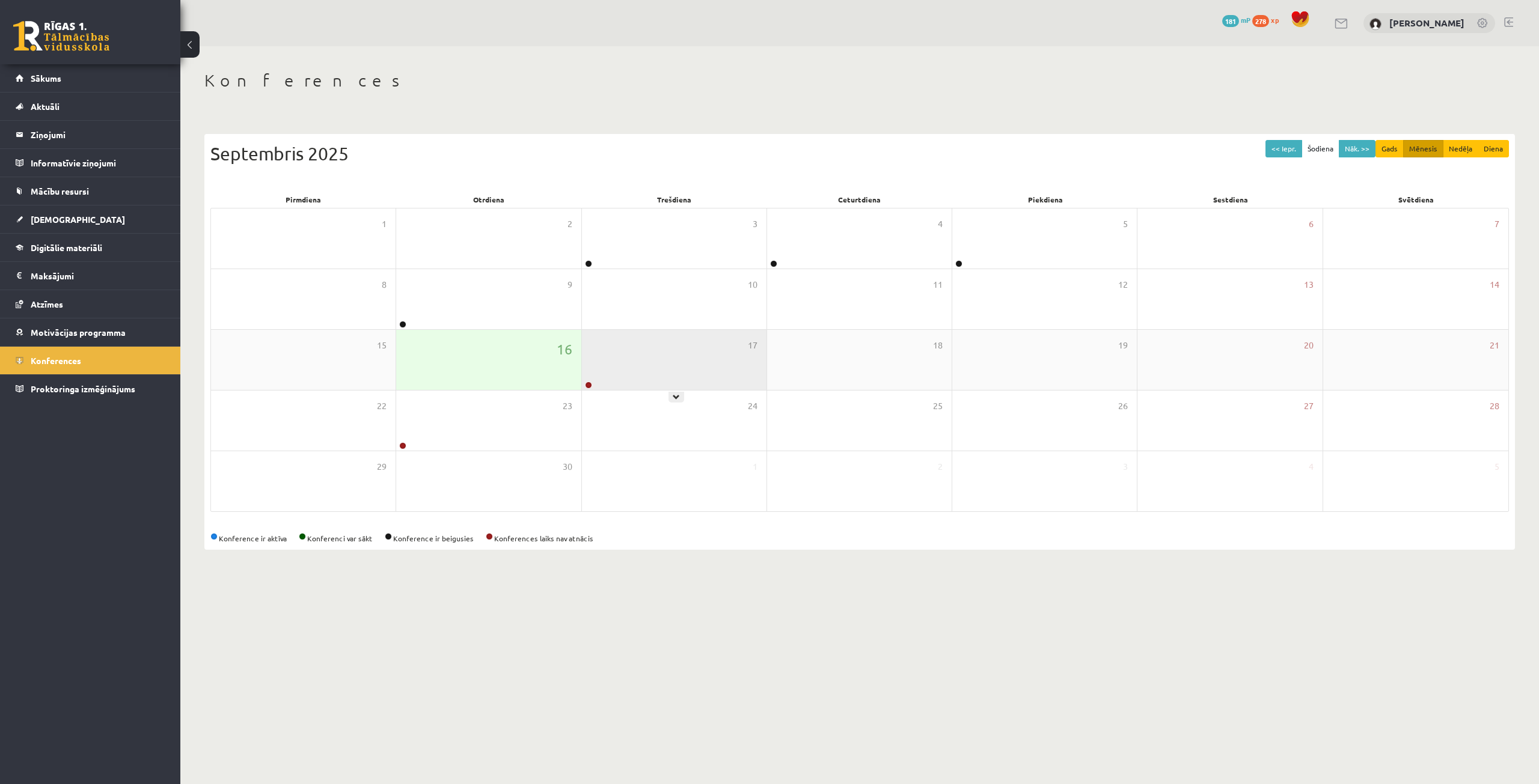
drag, startPoint x: 674, startPoint y: 355, endPoint x: 624, endPoint y: 371, distance: 52.5
click at [624, 371] on div "17" at bounding box center [674, 359] width 185 height 60
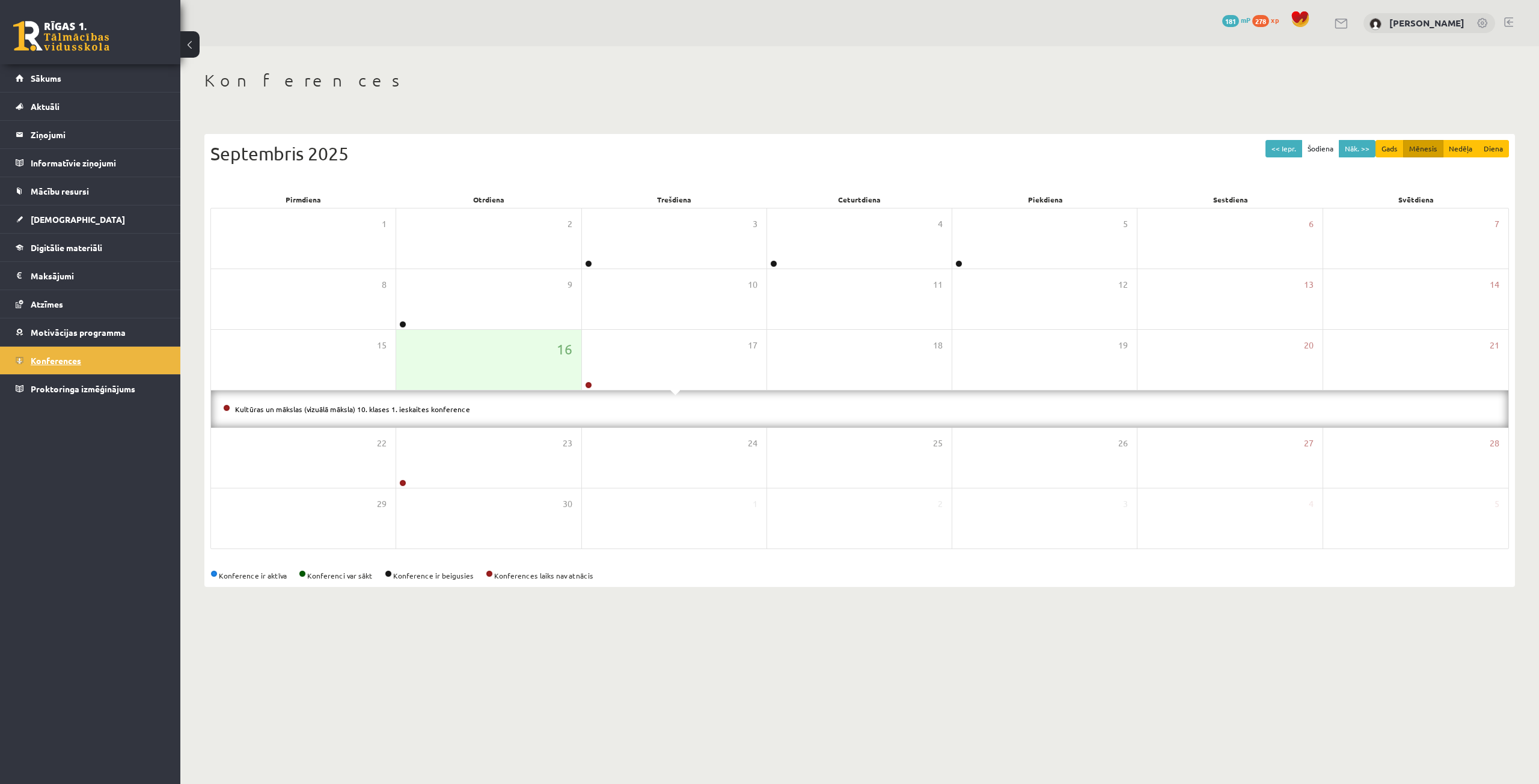
click at [88, 367] on link "Konferences" at bounding box center [90, 360] width 150 height 28
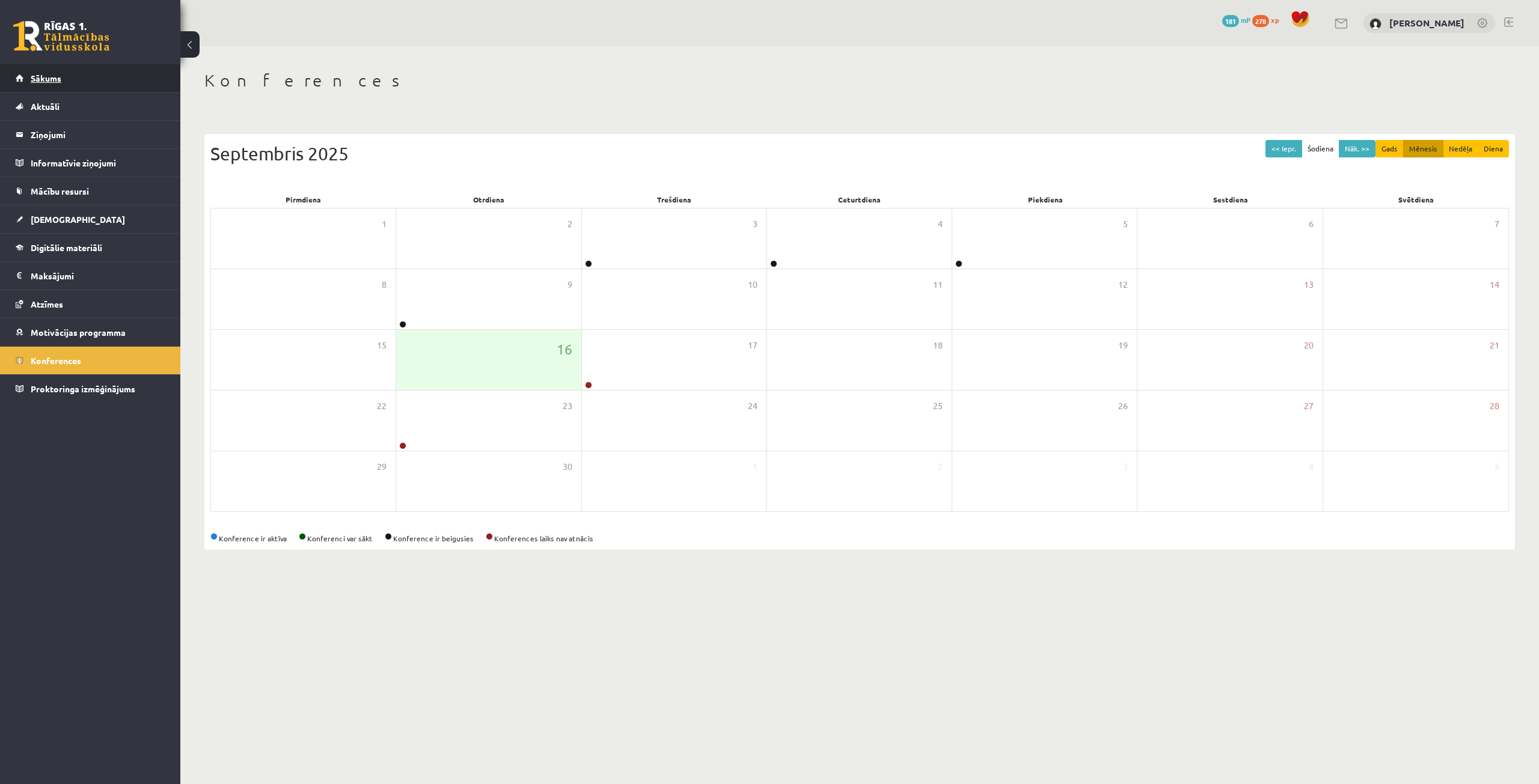
click at [103, 69] on link "Sākums" at bounding box center [90, 78] width 150 height 28
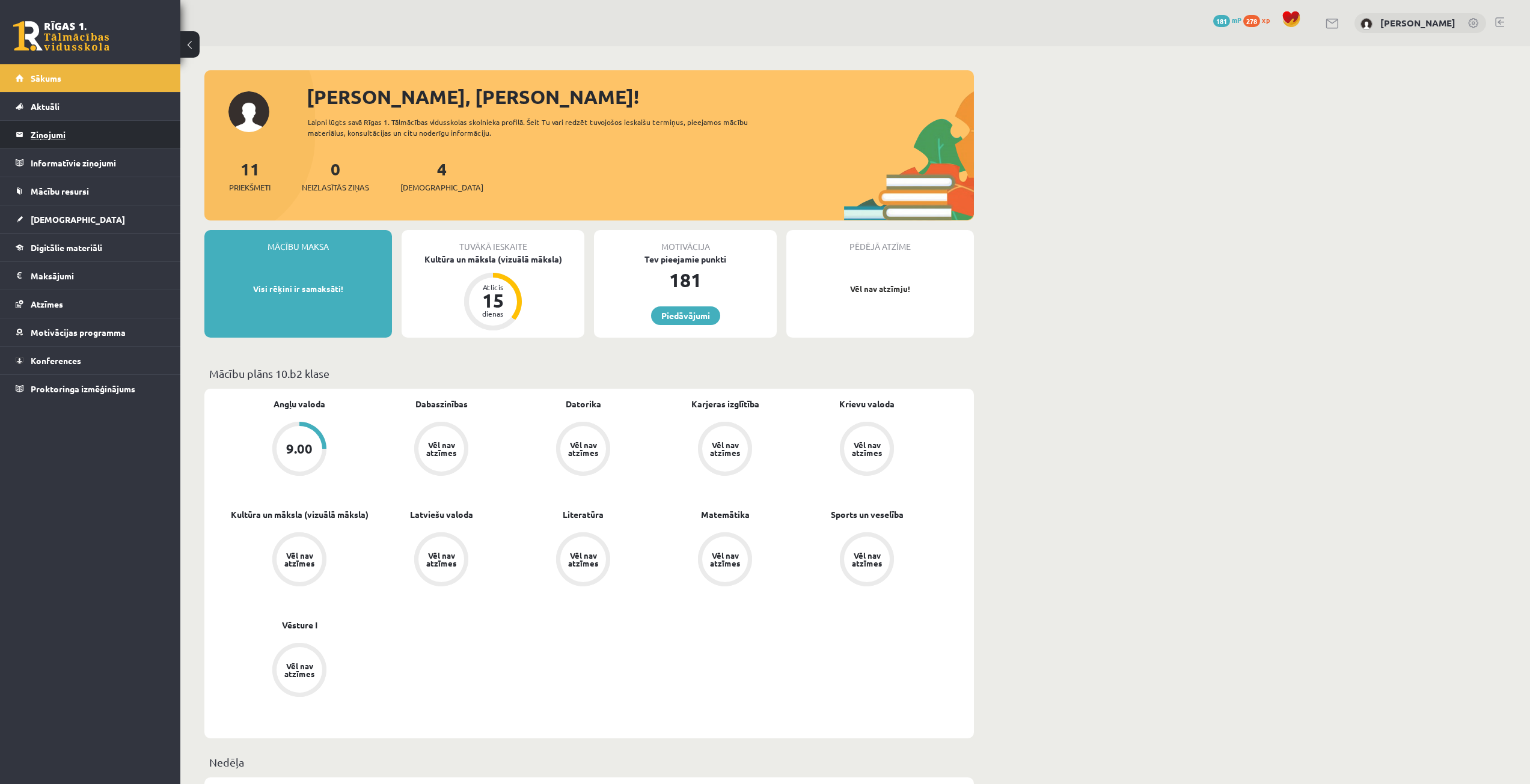
click at [92, 122] on legend "Ziņojumi 0" at bounding box center [98, 134] width 135 height 28
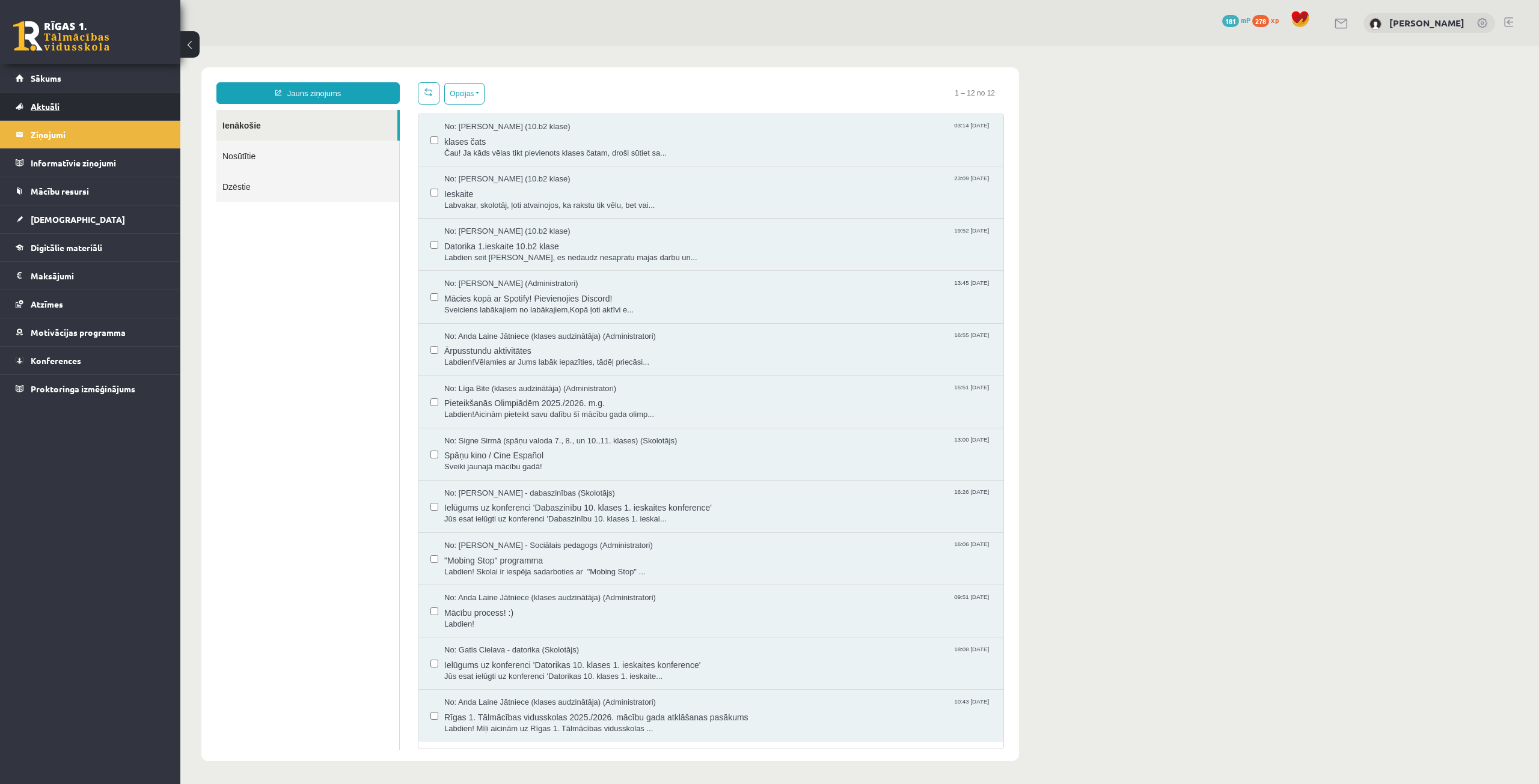
click at [103, 101] on link "Aktuāli" at bounding box center [90, 106] width 150 height 28
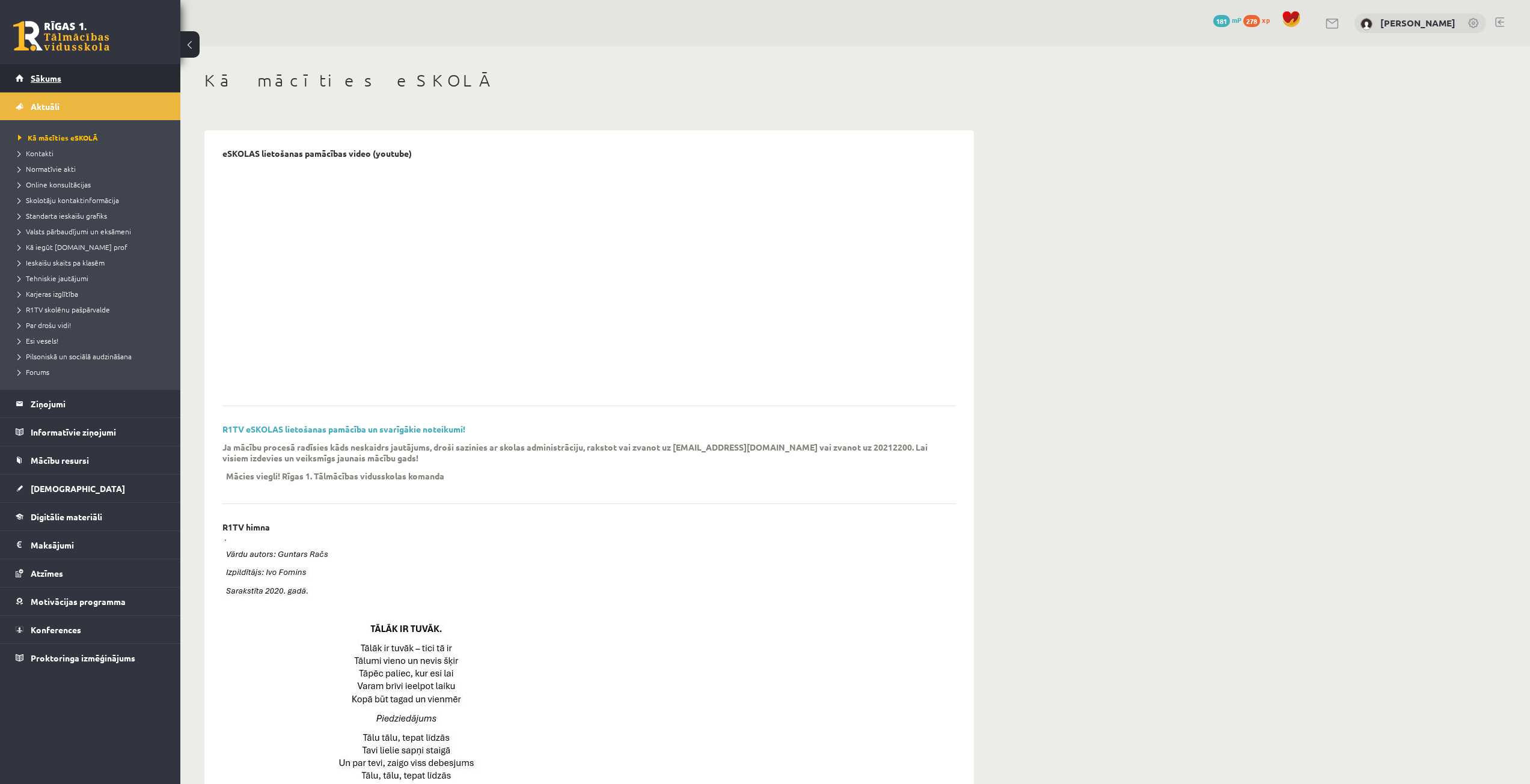
click at [104, 70] on link "Sākums" at bounding box center [90, 78] width 150 height 28
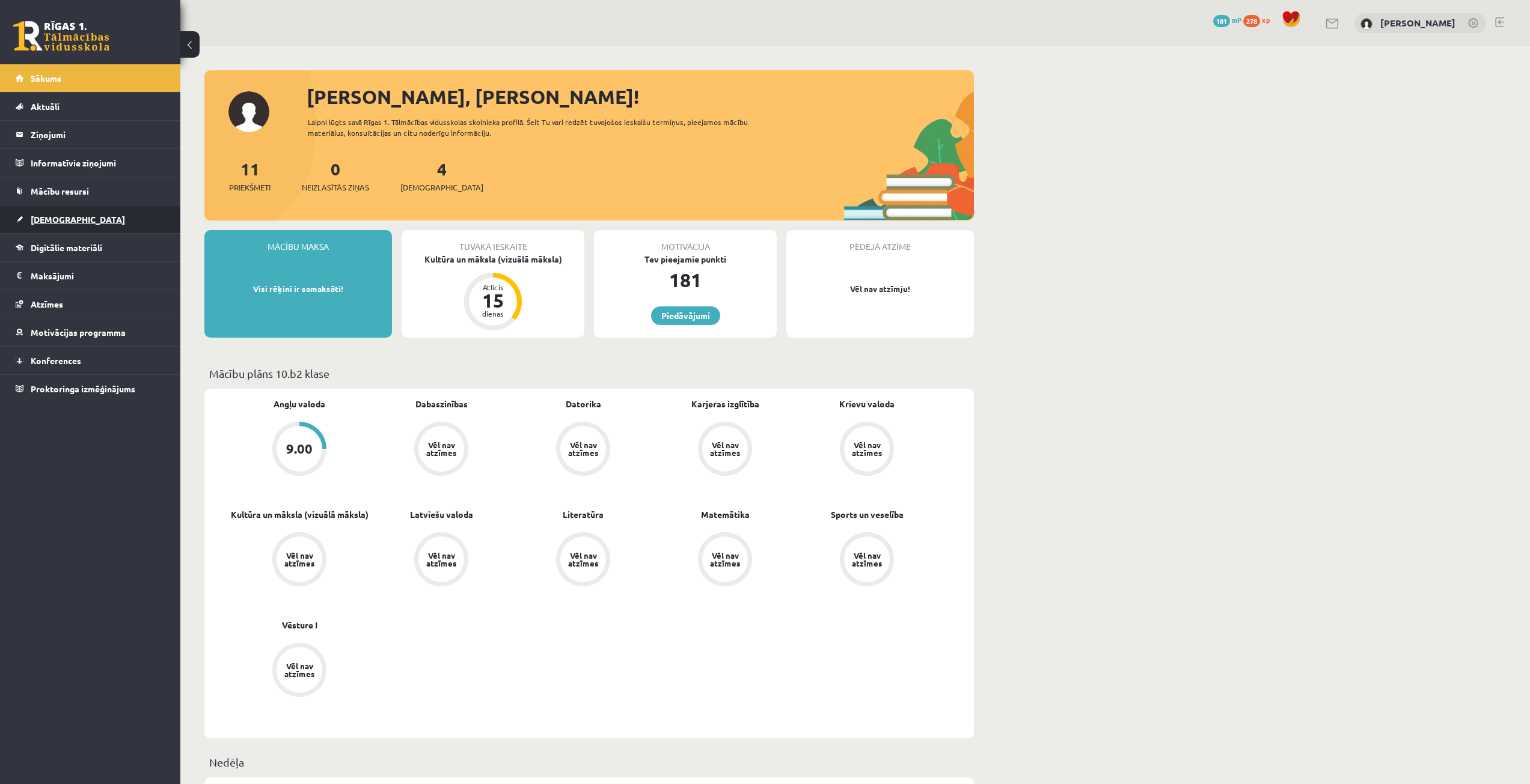
click at [101, 222] on link "[DEMOGRAPHIC_DATA]" at bounding box center [90, 219] width 150 height 28
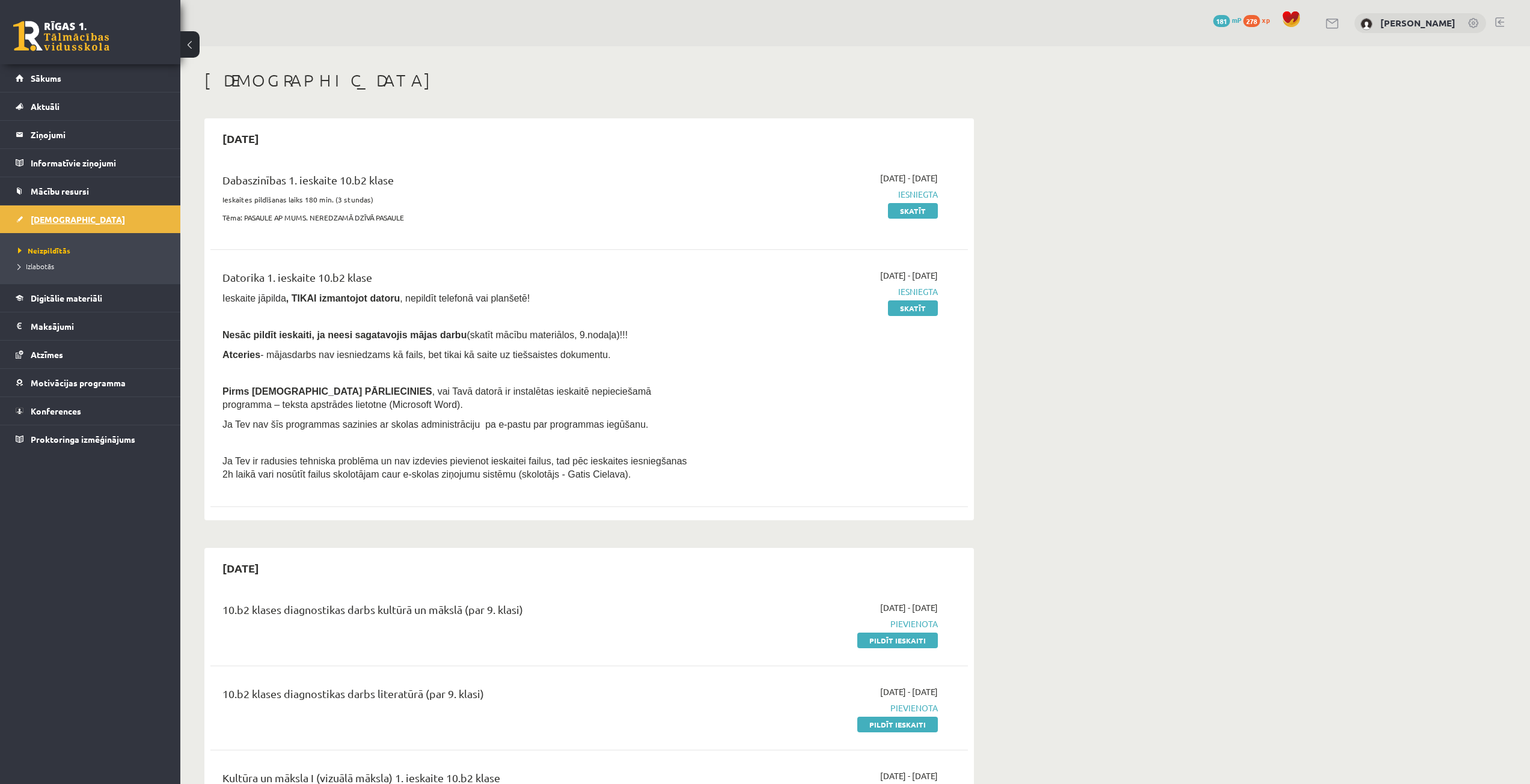
click at [80, 224] on link "[DEMOGRAPHIC_DATA]" at bounding box center [90, 219] width 150 height 28
click at [47, 79] on span "Sākums" at bounding box center [45, 78] width 30 height 11
